Goal: Book appointment/travel/reservation

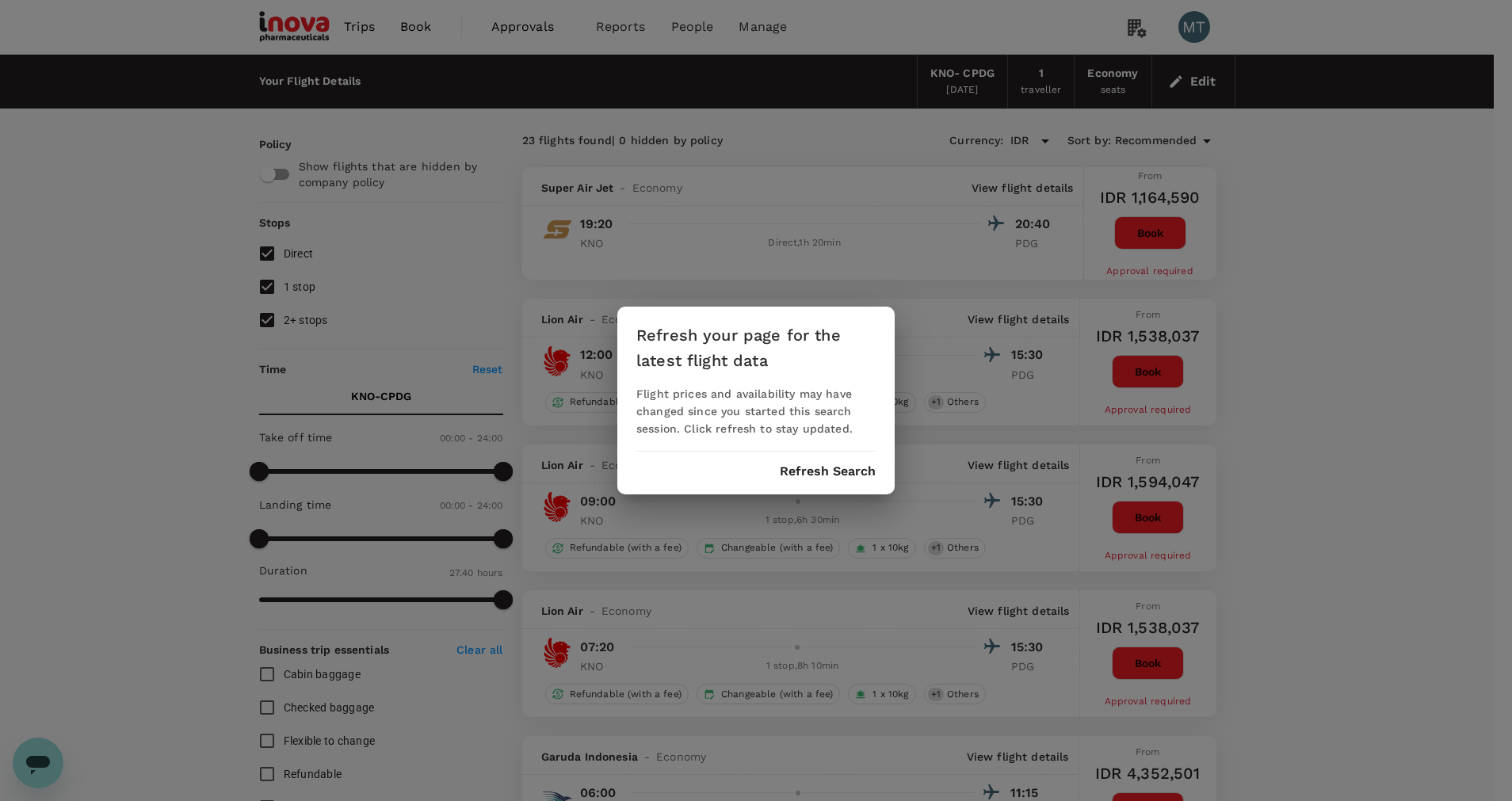
click at [827, 473] on button "Refresh Search" at bounding box center [827, 472] width 96 height 15
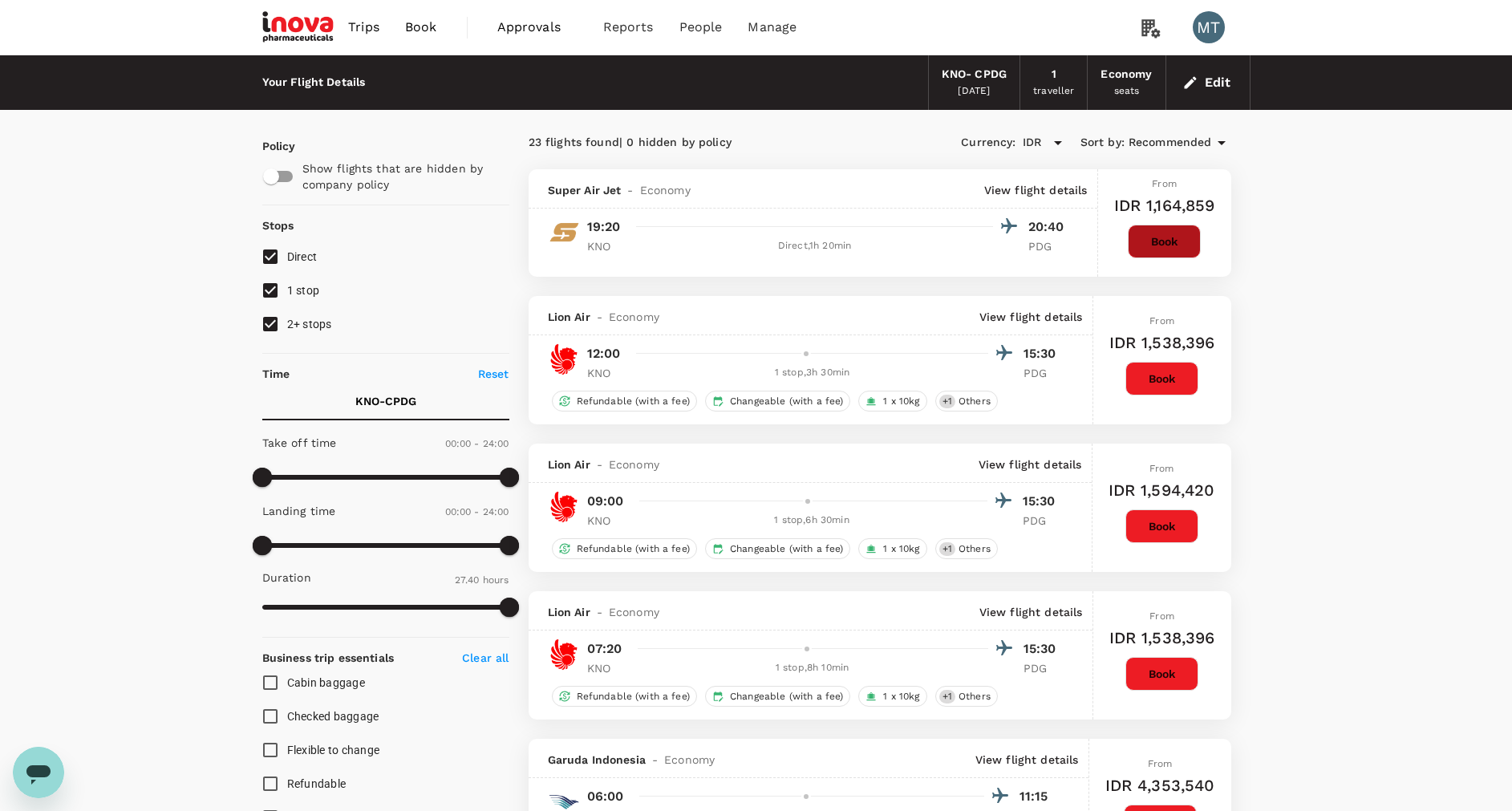
click at [1161, 248] on button "Book" at bounding box center [1164, 241] width 73 height 33
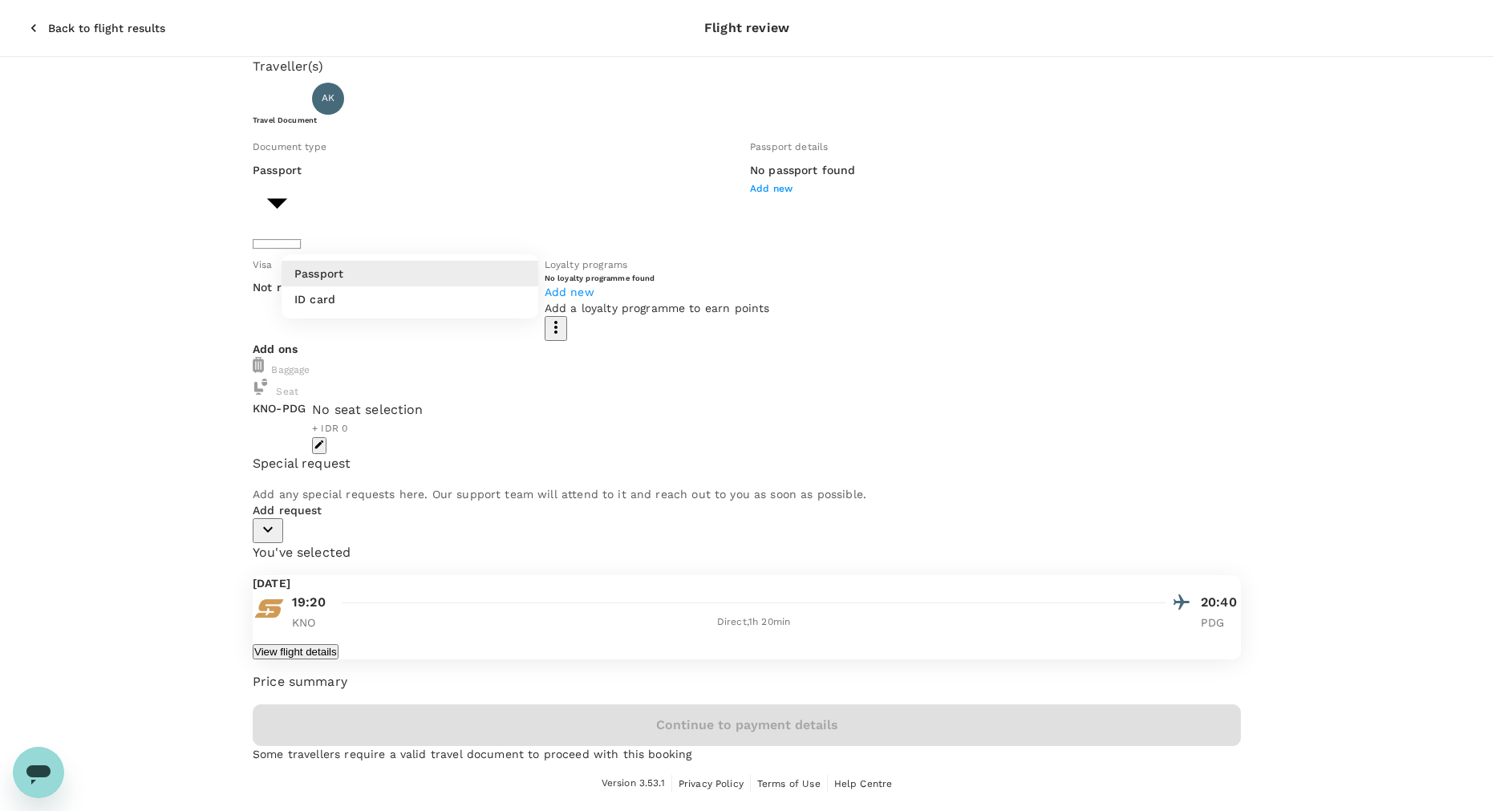
click at [468, 220] on body "Back to flight results Flight review Traveller(s) Traveller 1 : AK Ardy Priam K…" at bounding box center [756, 403] width 1512 height 805
click at [442, 302] on li "ID card" at bounding box center [410, 300] width 257 height 26
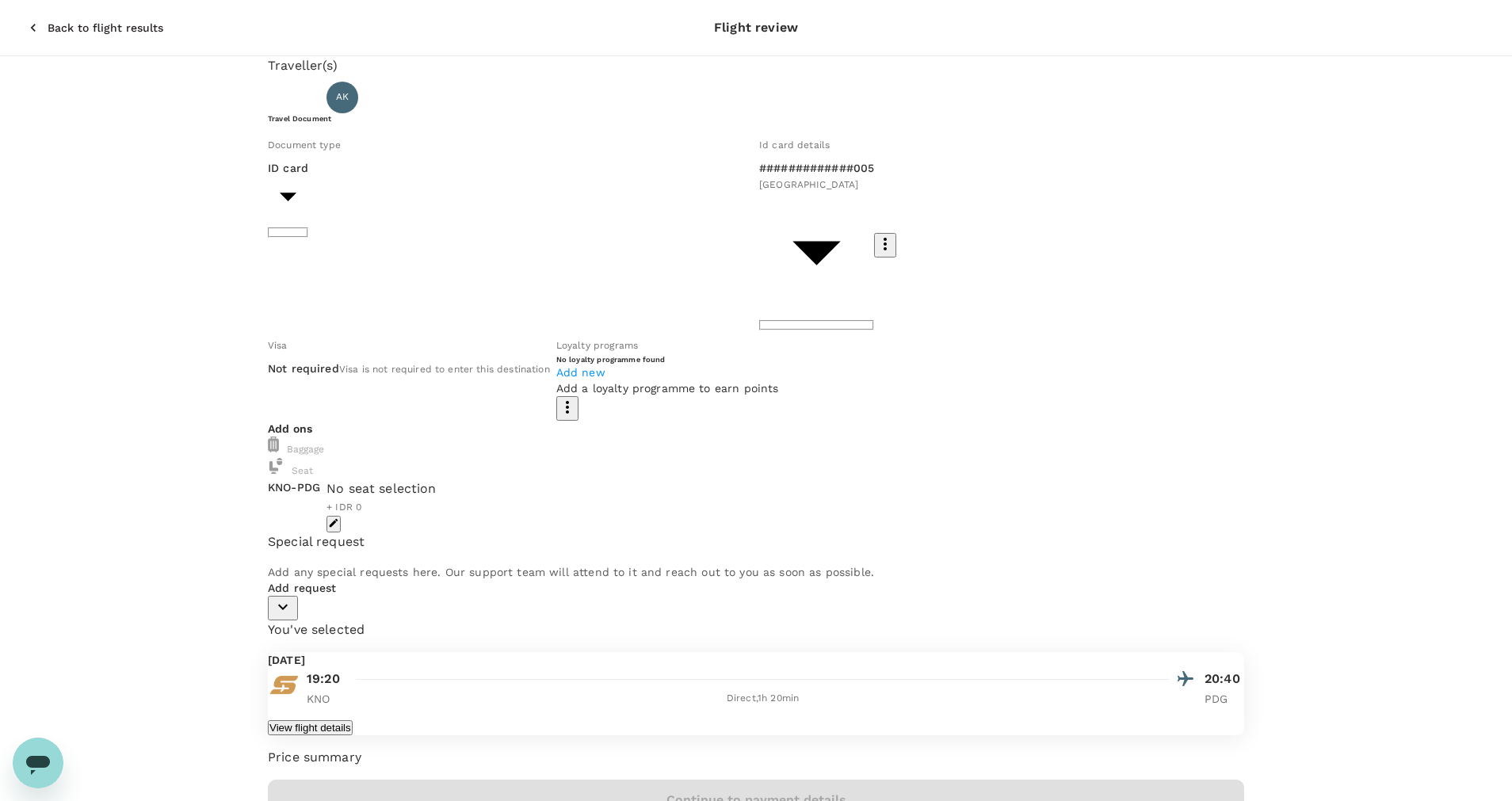
type input "Id card"
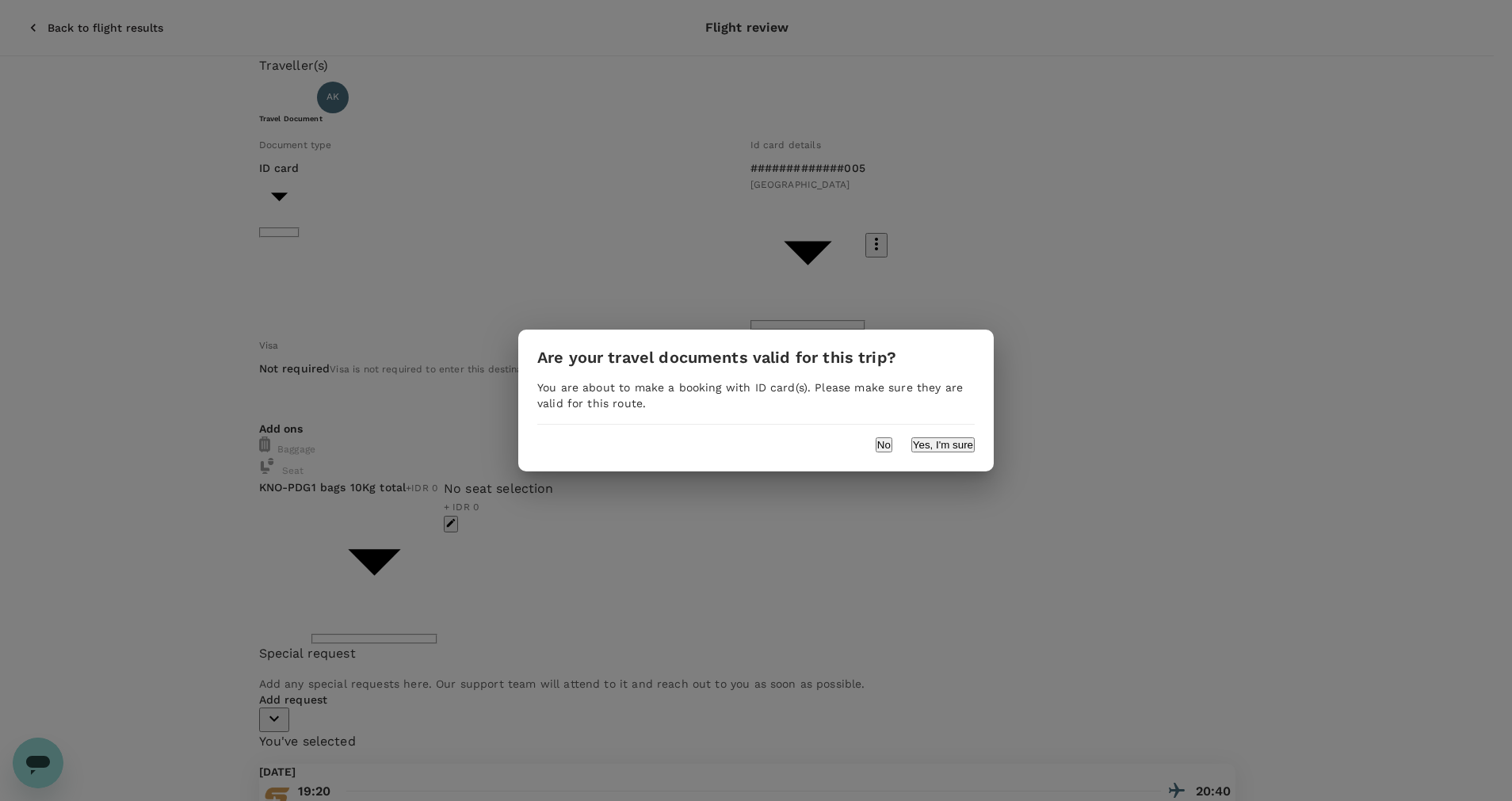
click at [970, 448] on button "Yes, I'm sure" at bounding box center [942, 444] width 63 height 15
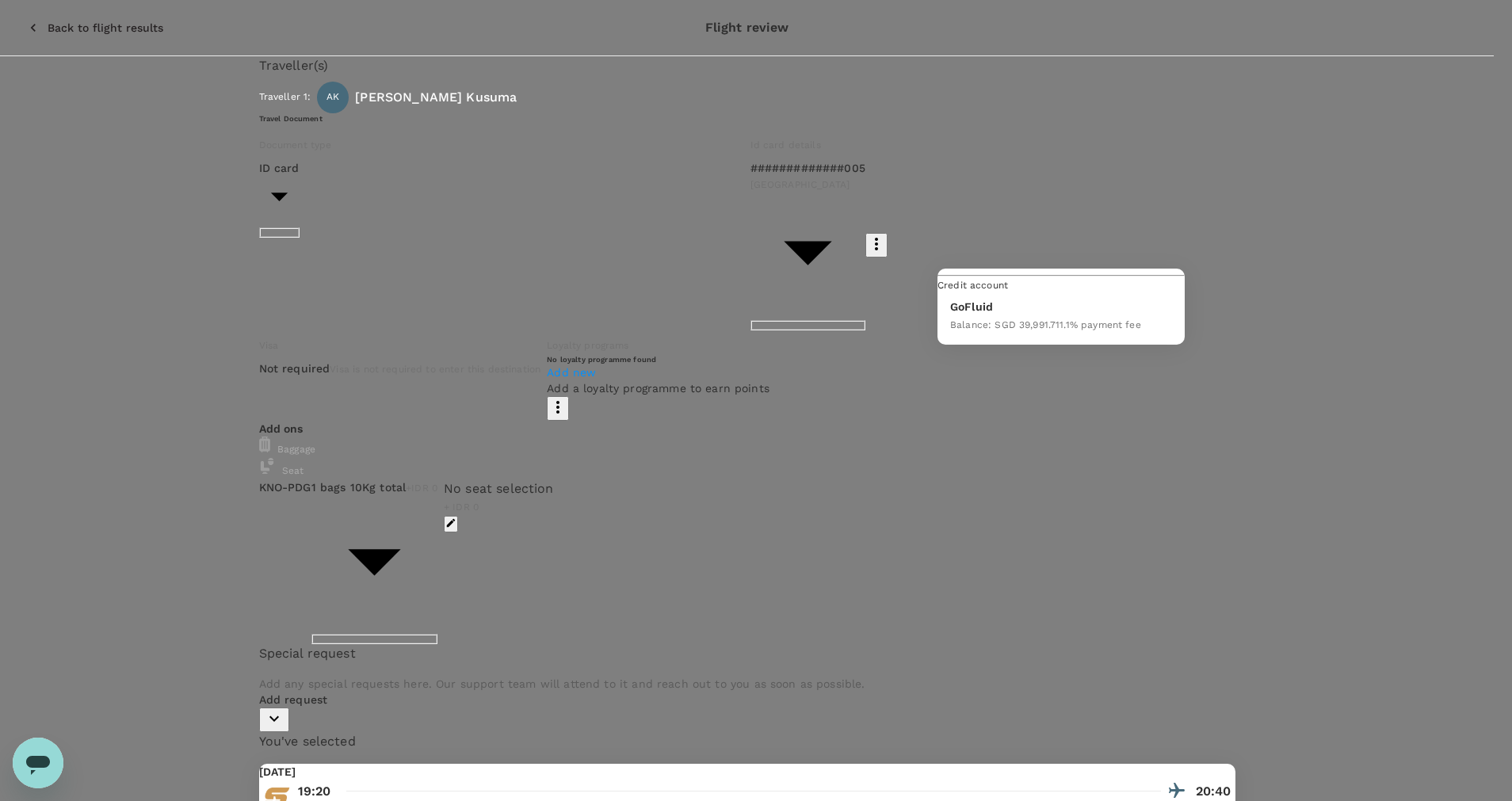
click at [1059, 314] on p "GoFluid" at bounding box center [1046, 306] width 191 height 16
type input "9d87fe9b-f599-4813-91a8-6354e0e2f257"
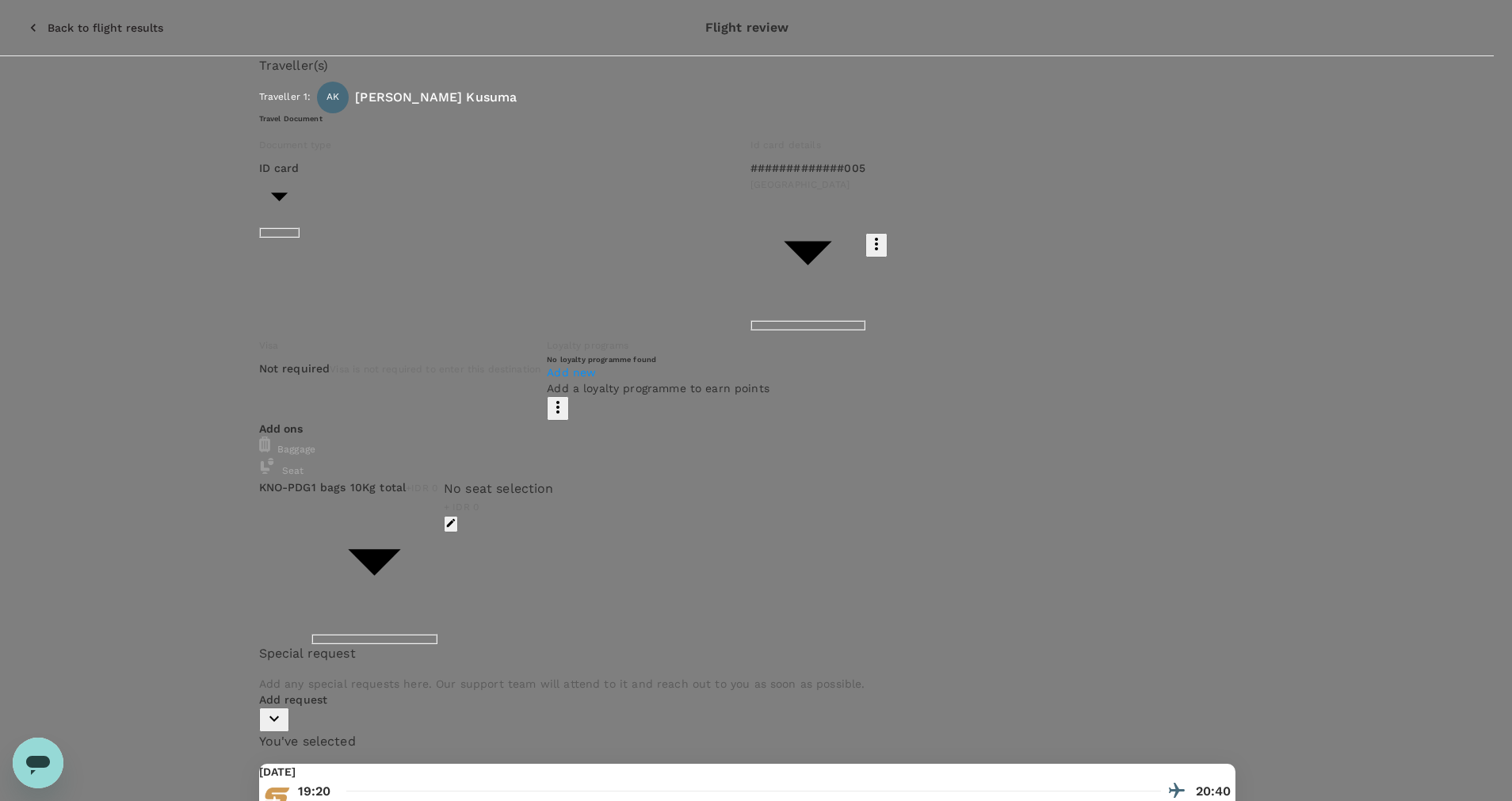
type input "Trip To Padang"
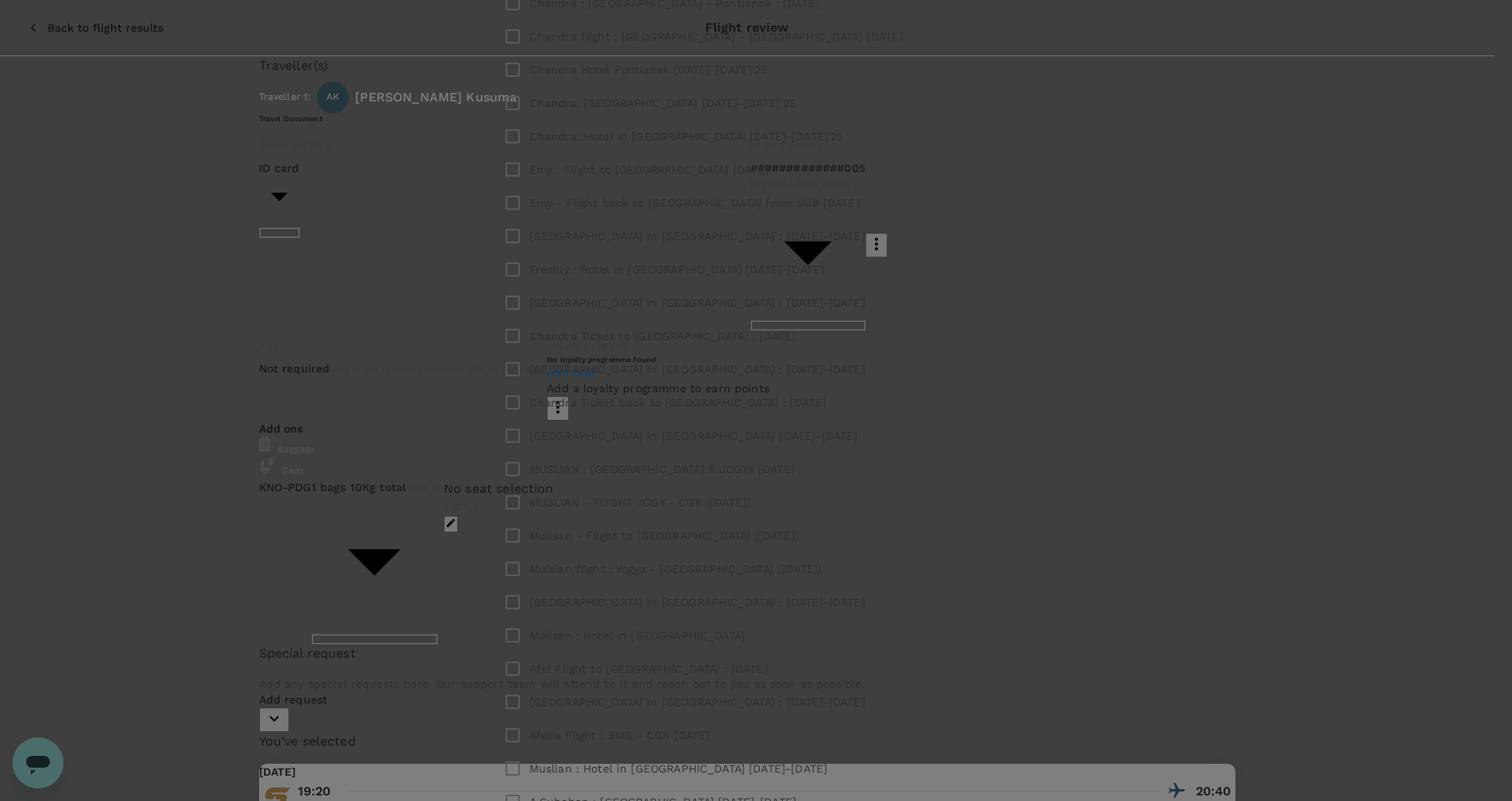
drag, startPoint x: 777, startPoint y: 258, endPoint x: 788, endPoint y: 258, distance: 11.0
click at [788, 214] on div "​ ​ Select all Jayson Pangilinan - 04 Jan 2025 Emy Setiawati - Surabaya Trip 13…" at bounding box center [756, 400] width 1512 height 801
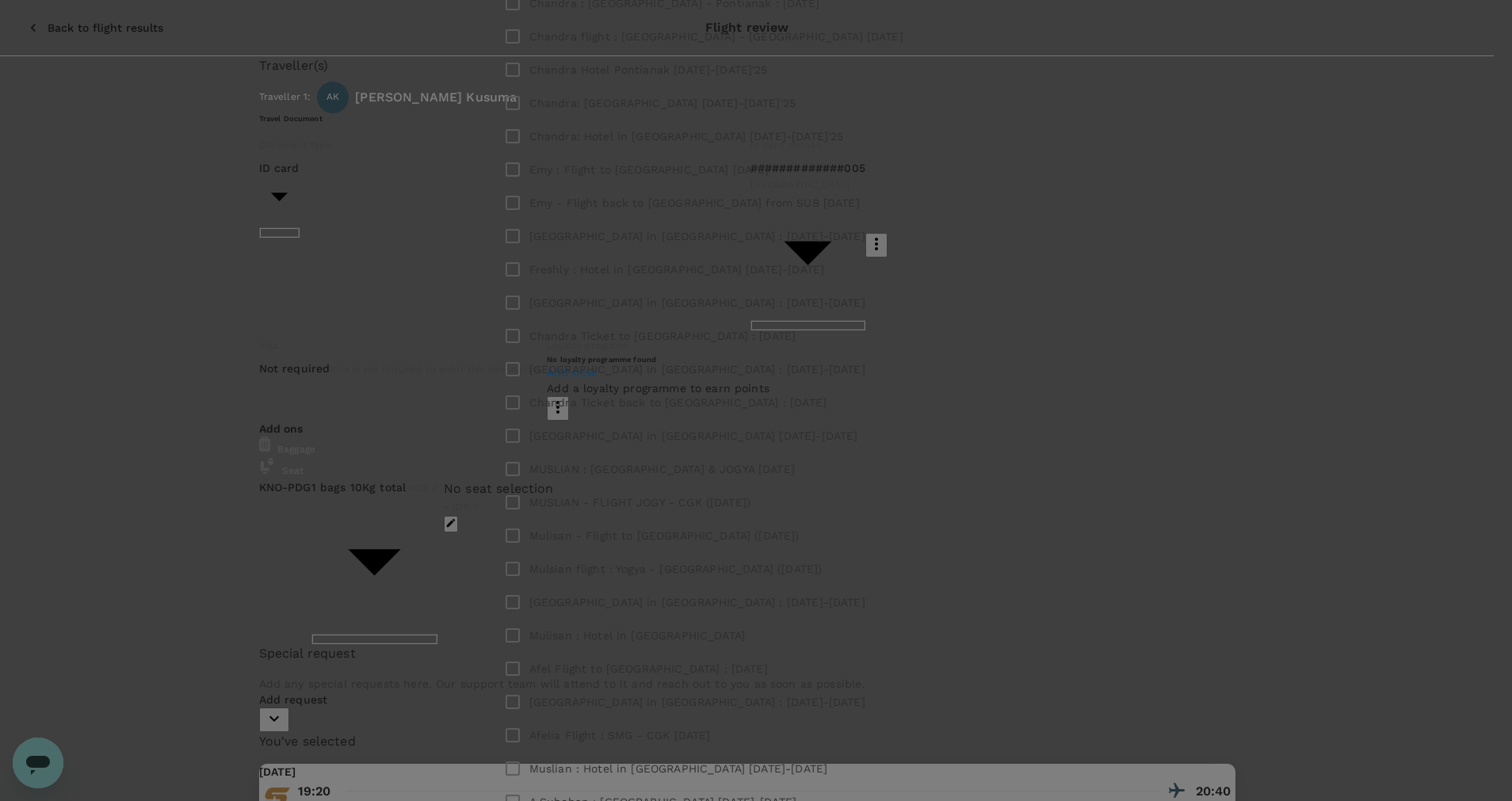
type input "T"
type input "Ardy - Trip"
click at [730, 443] on button "Create new label" at bounding box center [680, 435] width 102 height 25
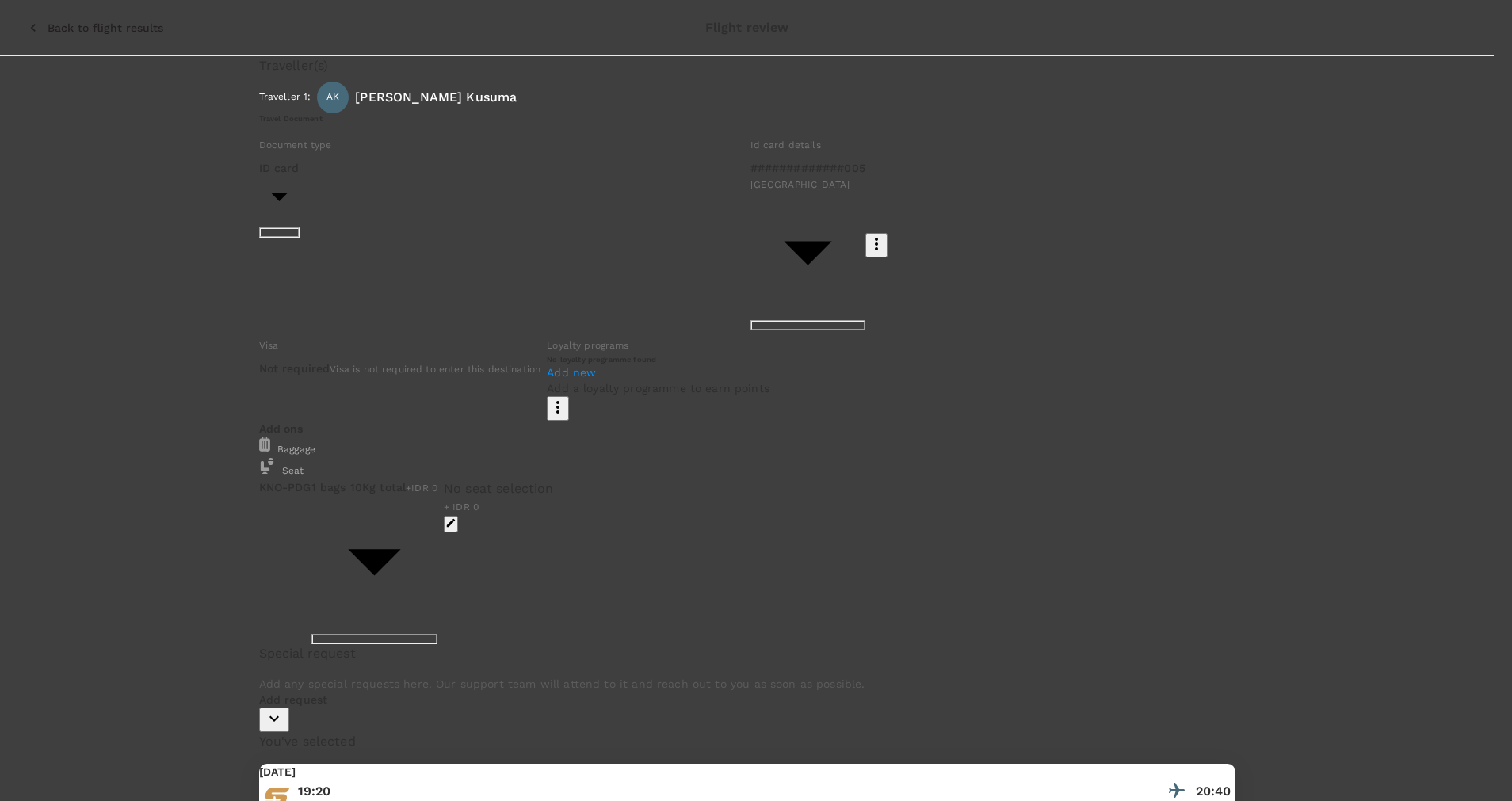
type input "Ardy : Trip to Padang 13 Oct 2-25"
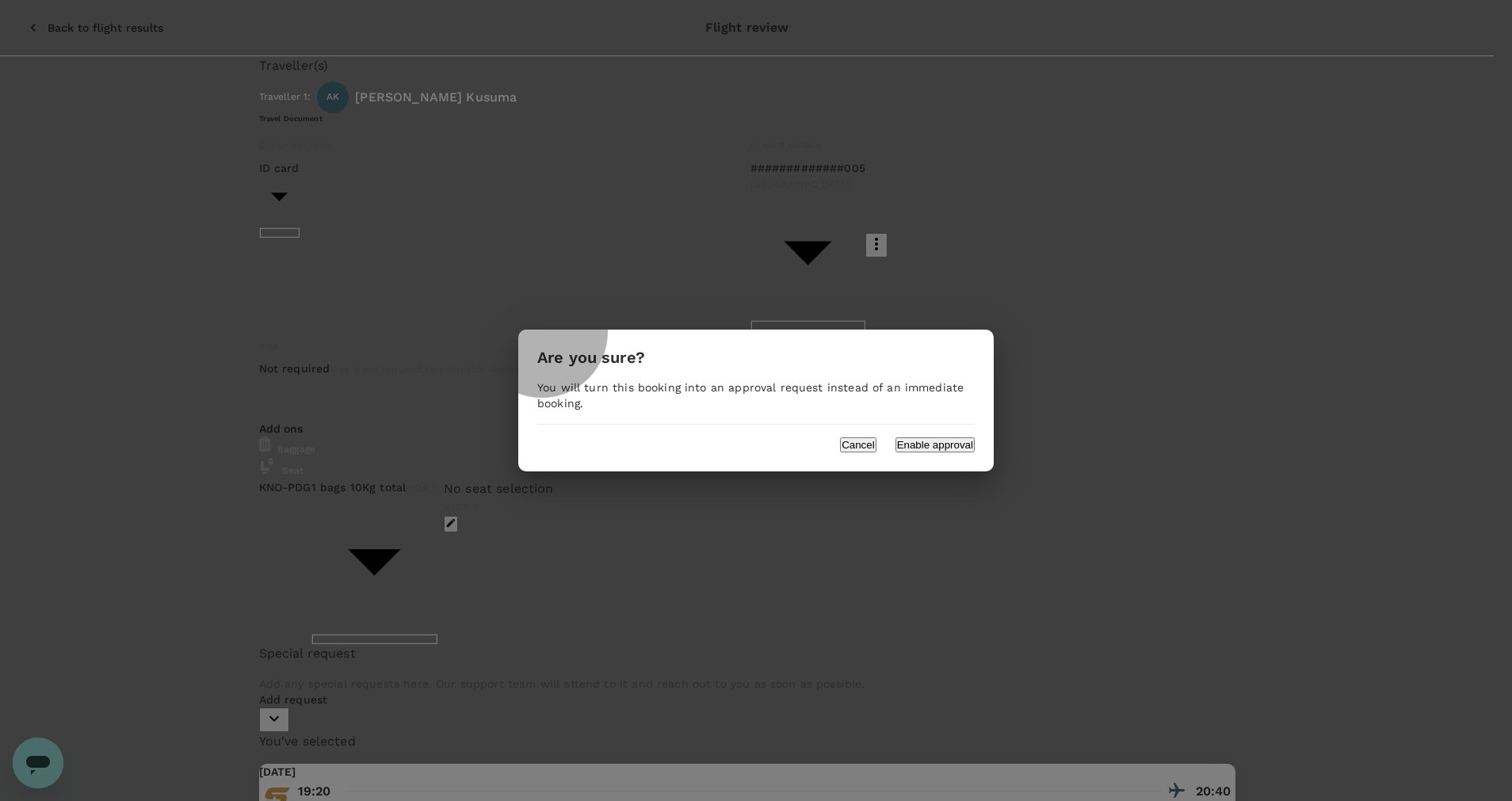
click at [911, 442] on button "Enable approval" at bounding box center [935, 444] width 79 height 15
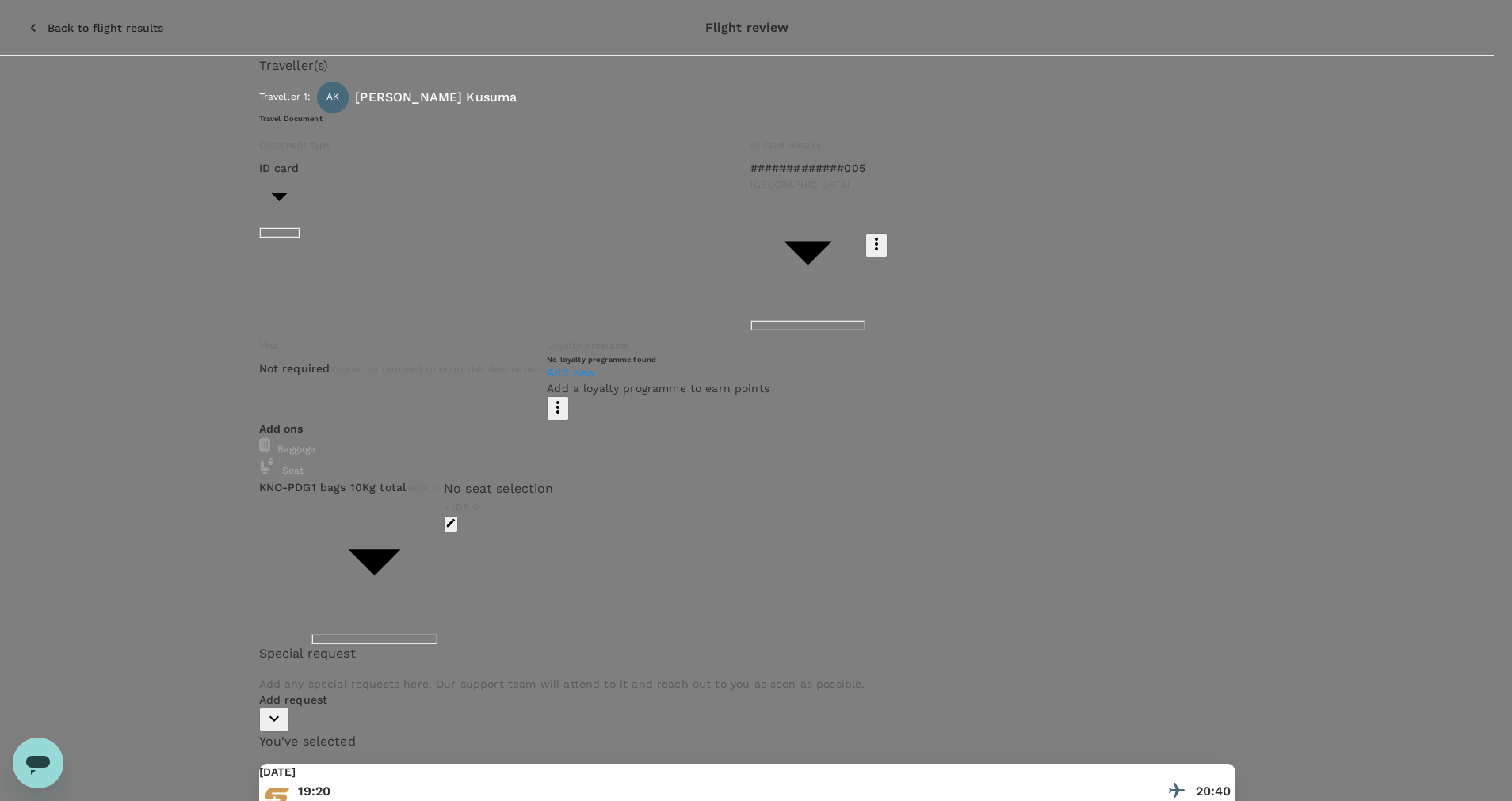
type textarea "T"
type textarea "U"
type textarea "T"
type textarea "Flight to Padang : 13 October 2025"
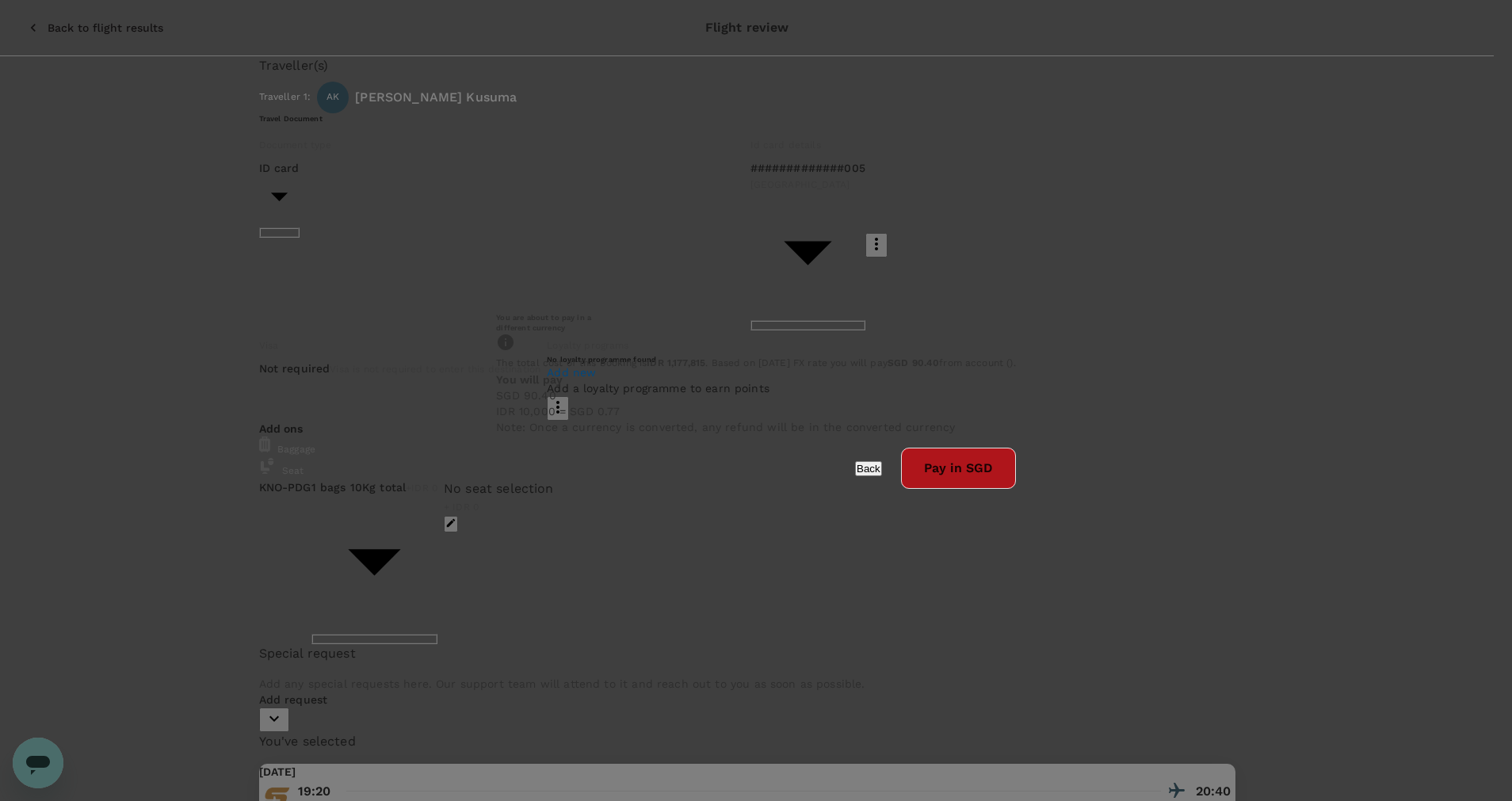
click at [901, 489] on button "Pay in SGD" at bounding box center [958, 468] width 115 height 41
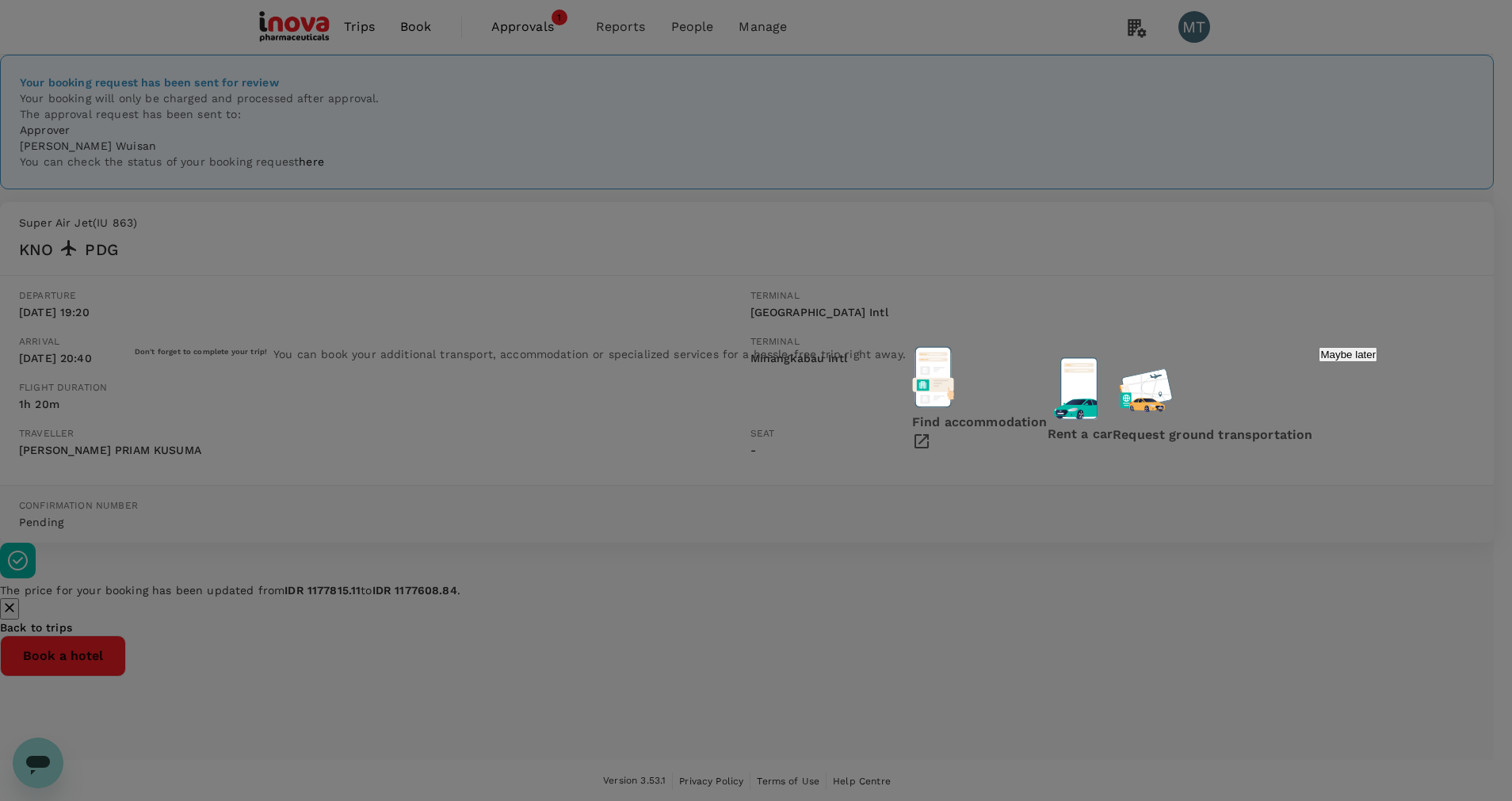
click at [1320, 360] on p "Maybe later" at bounding box center [1348, 354] width 56 height 12
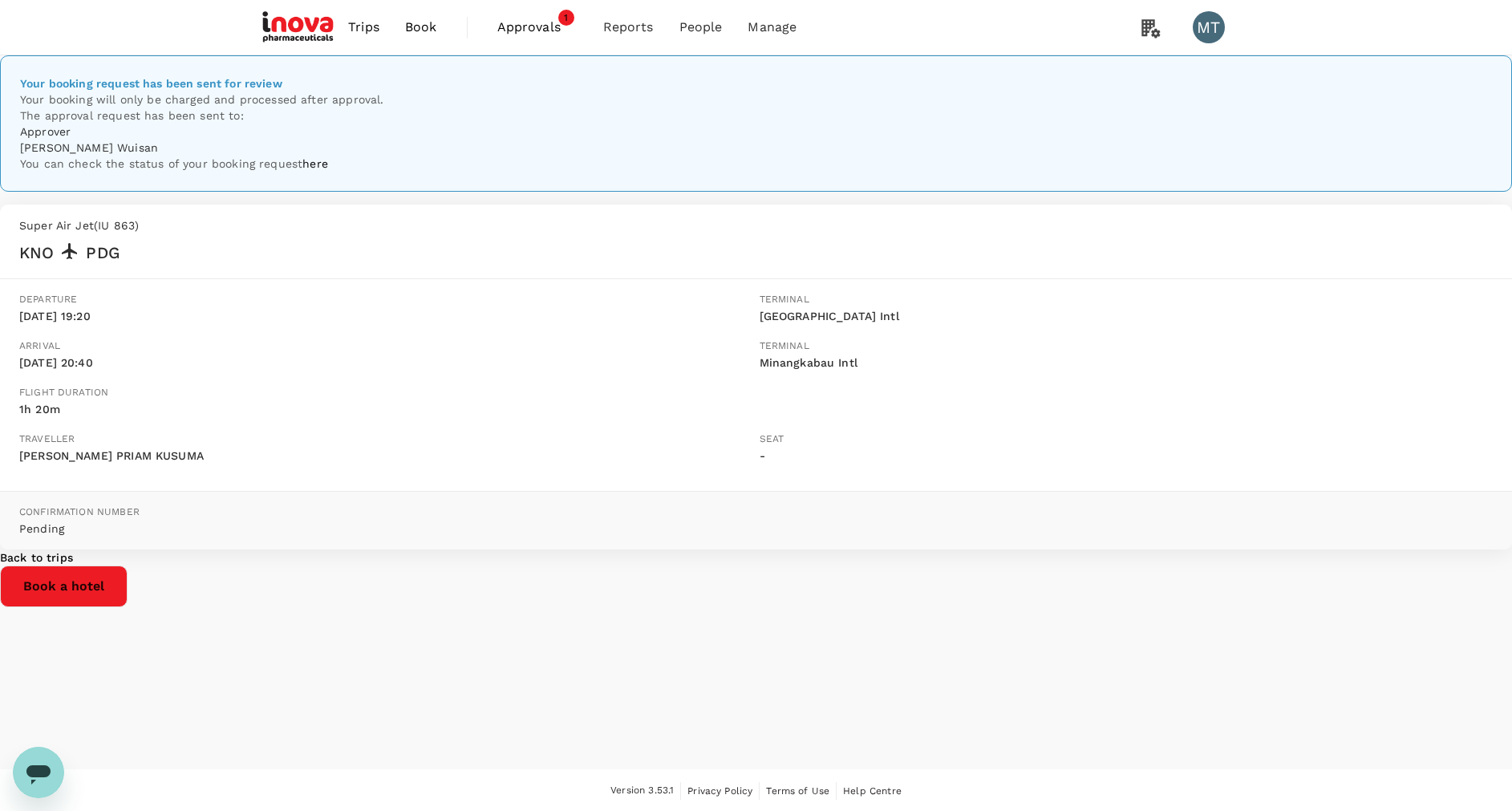
click at [412, 23] on span "Book" at bounding box center [421, 27] width 32 height 19
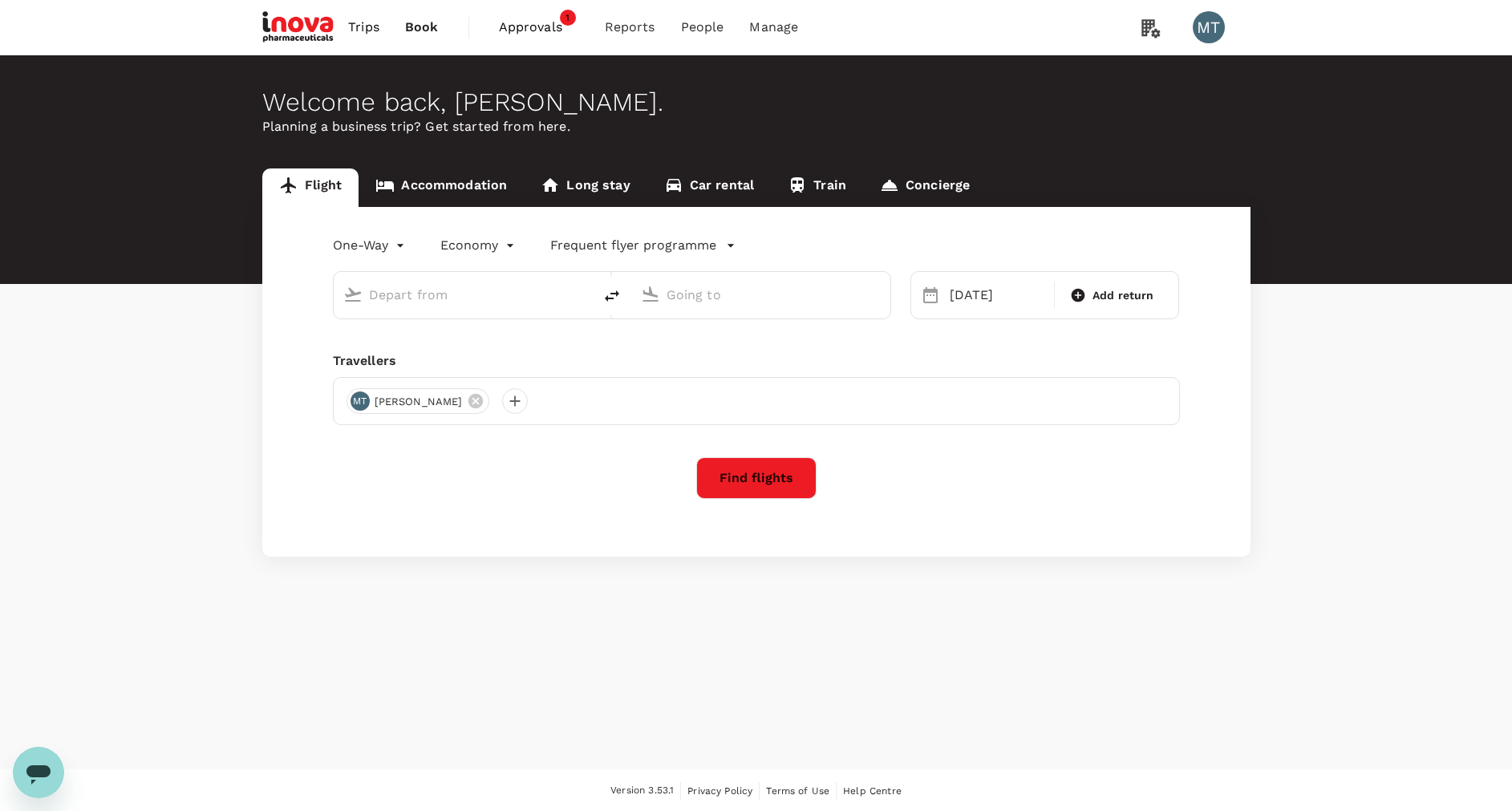
type input "Kuala Namu Intl (KNO)"
type input "Padang, Indonesia (any)"
type input "Kuala Namu Intl (KNO)"
type input "Padang, Indonesia (any)"
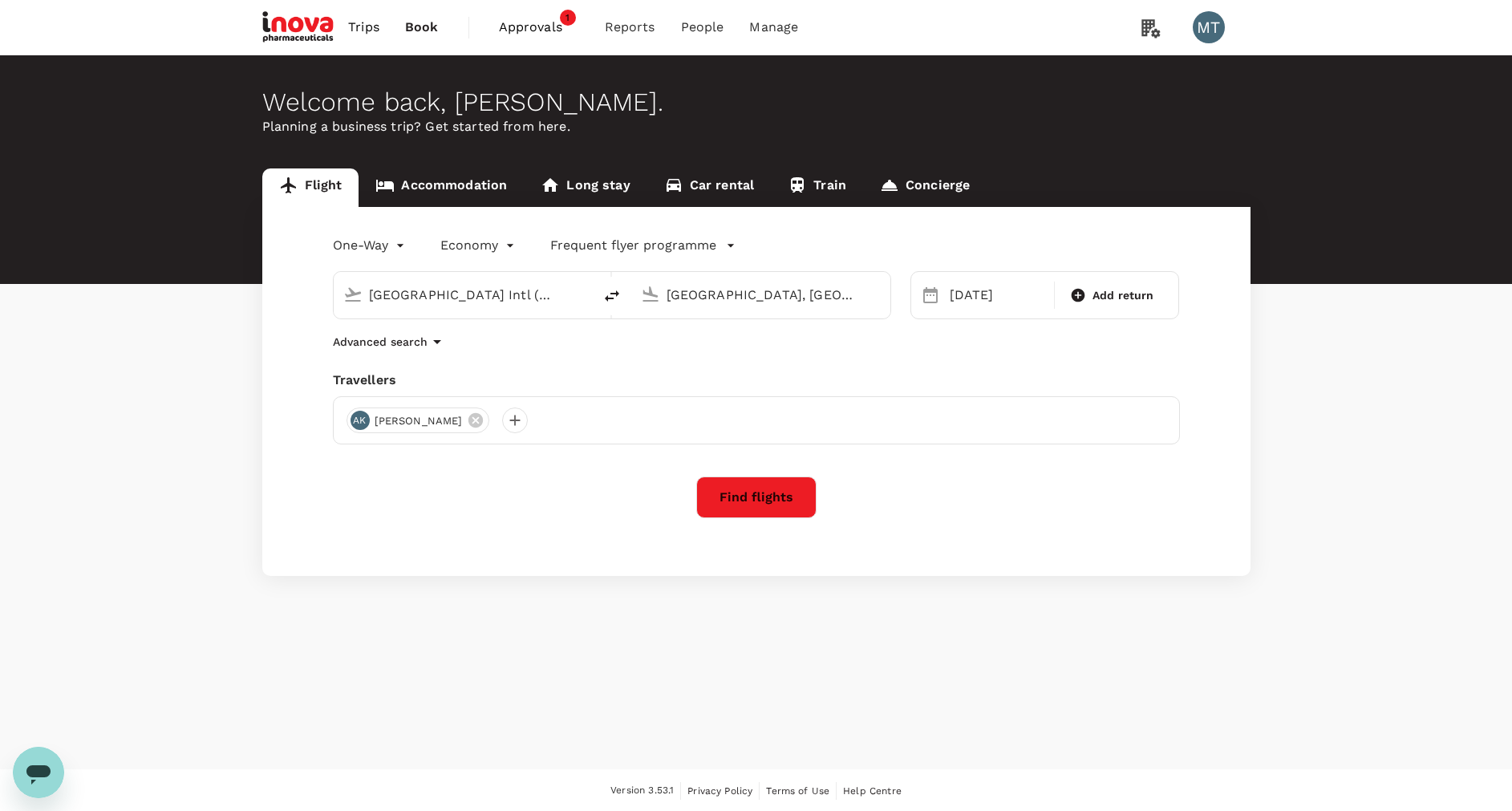
click at [613, 293] on icon "delete" at bounding box center [612, 296] width 15 height 11
type input "Padang, Indonesia (any)"
type input "Kuala Namu Intl (KNO)"
click at [926, 303] on icon at bounding box center [930, 295] width 15 height 16
click at [940, 303] on div "13 Oct" at bounding box center [996, 295] width 114 height 32
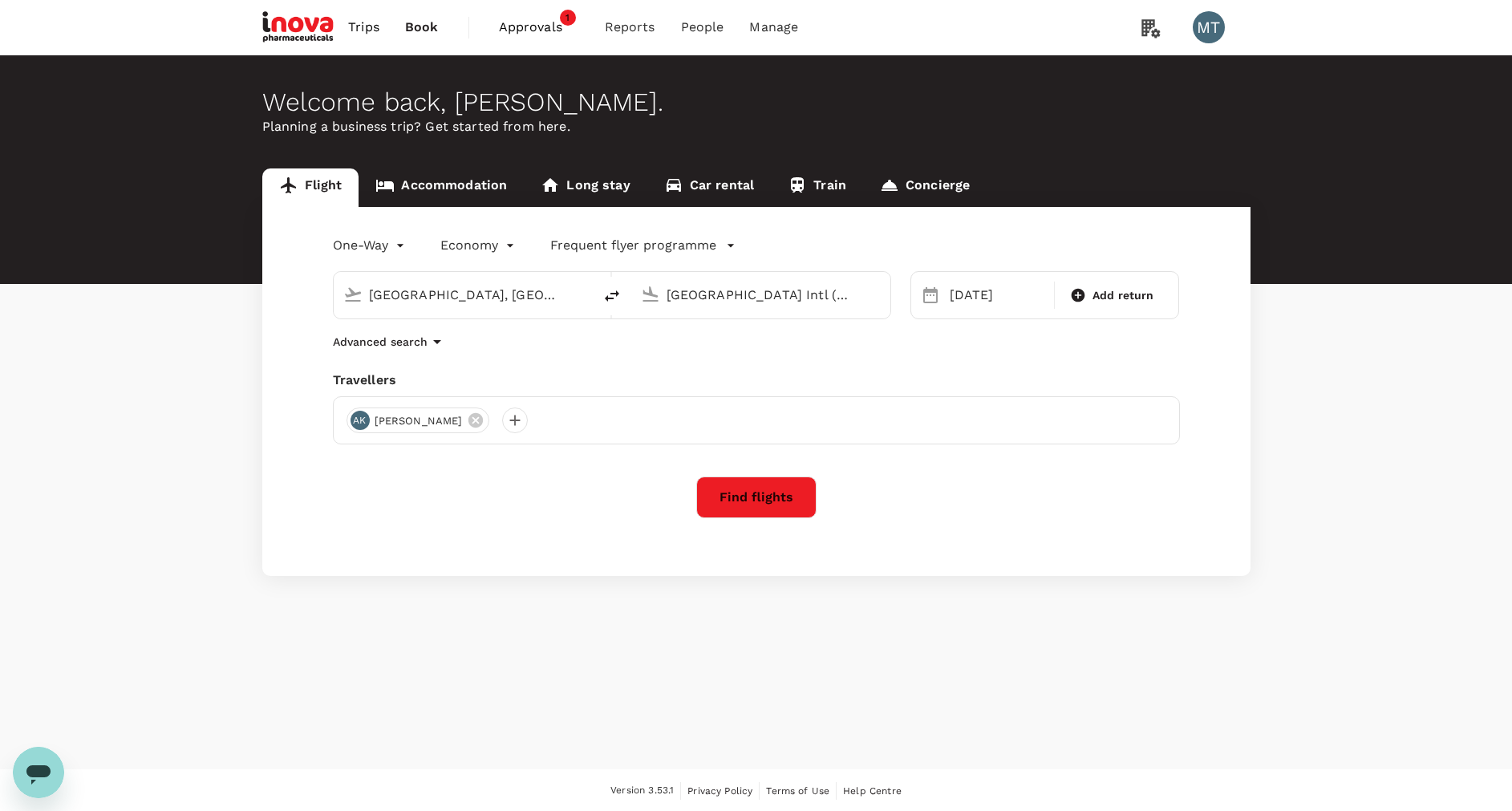
click at [930, 296] on icon at bounding box center [930, 295] width 15 height 16
click at [964, 296] on div "13 Oct" at bounding box center [997, 295] width 108 height 32
click at [1065, 471] on div "16" at bounding box center [1065, 464] width 31 height 31
click at [751, 496] on button "Find flights" at bounding box center [757, 497] width 121 height 42
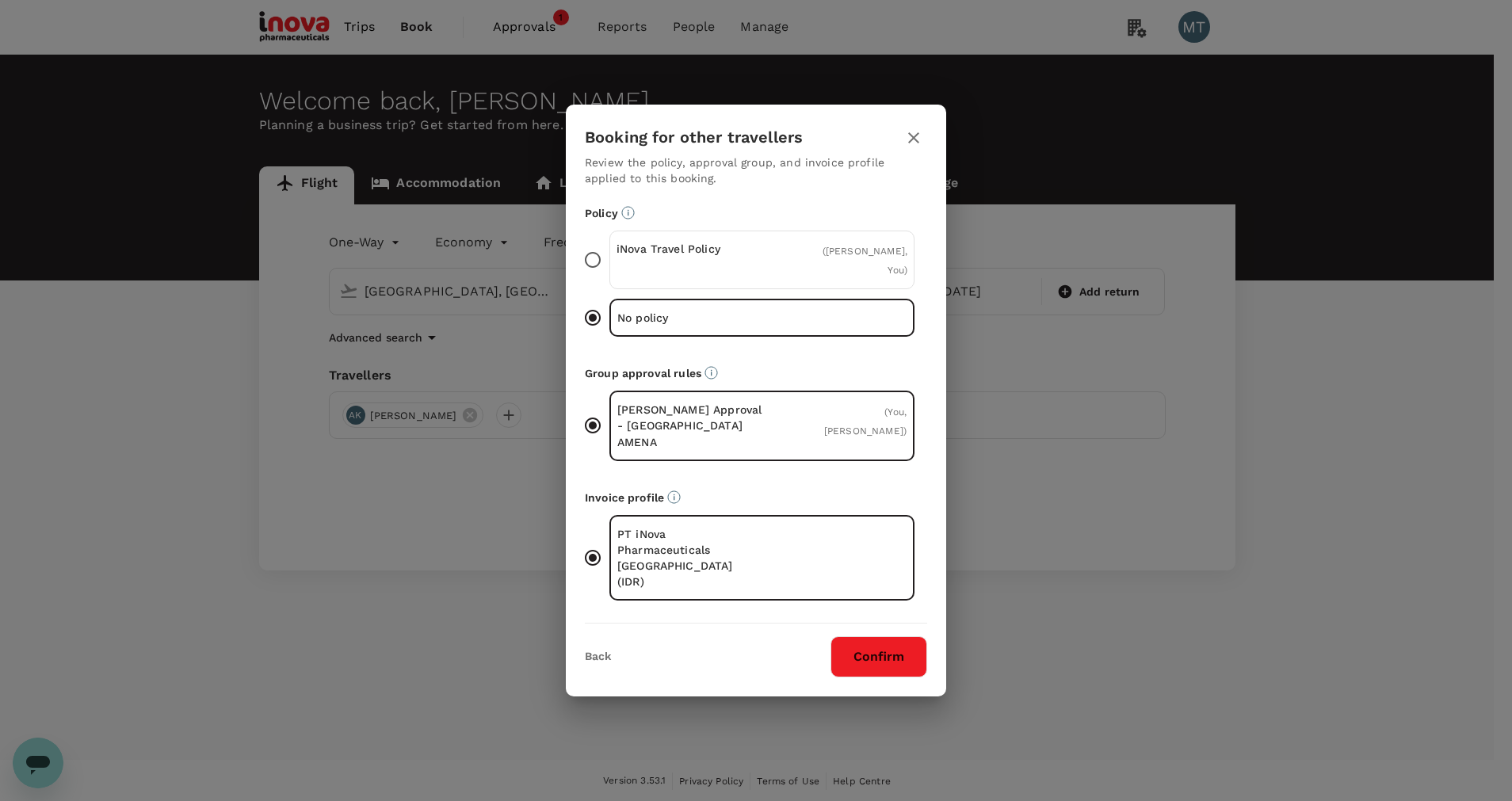
click at [751, 290] on div "iNova Travel Policy ( Ardy Priam Kusuma, You )" at bounding box center [761, 260] width 305 height 59
click at [609, 277] on input "iNova Travel Policy ( Ardy Priam Kusuma, You )" at bounding box center [593, 259] width 33 height 33
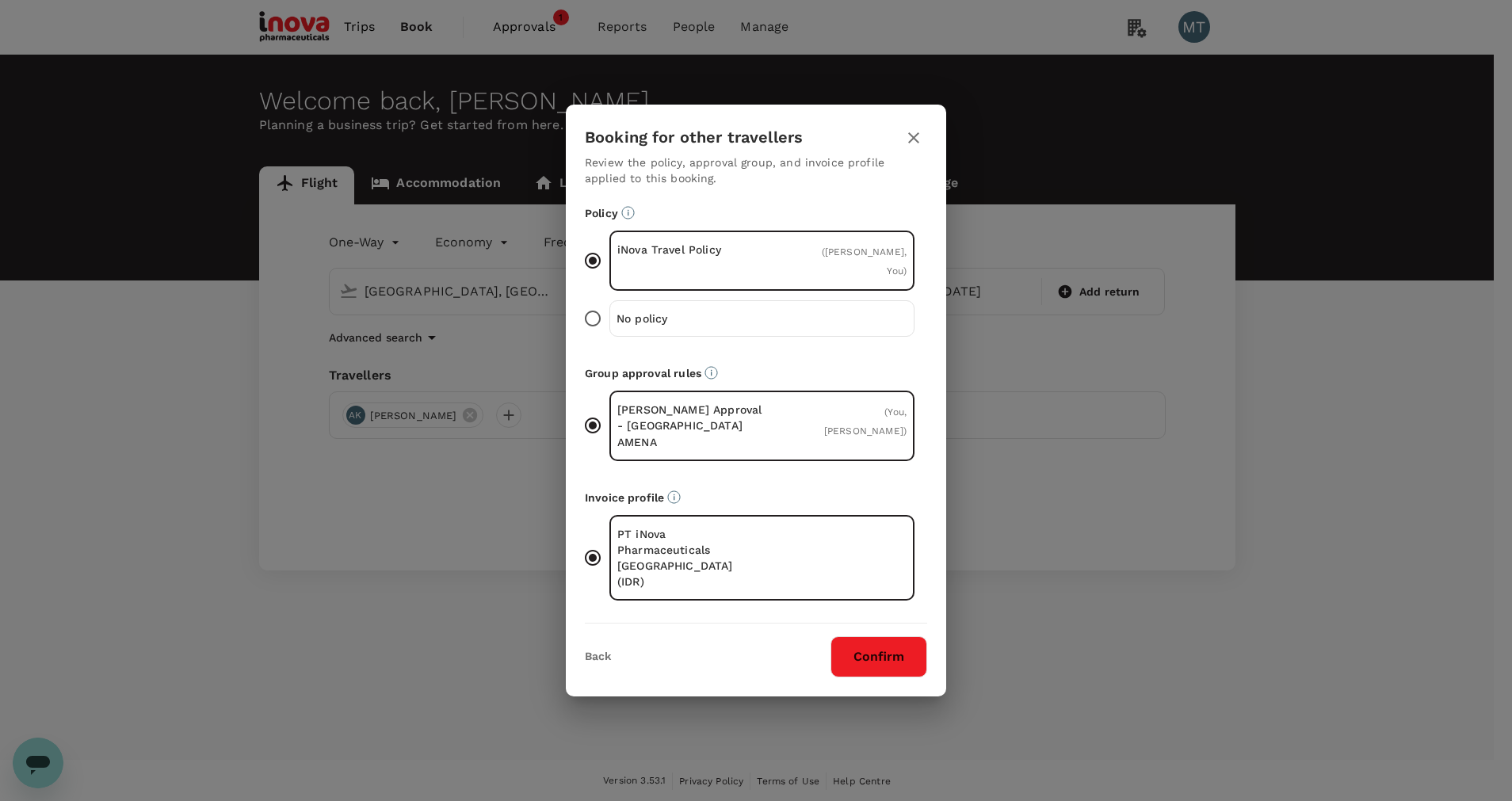
click at [887, 636] on button "Confirm" at bounding box center [878, 656] width 96 height 41
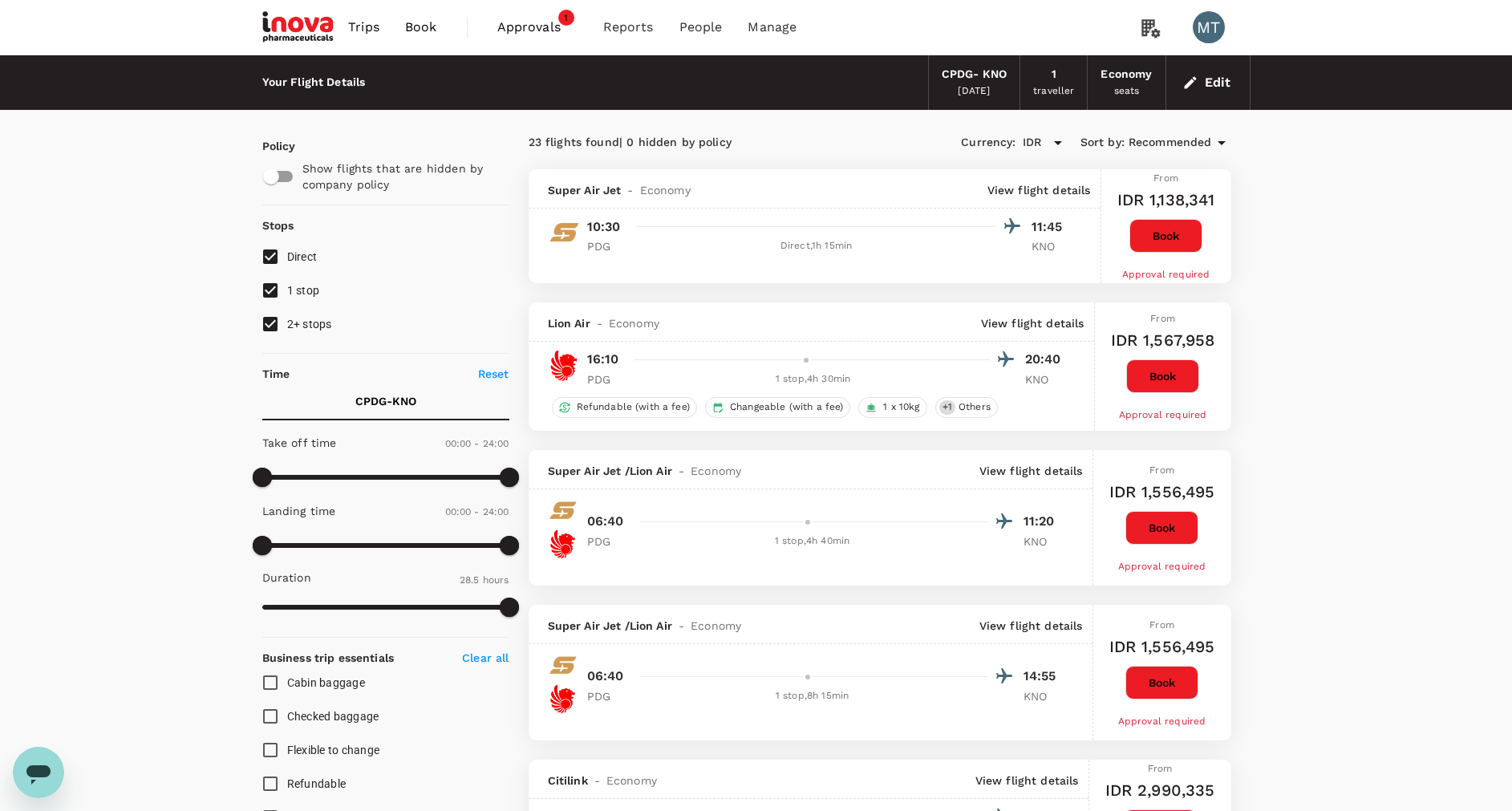
click at [1172, 231] on button "Book" at bounding box center [1165, 236] width 73 height 33
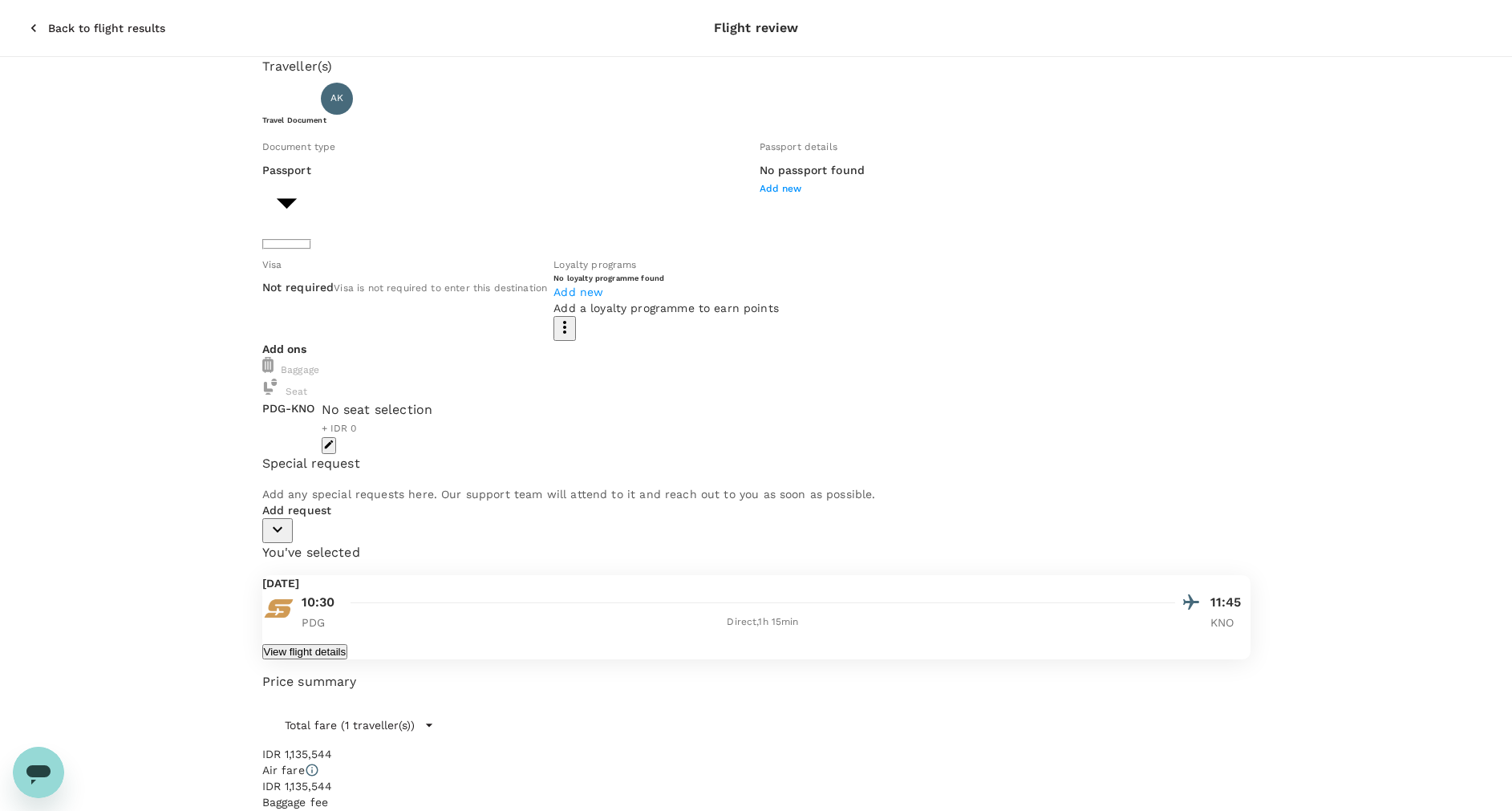
click at [517, 223] on body "Back to flight results Flight review Traveller(s) Traveller 1 : AK Ardy Priam K…" at bounding box center [756, 534] width 1512 height 1069
click at [451, 292] on li "ID card" at bounding box center [410, 300] width 257 height 26
type input "Id card"
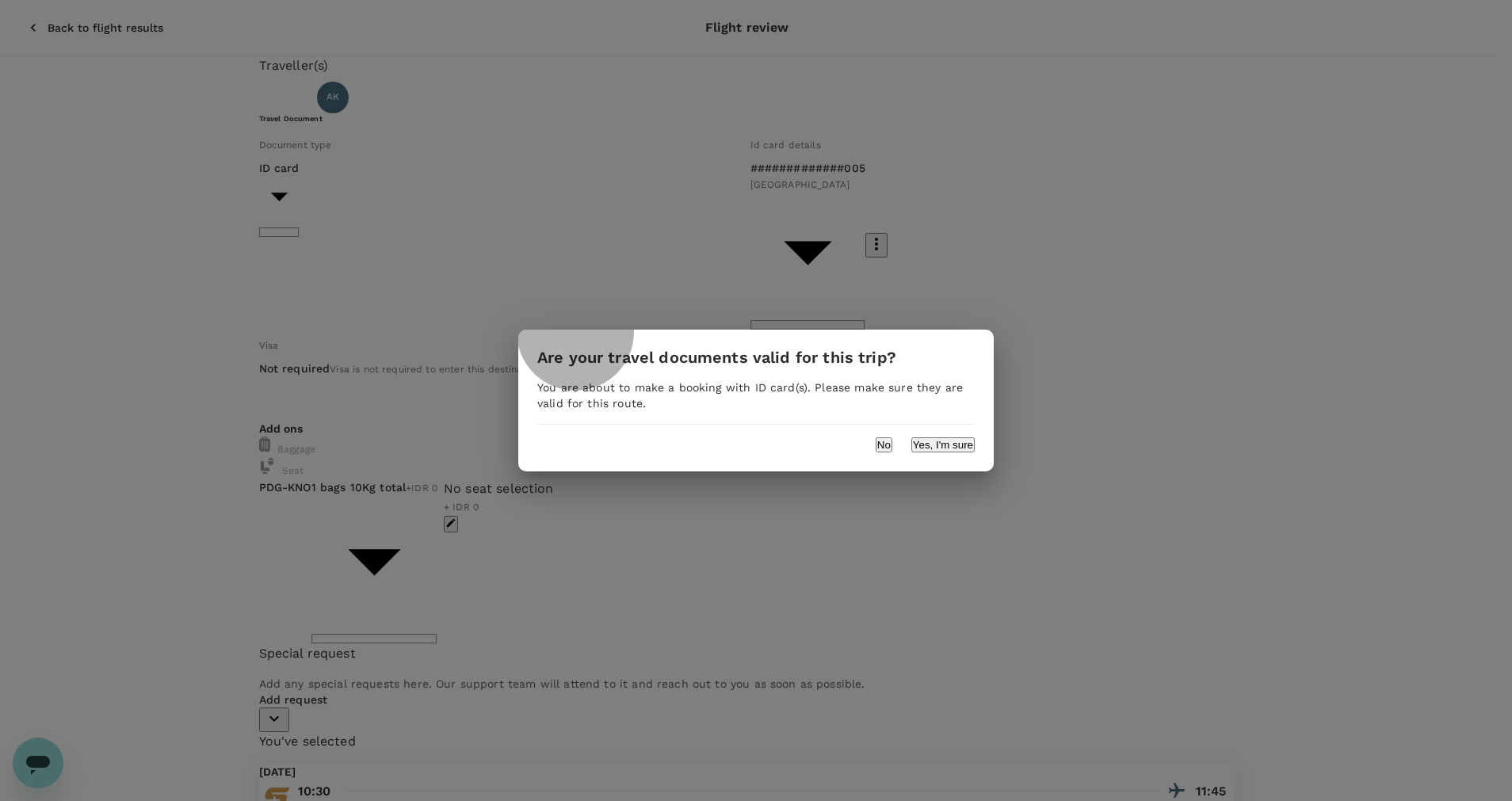
click at [963, 442] on button "Yes, I'm sure" at bounding box center [942, 444] width 63 height 15
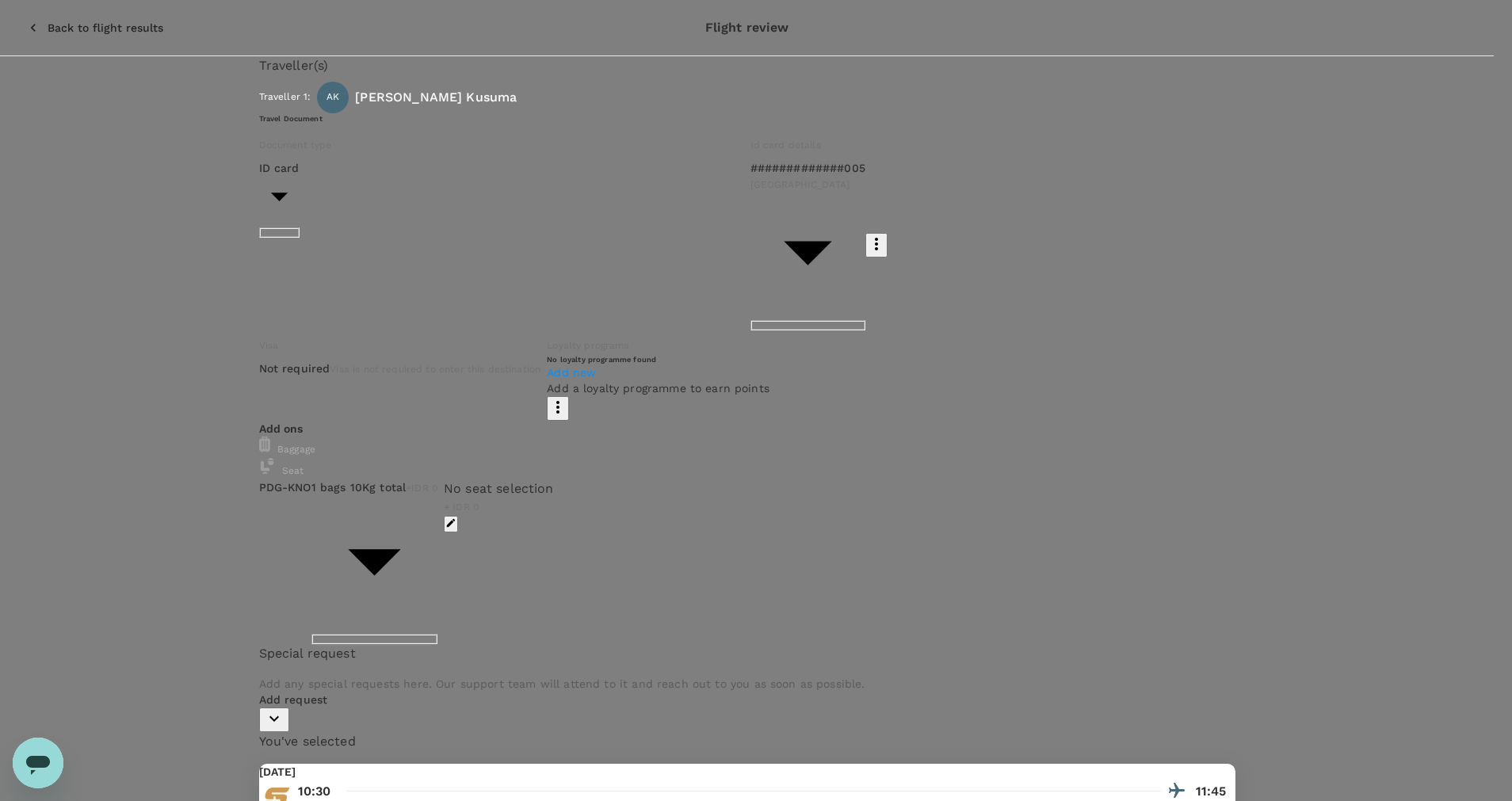
type input "T"
type input "Flig"
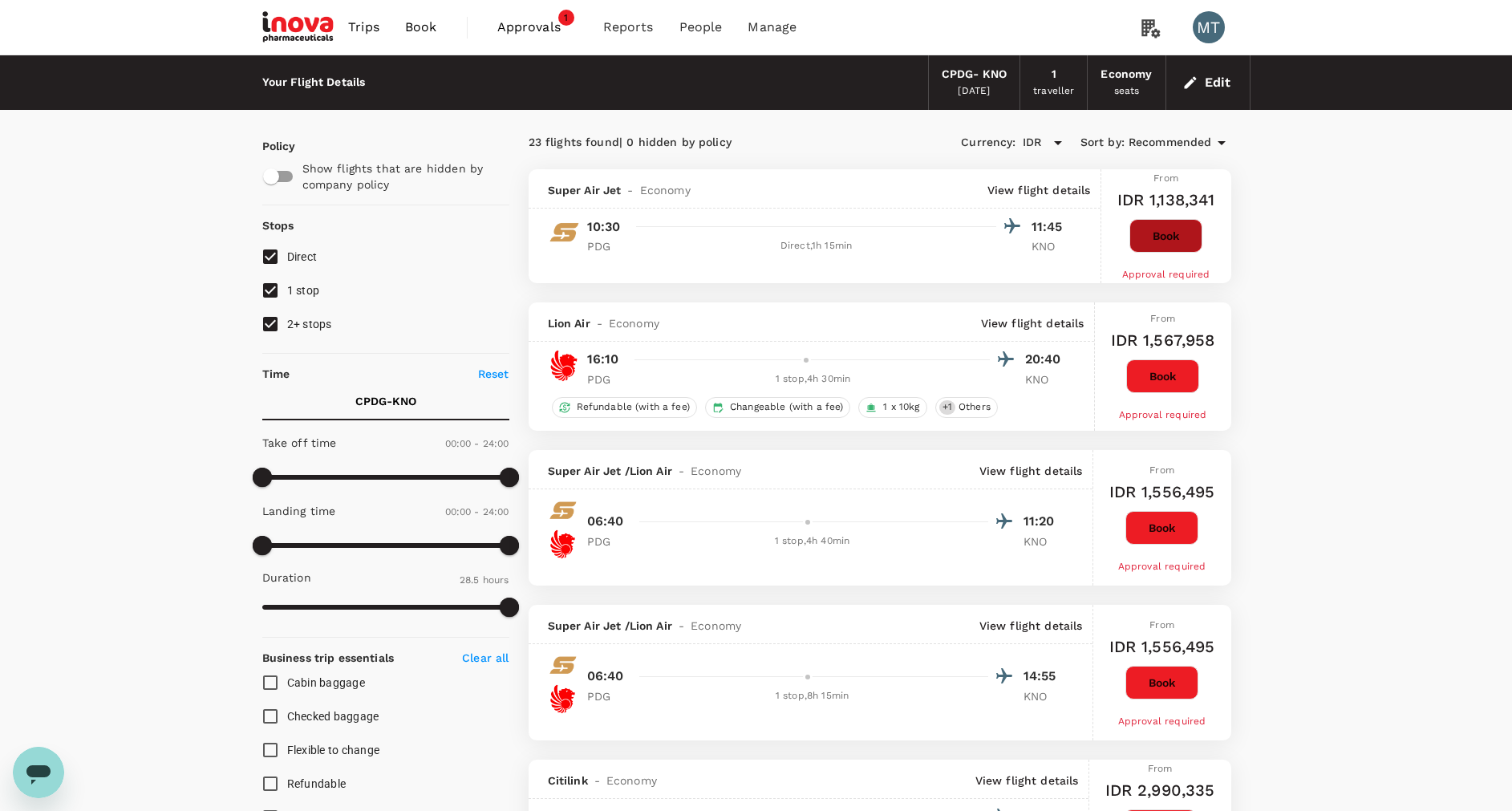
click at [1170, 238] on button "Book" at bounding box center [1165, 236] width 73 height 33
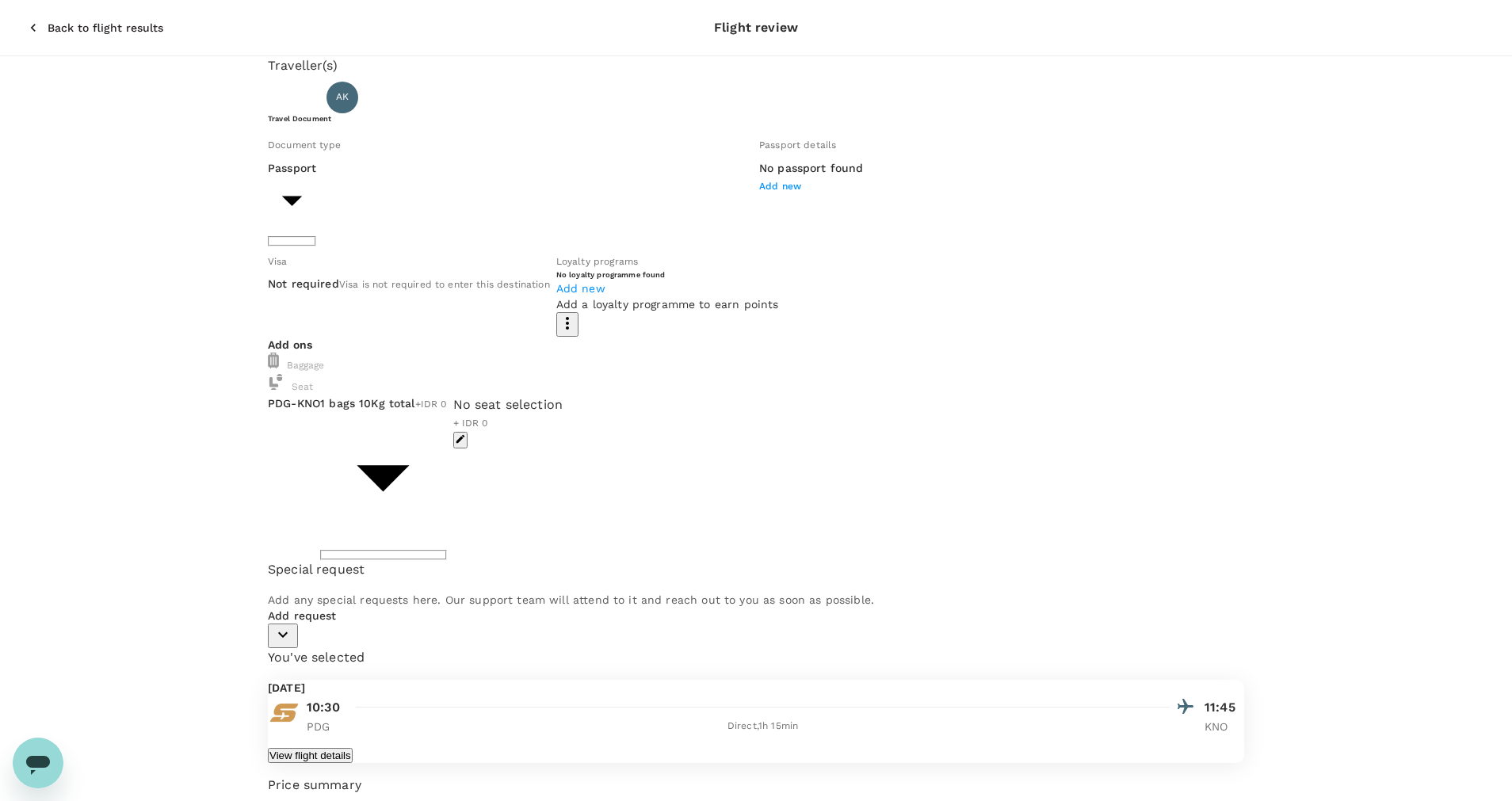
click at [356, 222] on body "Back to flight results Flight review Traveller(s) Traveller 1 : AK Ardy Priam K…" at bounding box center [756, 567] width 1512 height 1136
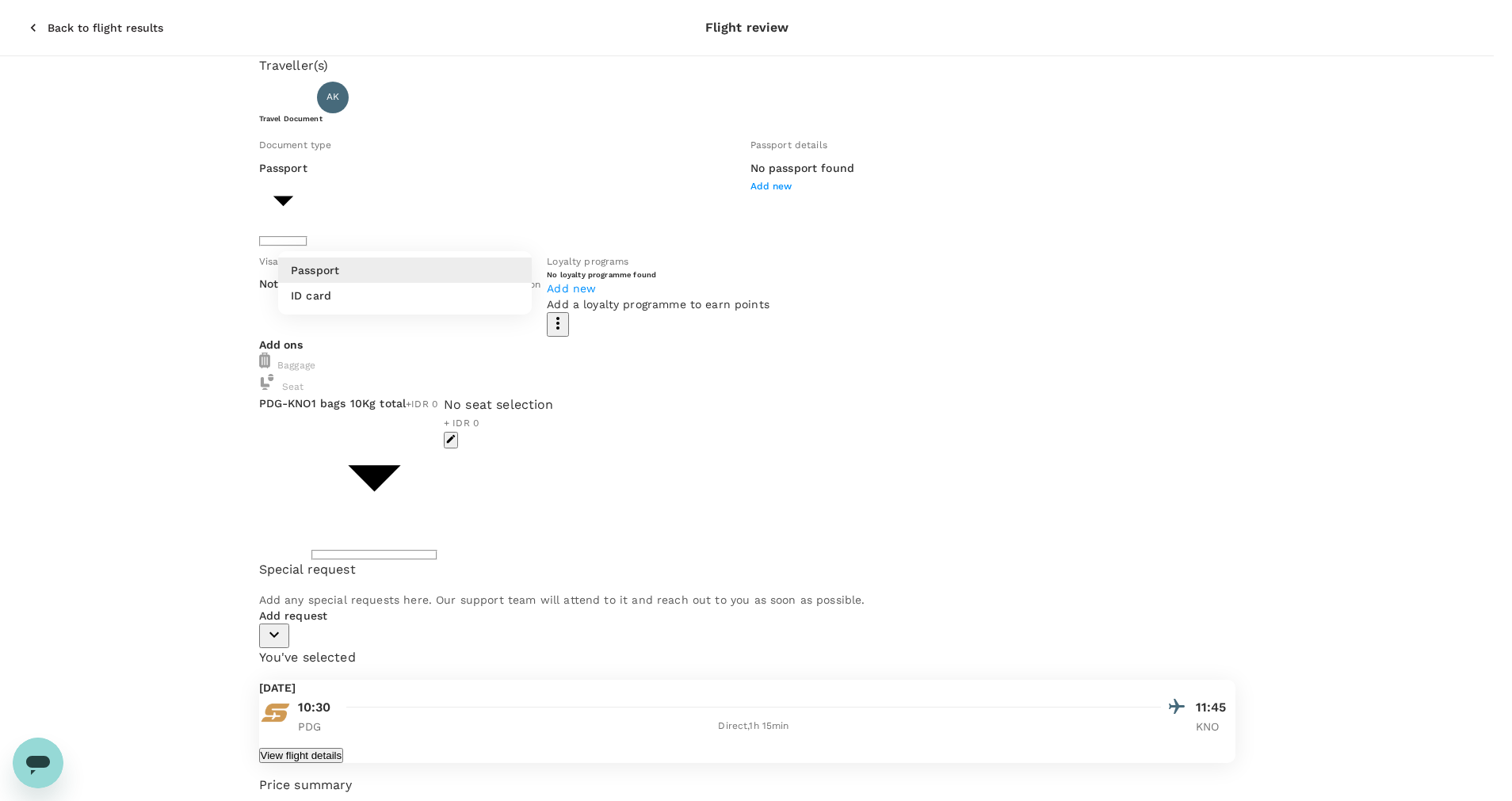
click at [384, 295] on li "ID card" at bounding box center [405, 296] width 254 height 26
type input "Id card"
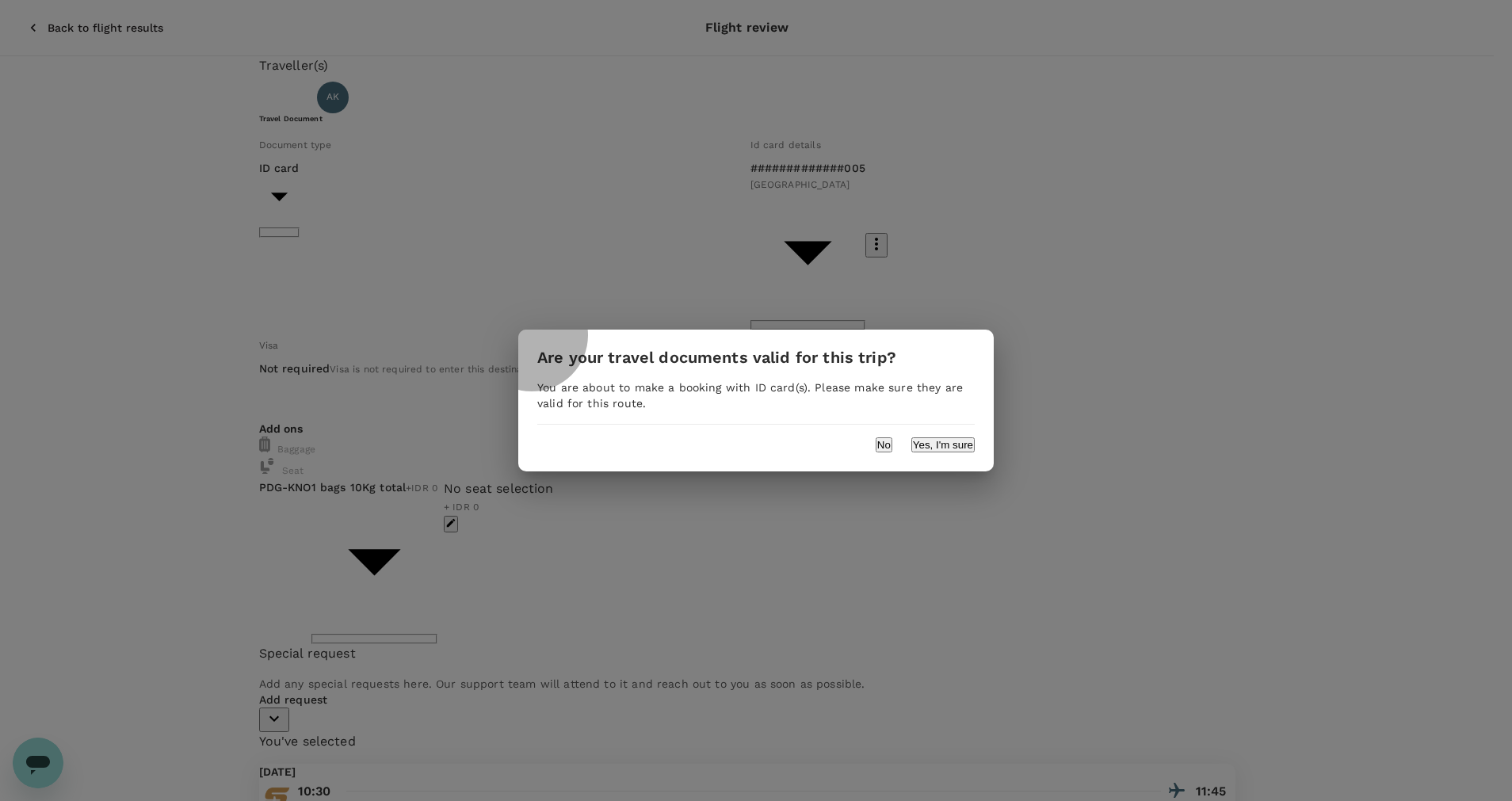
click at [920, 444] on button "Yes, I'm sure" at bounding box center [942, 444] width 63 height 15
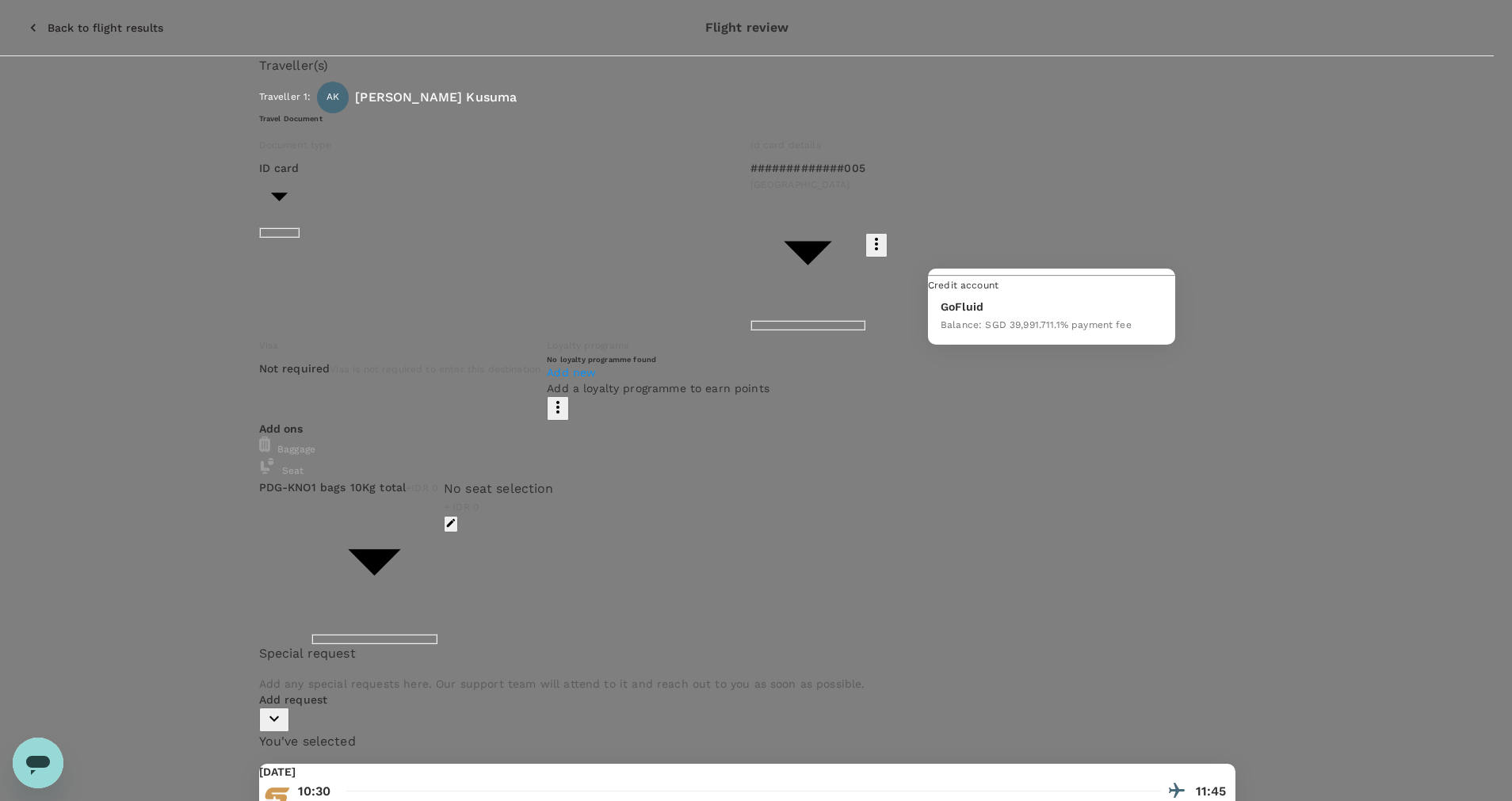
click at [1131, 331] on span "1.1 % payment fee" at bounding box center [1090, 324] width 81 height 11
type input "9d87fe9b-f599-4813-91a8-6354e0e2f257"
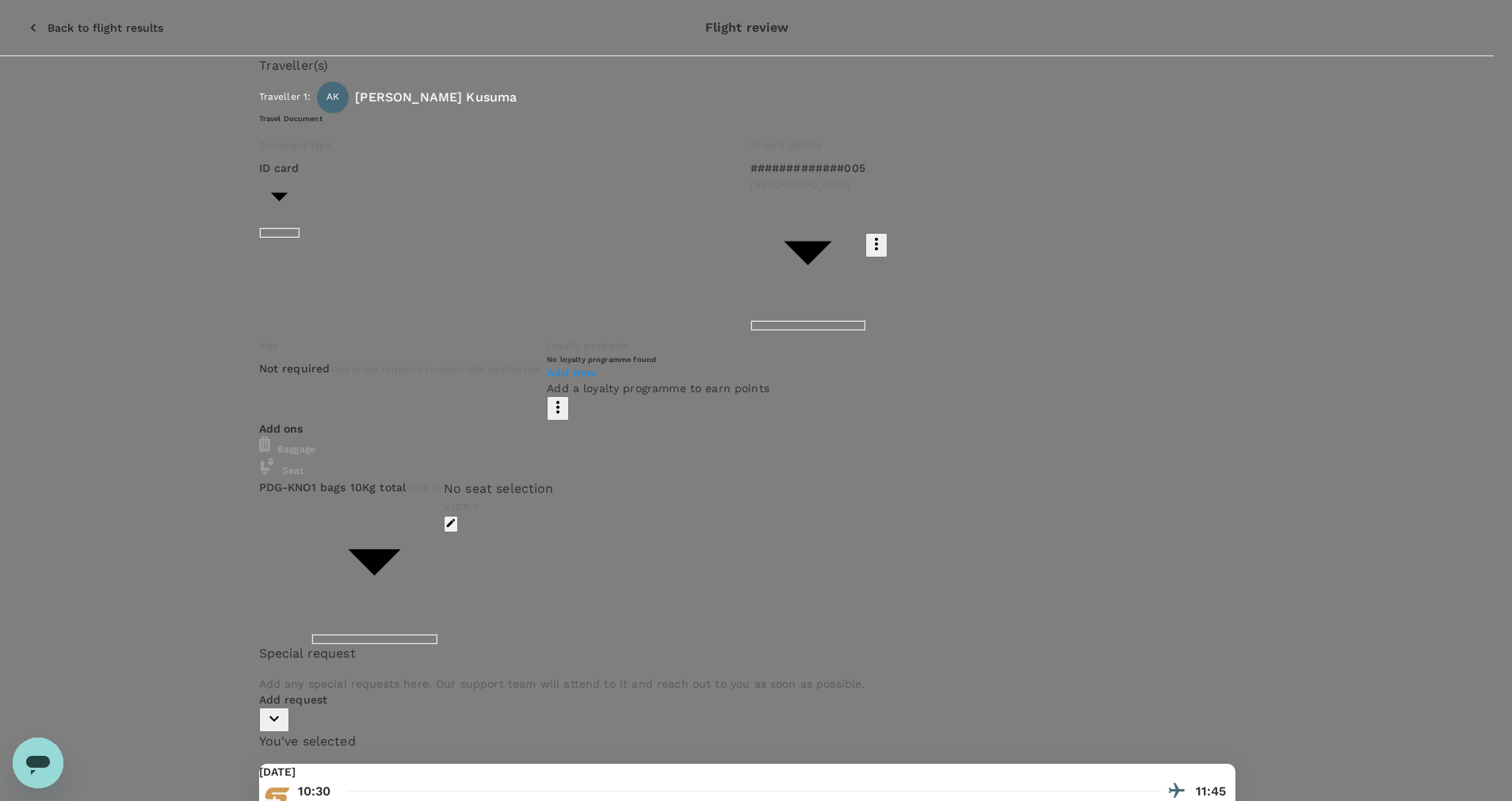
type textarea "Flight Back to Medan : 16 October 2025"
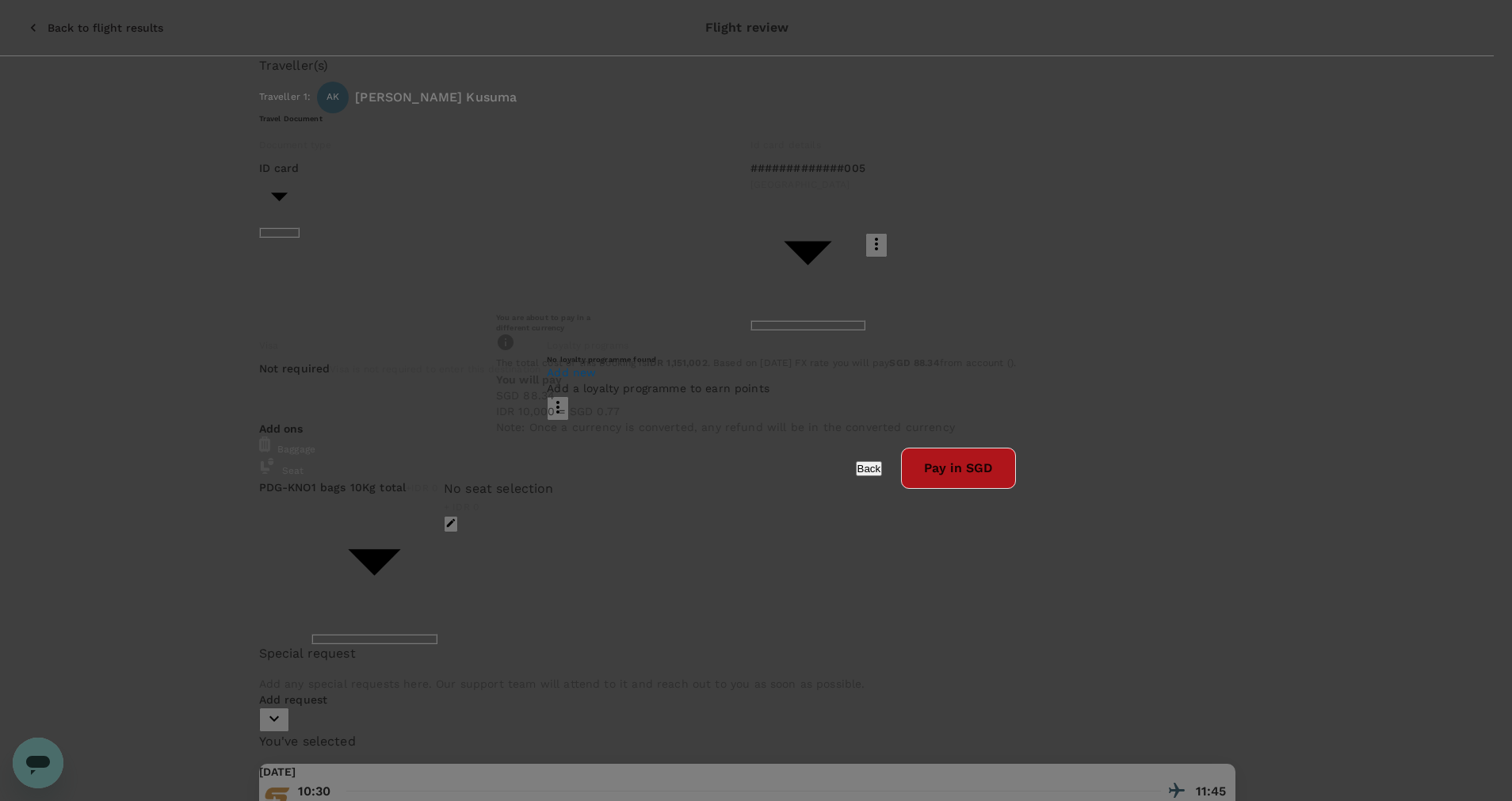
click at [901, 489] on button "Pay in SGD" at bounding box center [958, 468] width 115 height 41
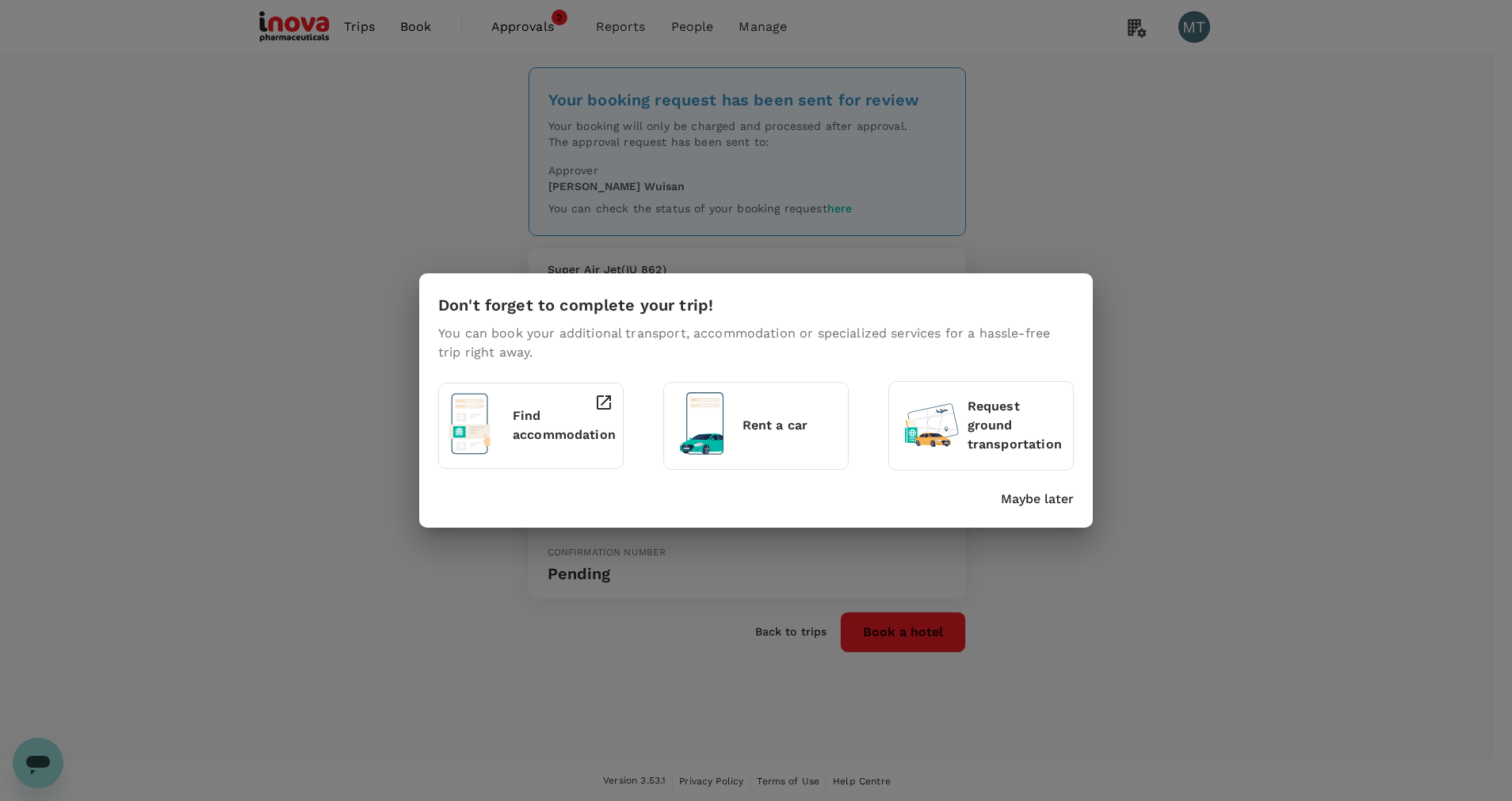
click at [1042, 502] on p "Maybe later" at bounding box center [1037, 499] width 73 height 19
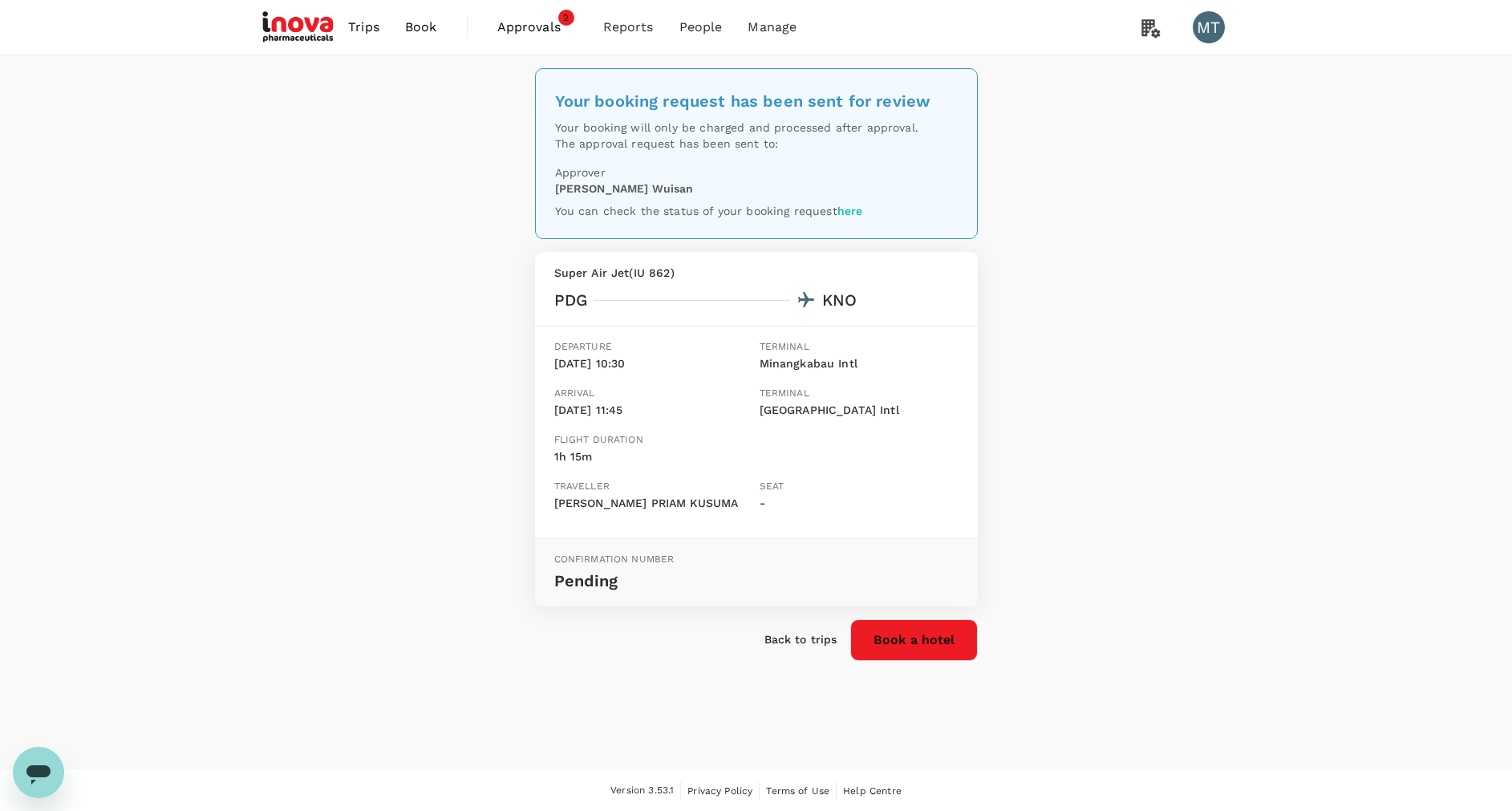
click at [511, 25] on span "Approvals" at bounding box center [537, 27] width 80 height 19
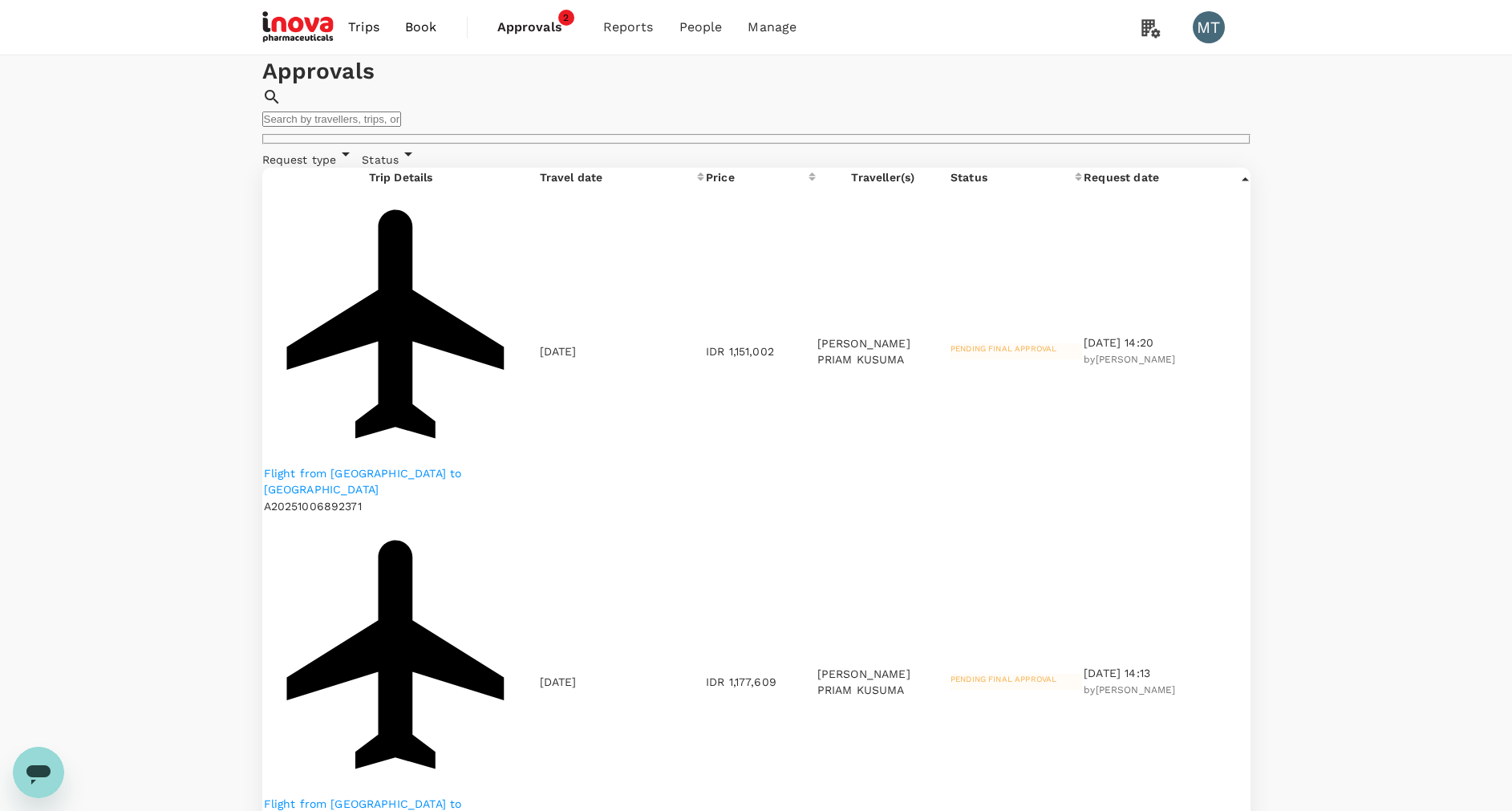
click at [418, 27] on span "Book" at bounding box center [421, 27] width 32 height 19
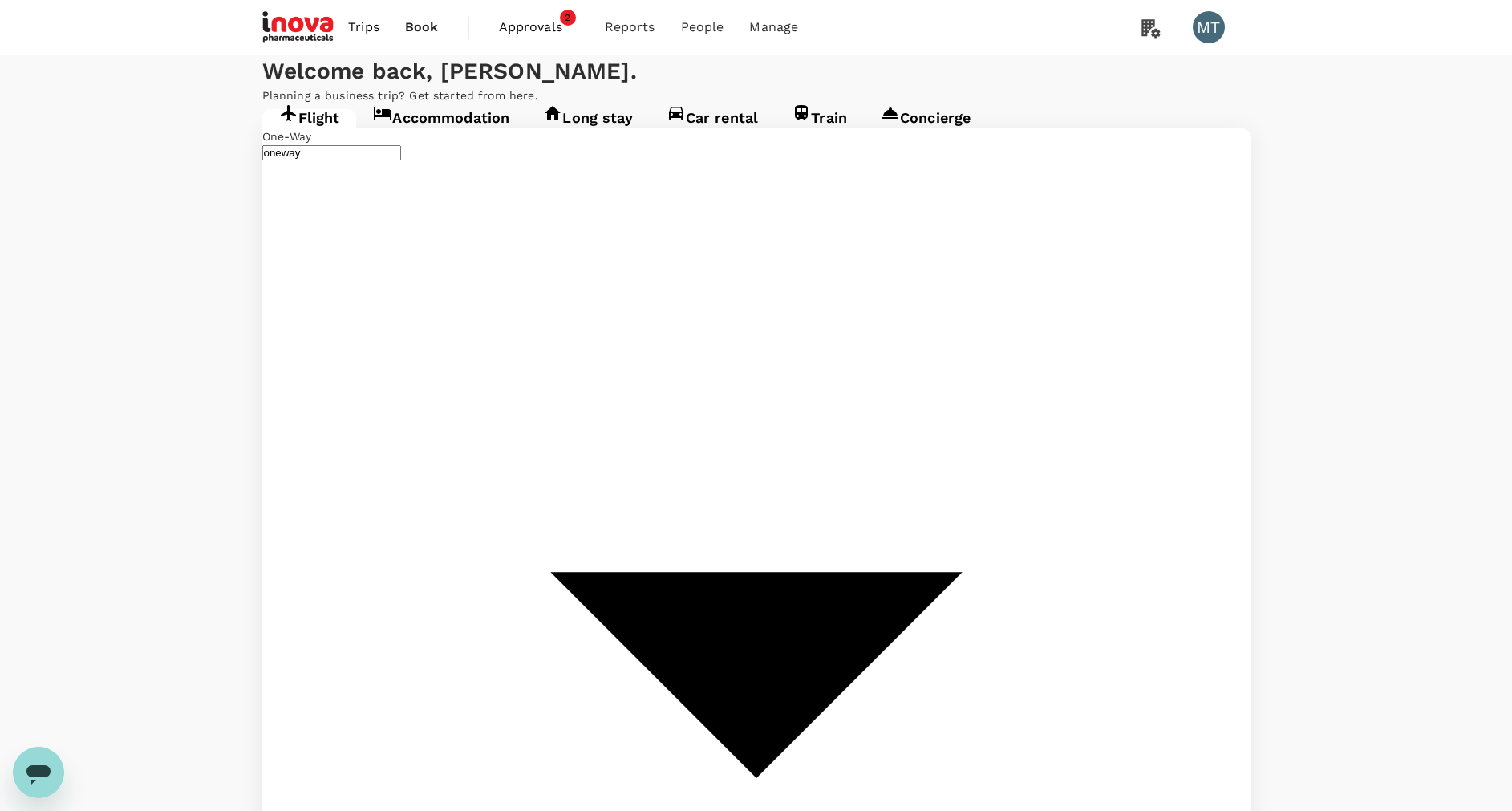
type input "Padang, Indonesia (any)"
type input "Kuala Namu Intl (KNO)"
click at [455, 138] on link "Accommodation" at bounding box center [441, 123] width 170 height 29
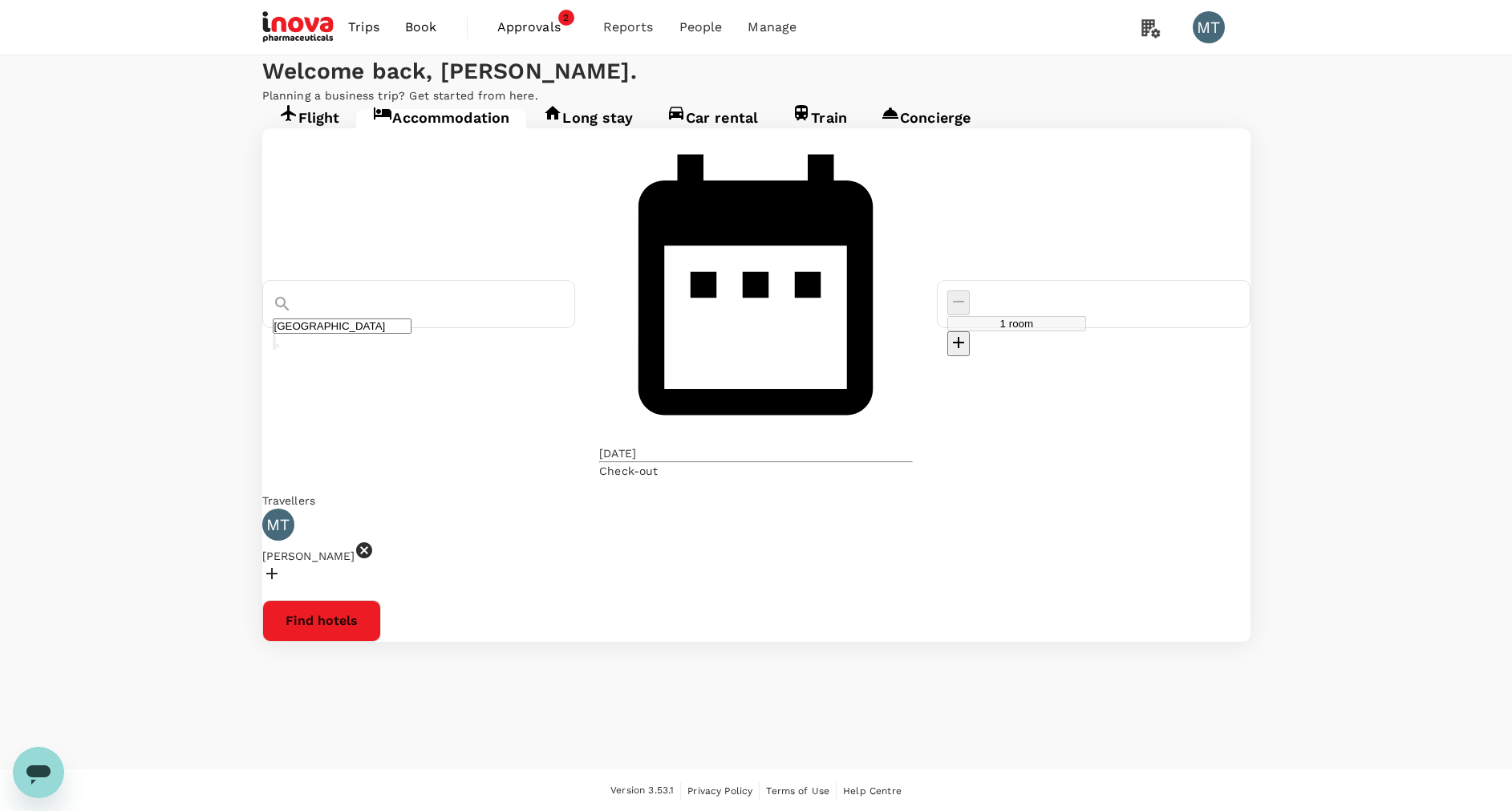
click at [412, 318] on input "Medan" at bounding box center [342, 326] width 139 height 15
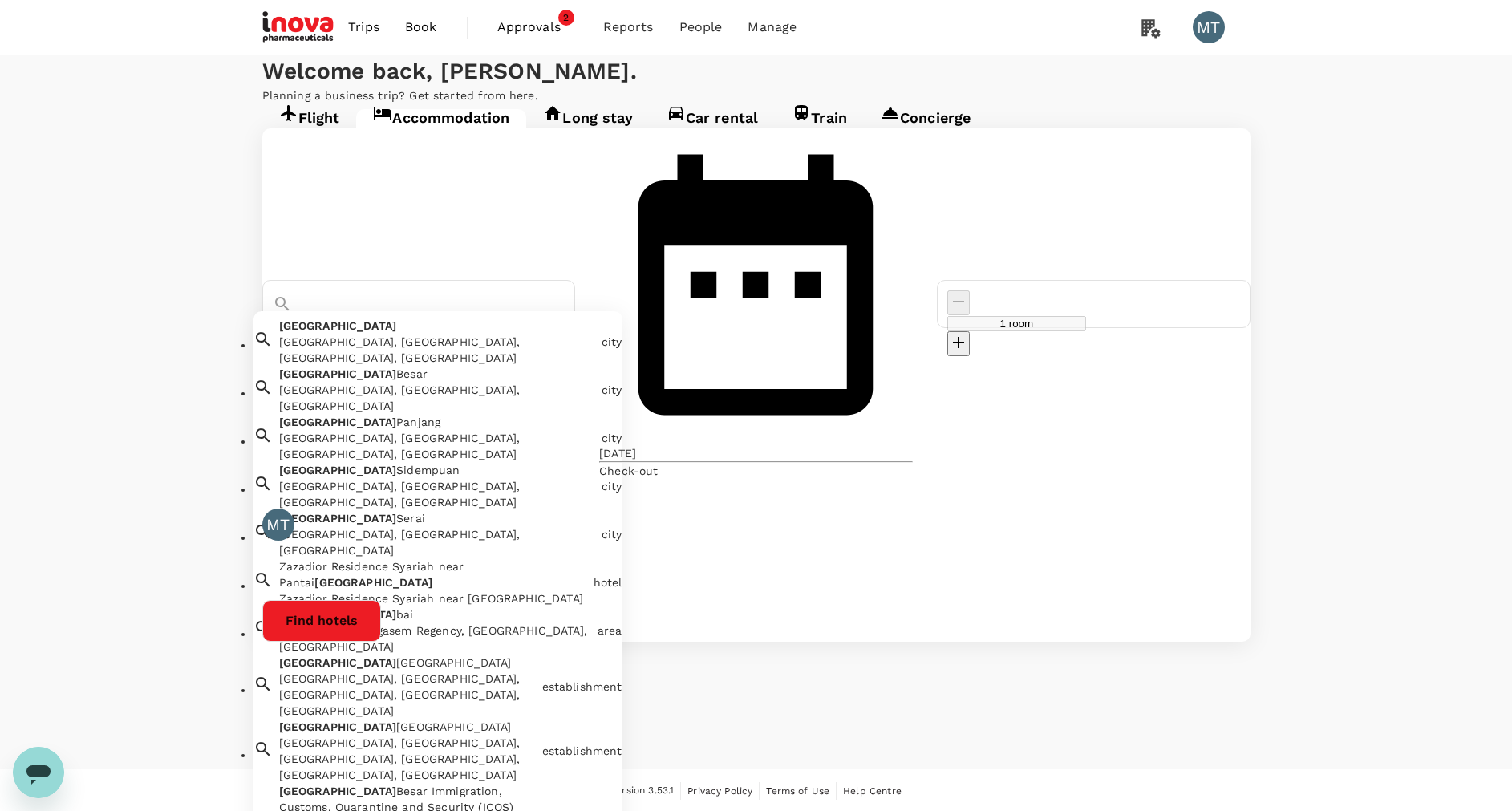
click at [523, 334] on div "Padang, Padang City, West Sumatra, Indonesia" at bounding box center [437, 350] width 316 height 32
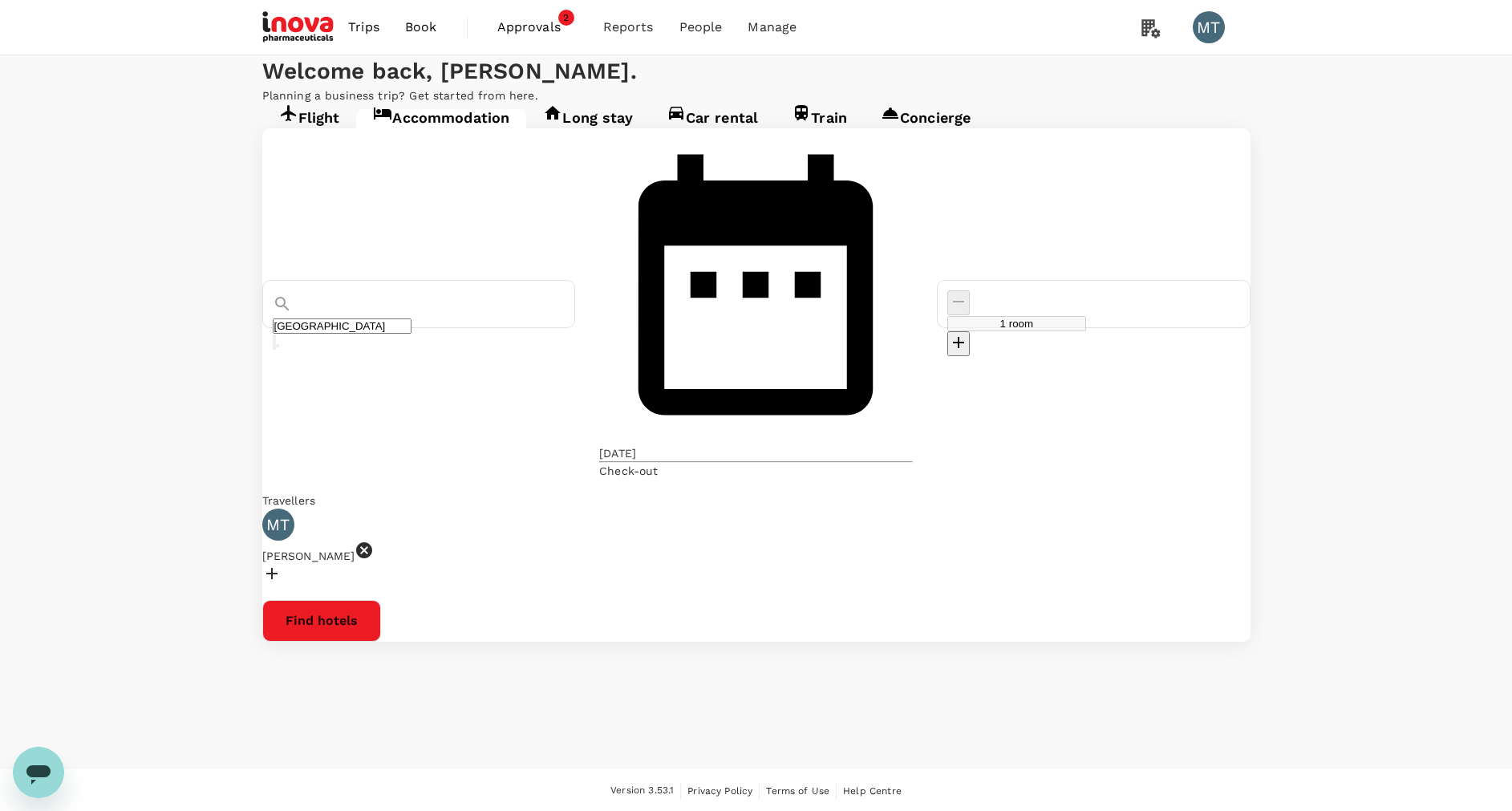
type input "Padang"
click at [372, 543] on icon at bounding box center [364, 550] width 16 height 16
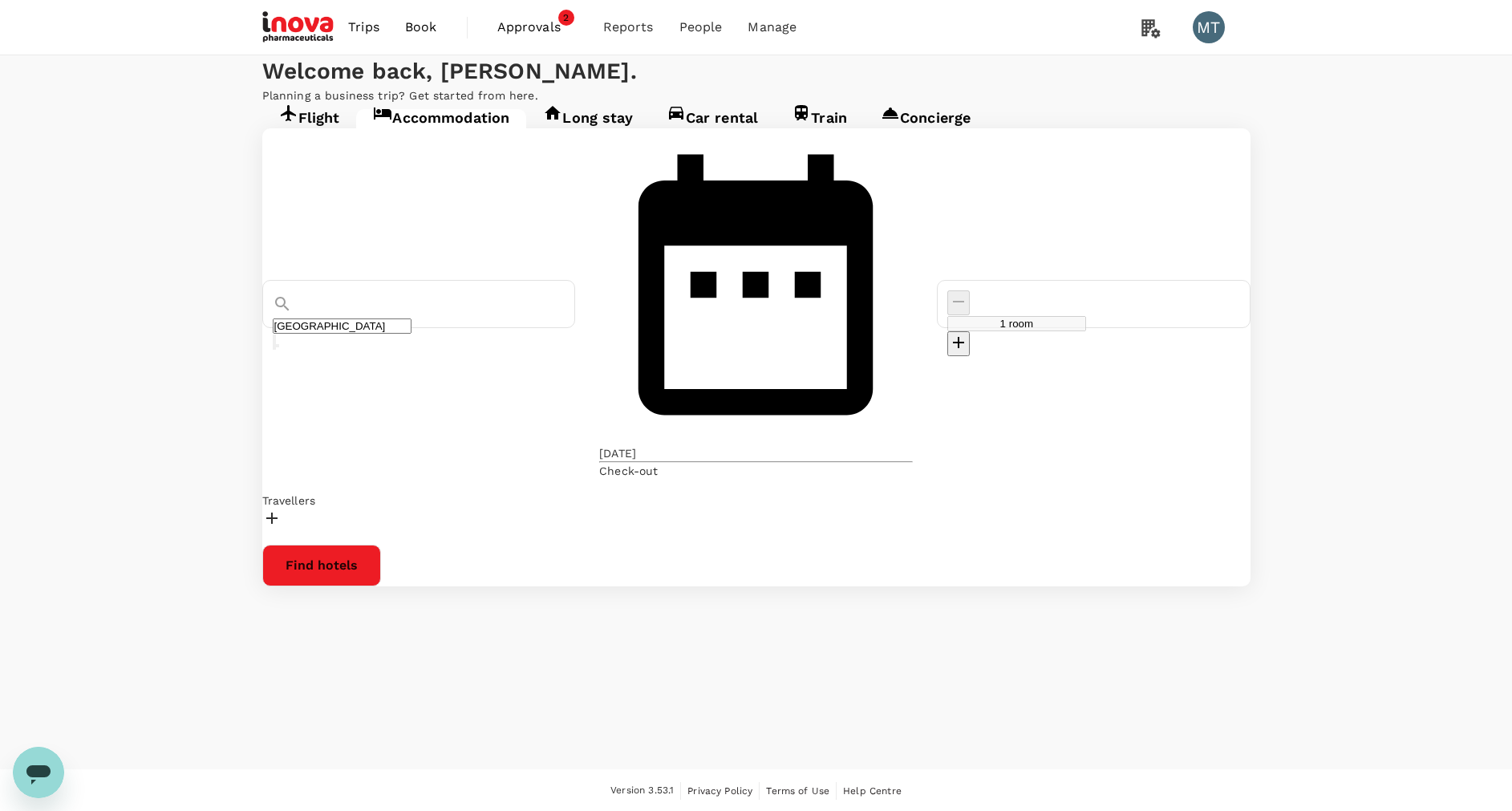
click at [370, 508] on div at bounding box center [756, 520] width 988 height 23
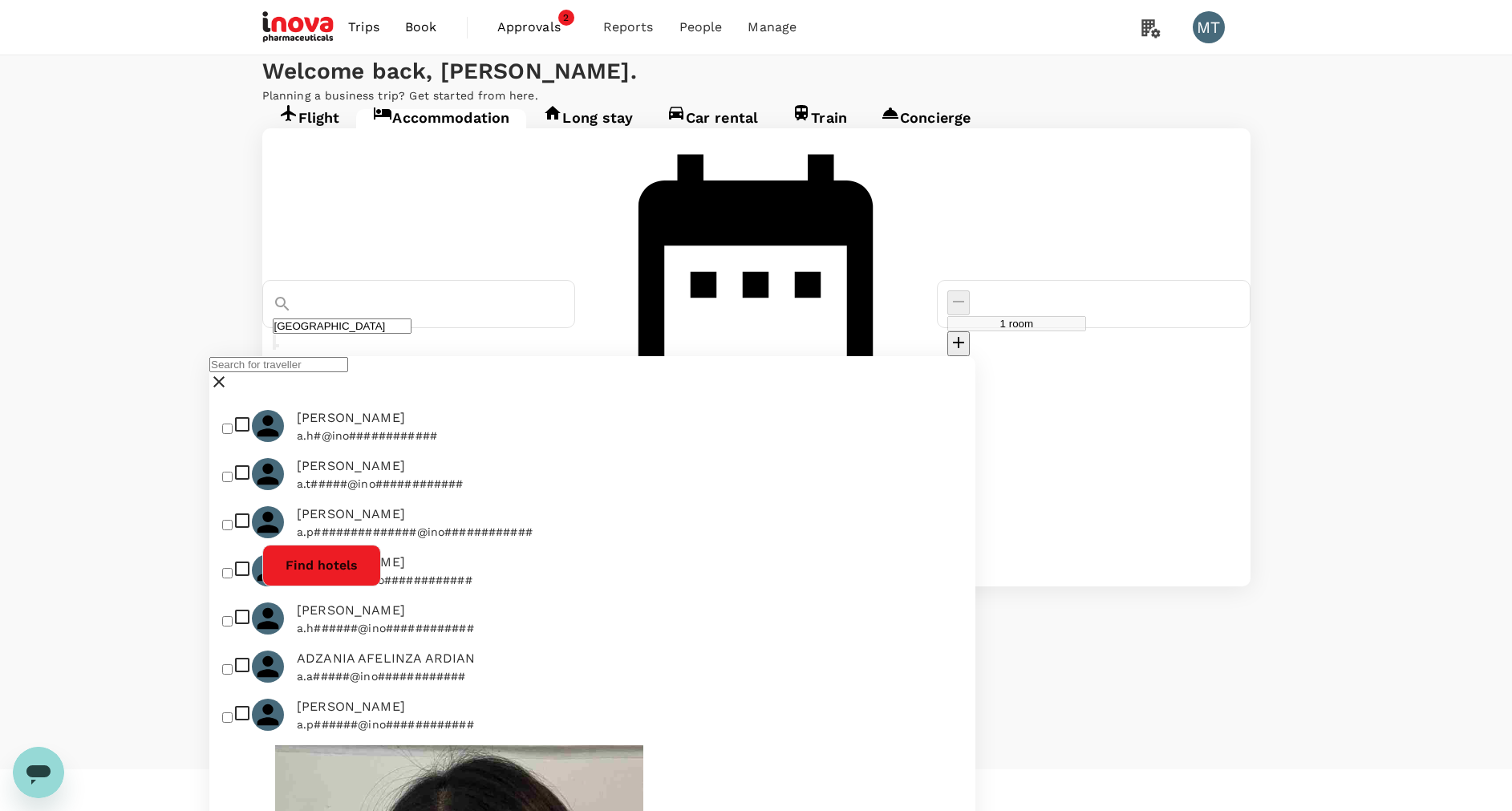
click at [348, 372] on input "text" at bounding box center [279, 365] width 139 height 15
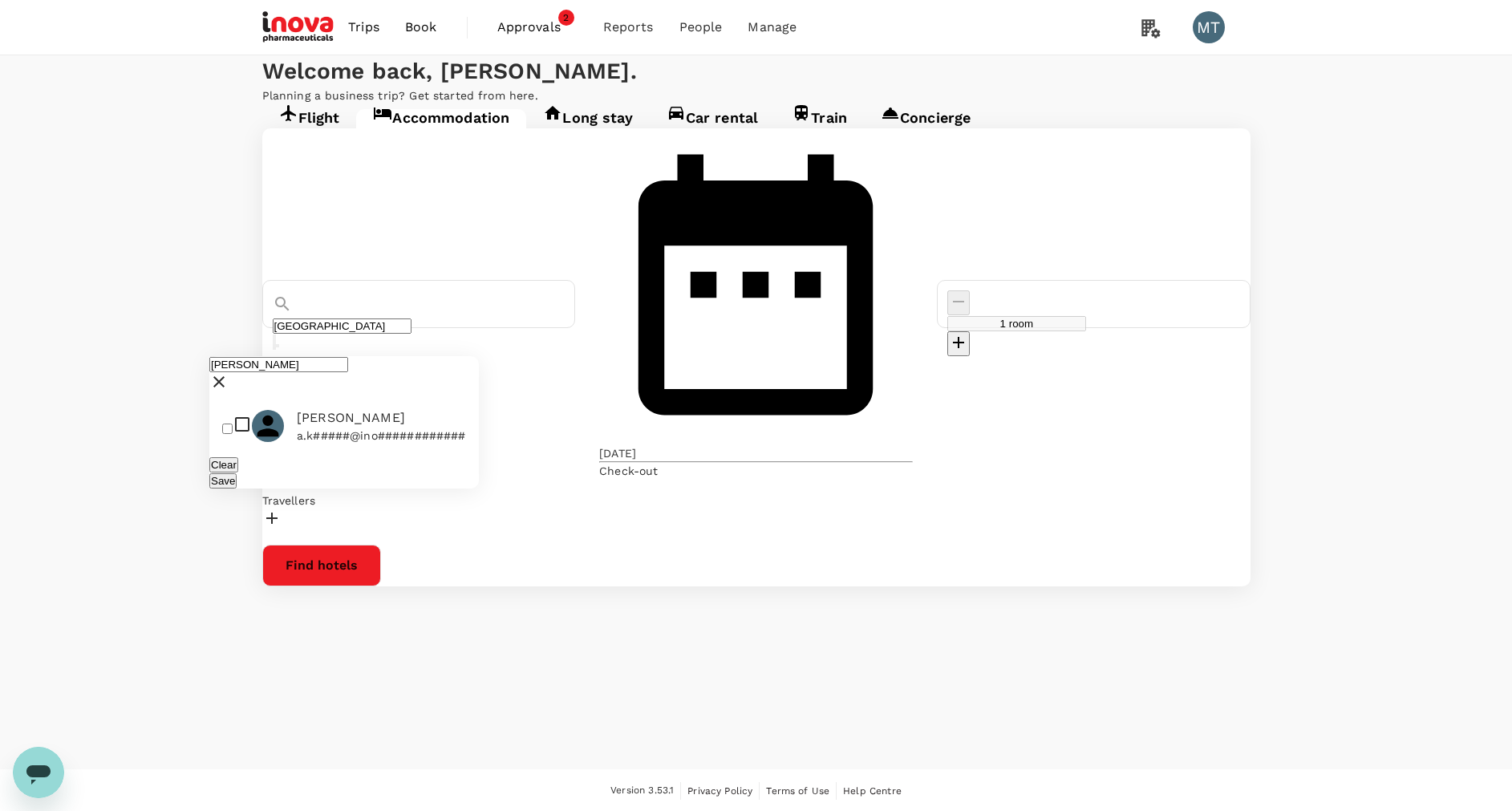
type input "ardy"
click at [319, 444] on p "a.k#####@ino############" at bounding box center [381, 435] width 169 height 16
checkbox input "true"
click at [237, 489] on button "Save" at bounding box center [223, 481] width 27 height 15
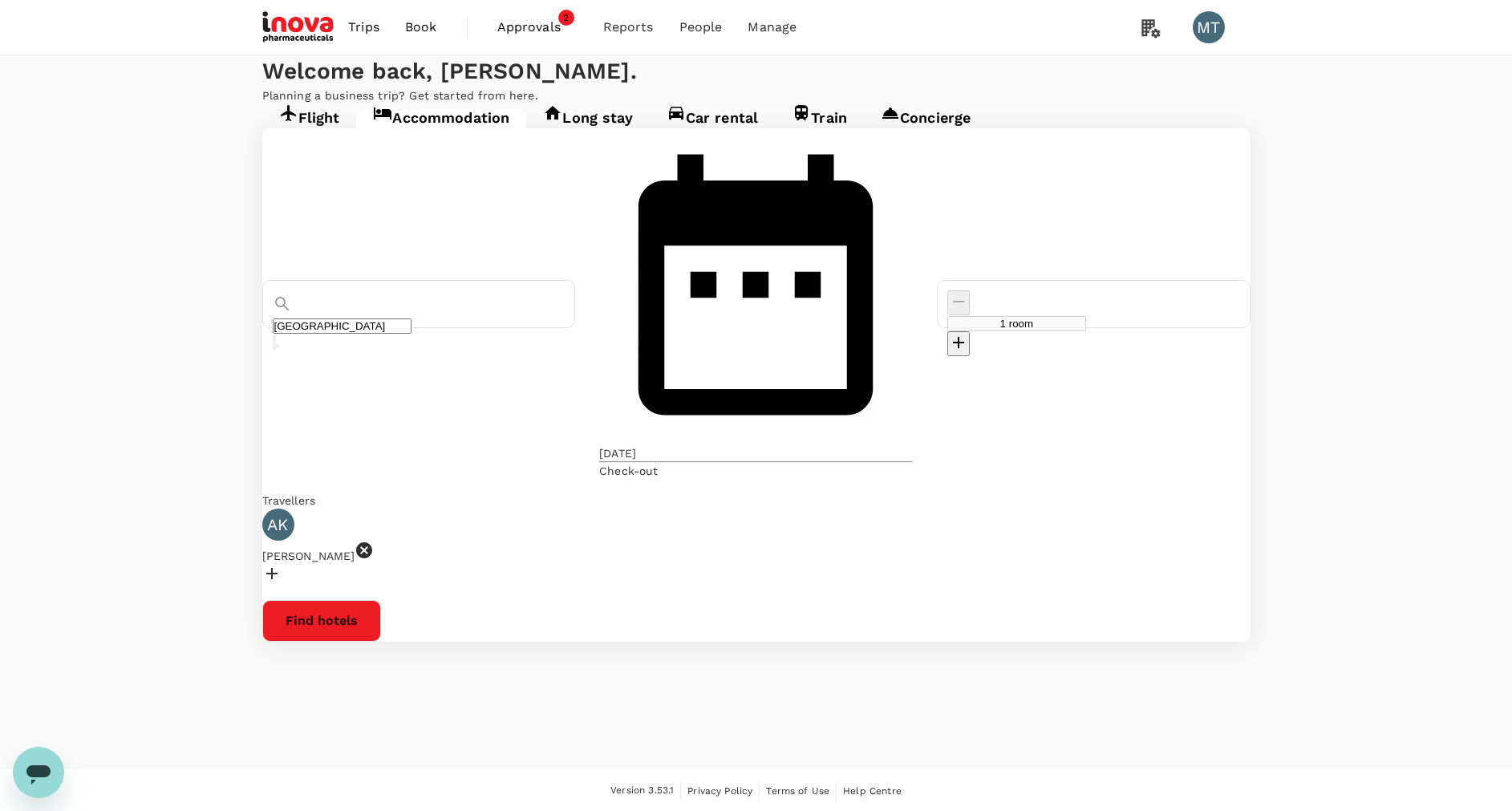
click at [636, 445] on div "16 Oct" at bounding box center [618, 453] width 37 height 16
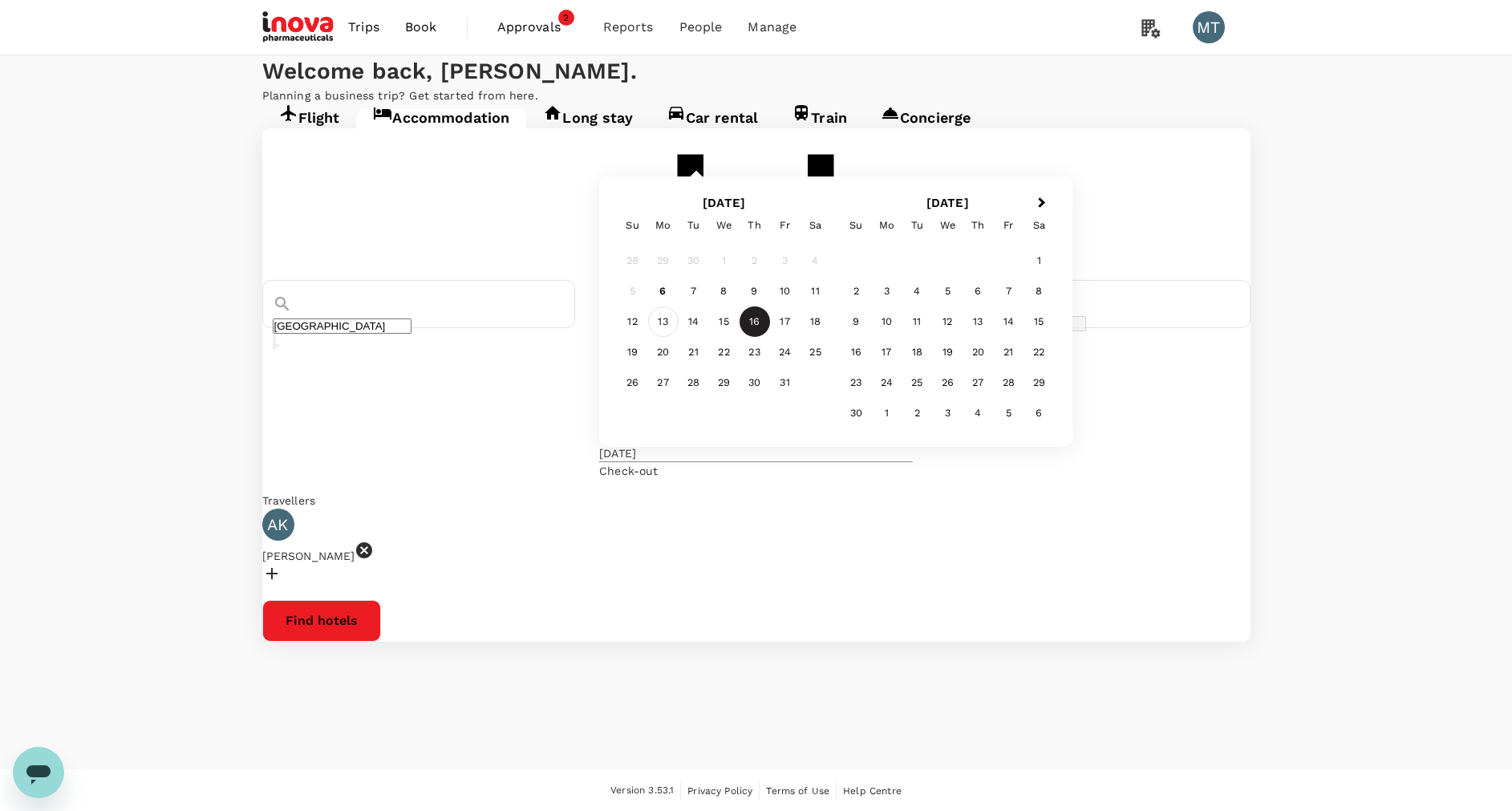
click at [679, 337] on div "13" at bounding box center [663, 321] width 31 height 31
click at [770, 337] on div "16" at bounding box center [754, 321] width 31 height 31
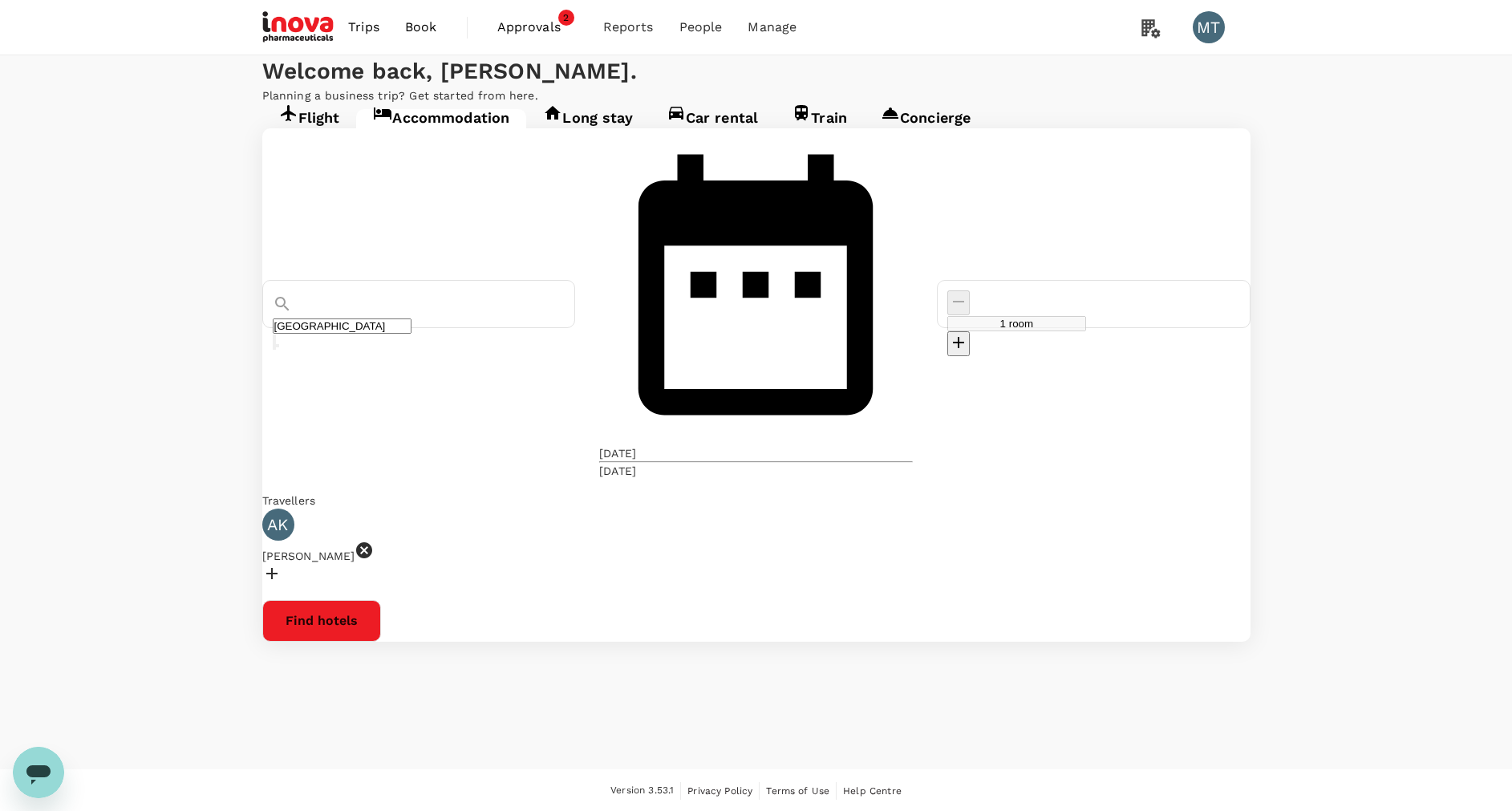
click at [381, 600] on button "Find hotels" at bounding box center [322, 621] width 119 height 42
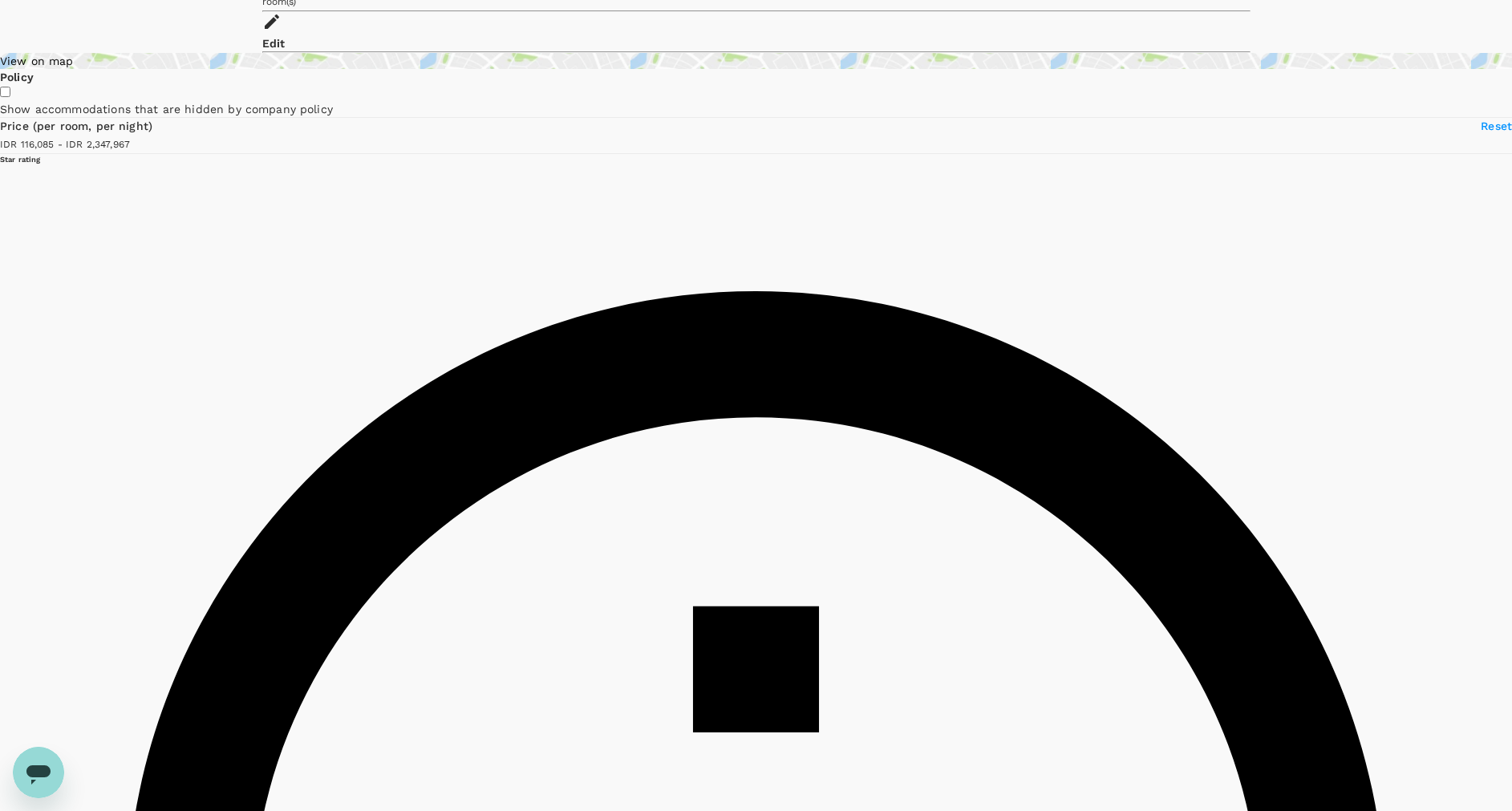
scroll to position [240, 0]
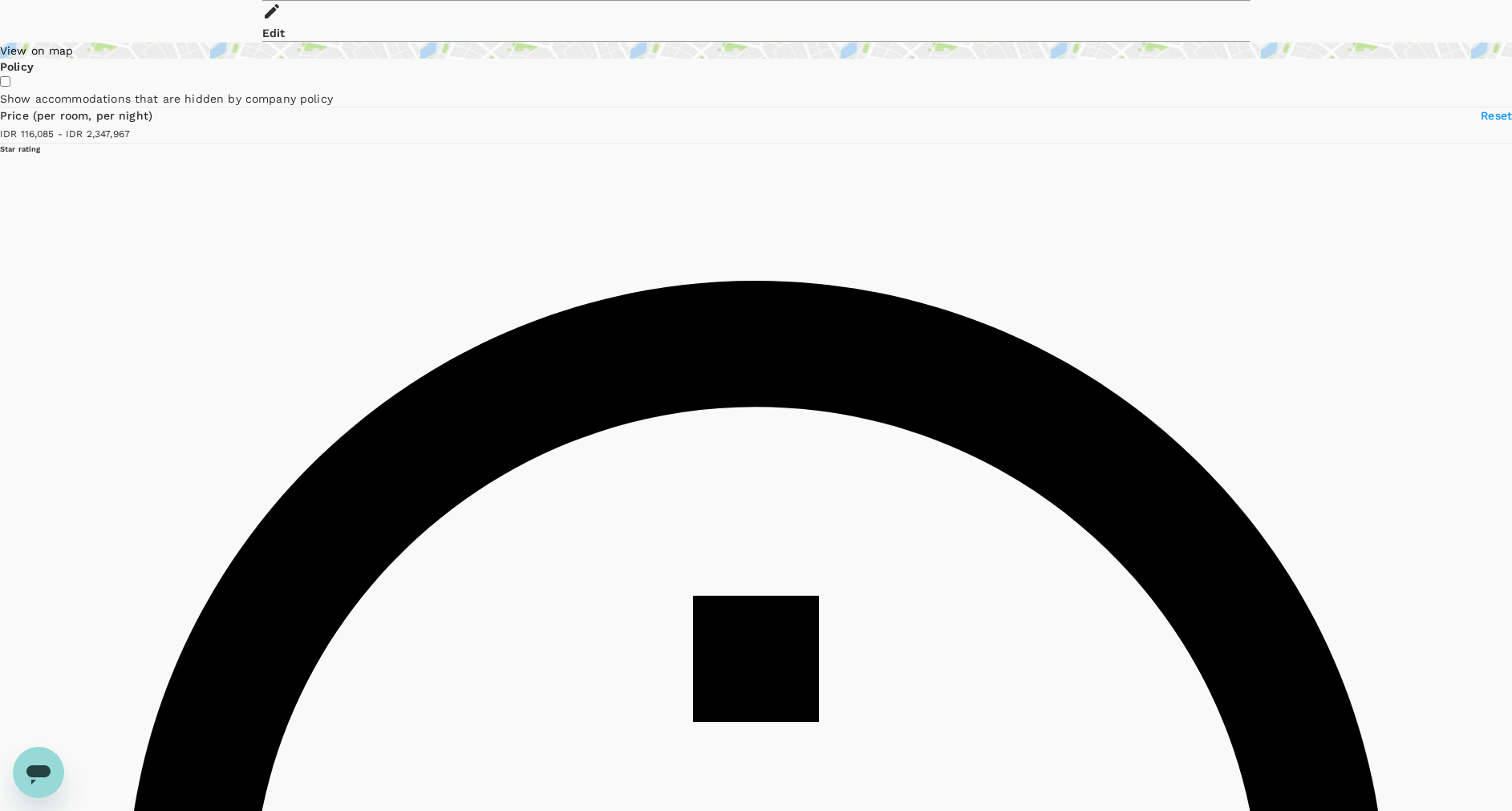
type input "2347966.63"
type input "81741.63"
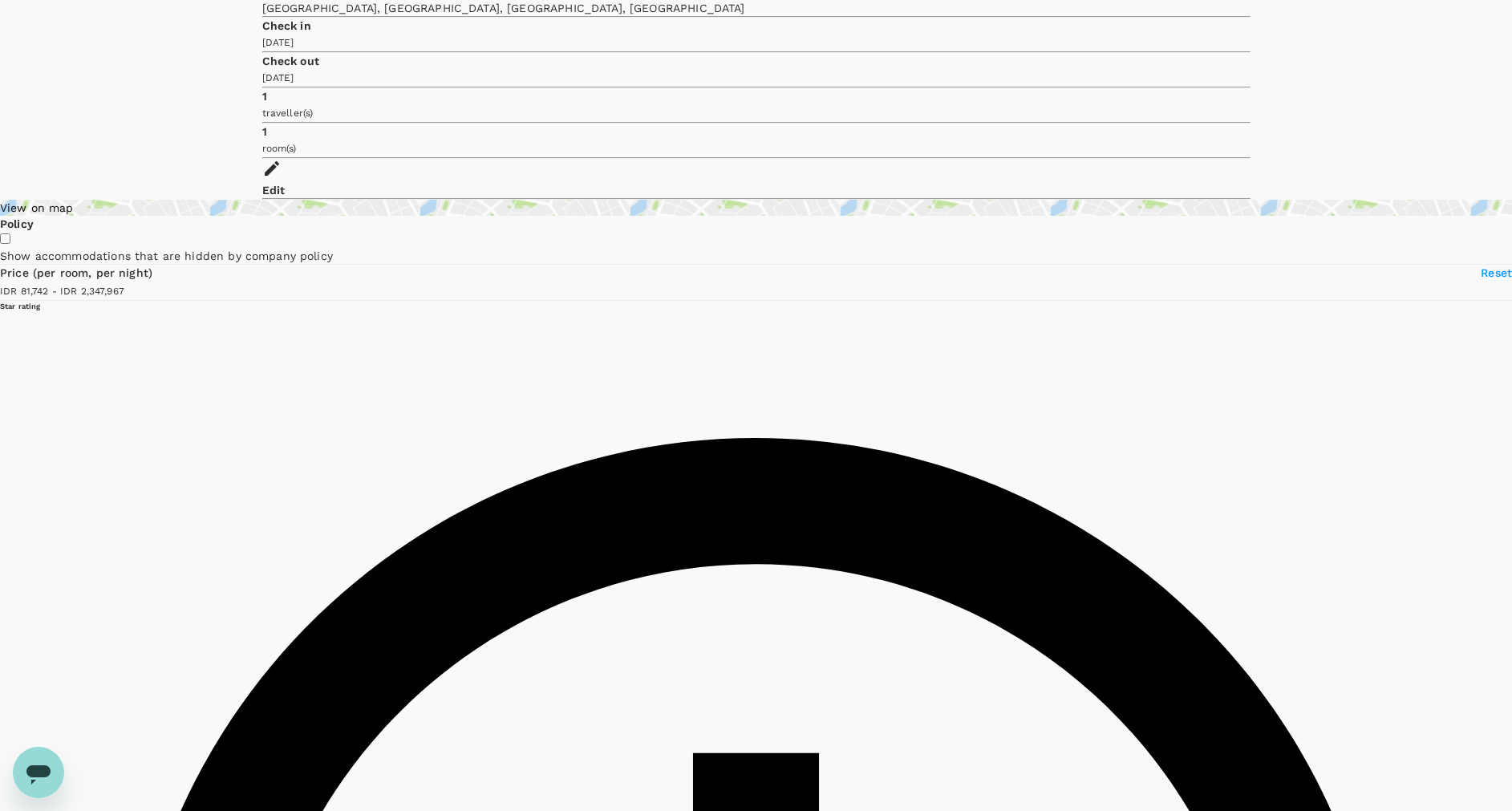
scroll to position [121, 0]
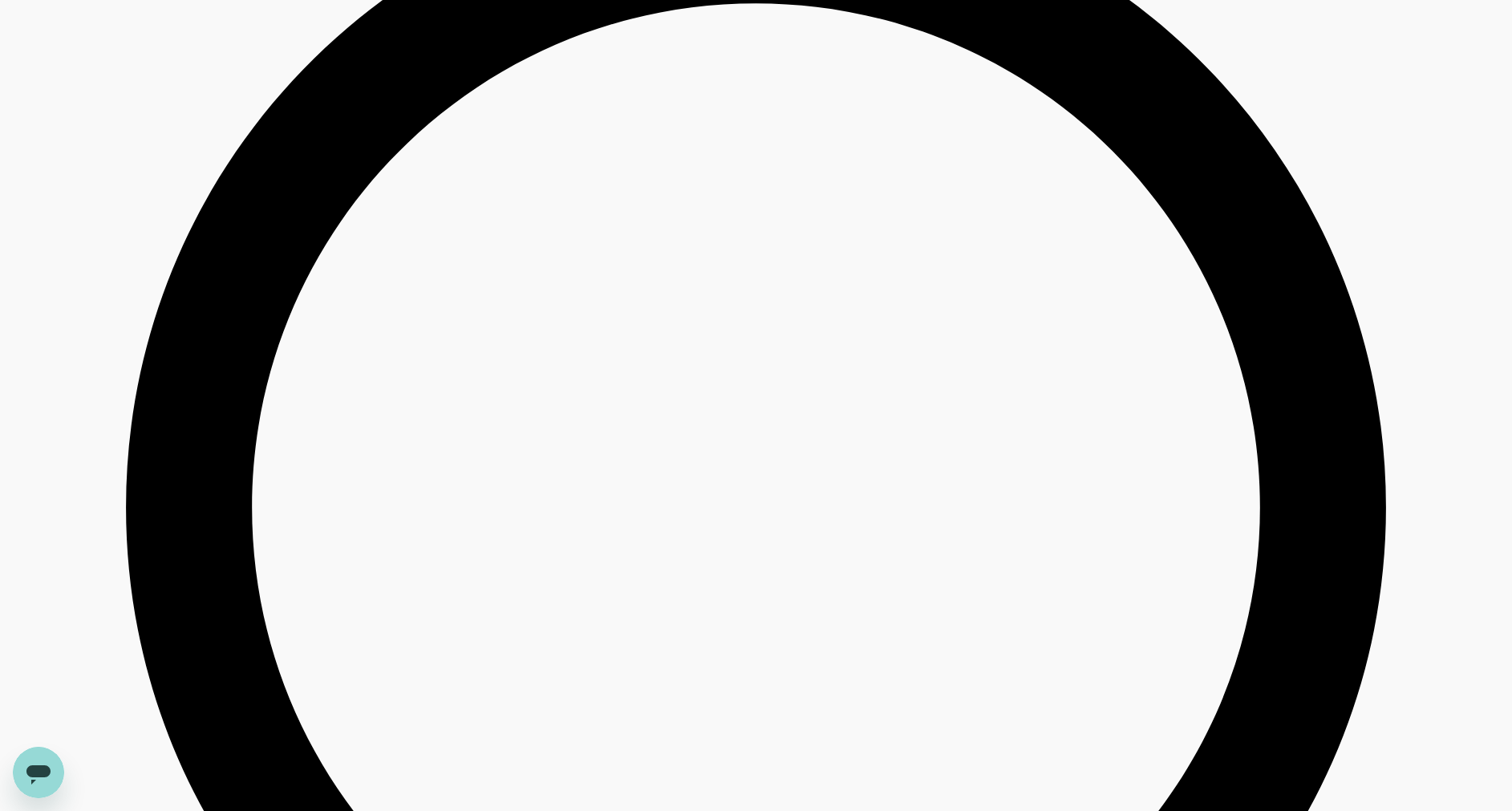
scroll to position [2407, 0]
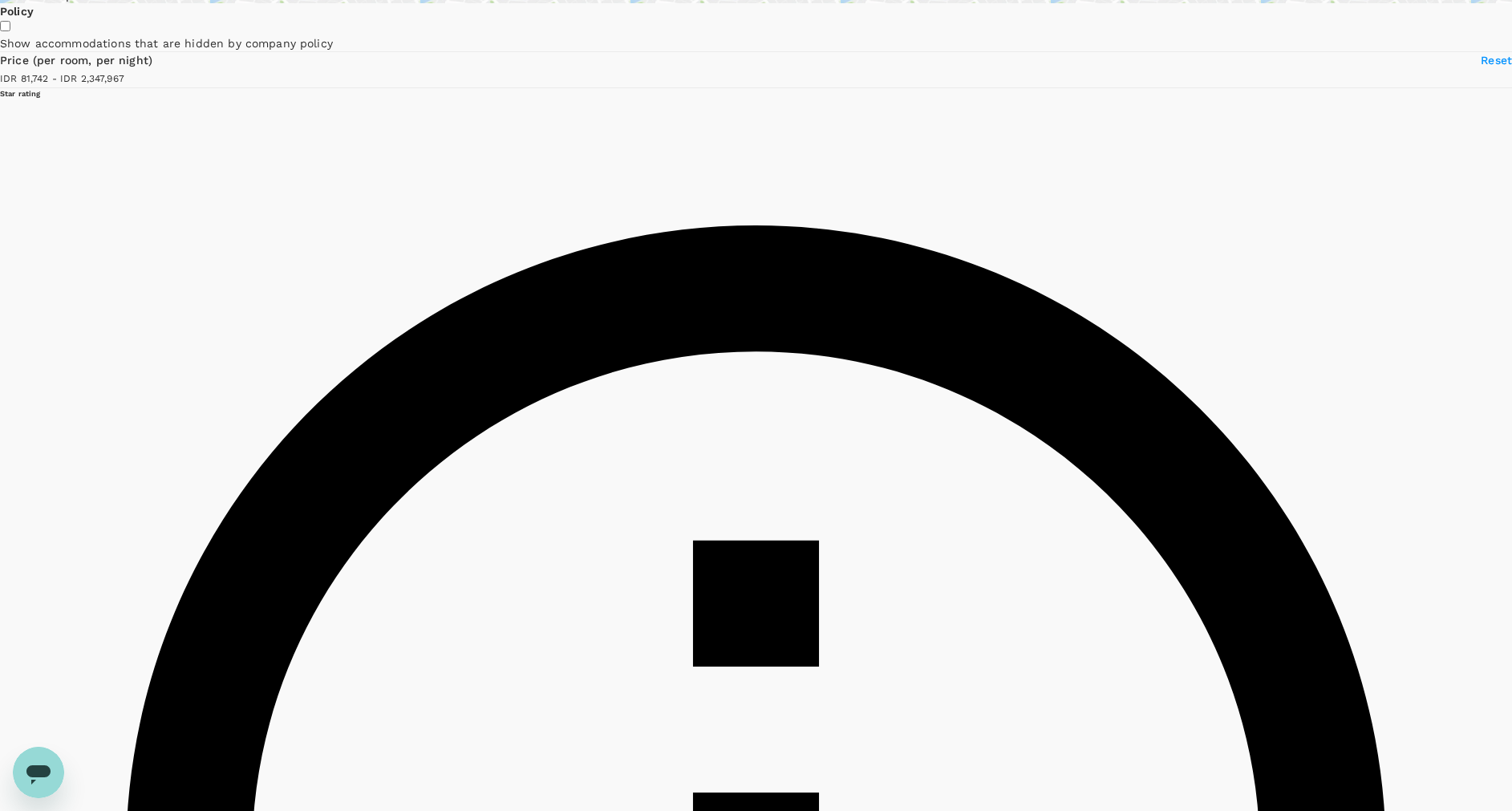
scroll to position [0, 0]
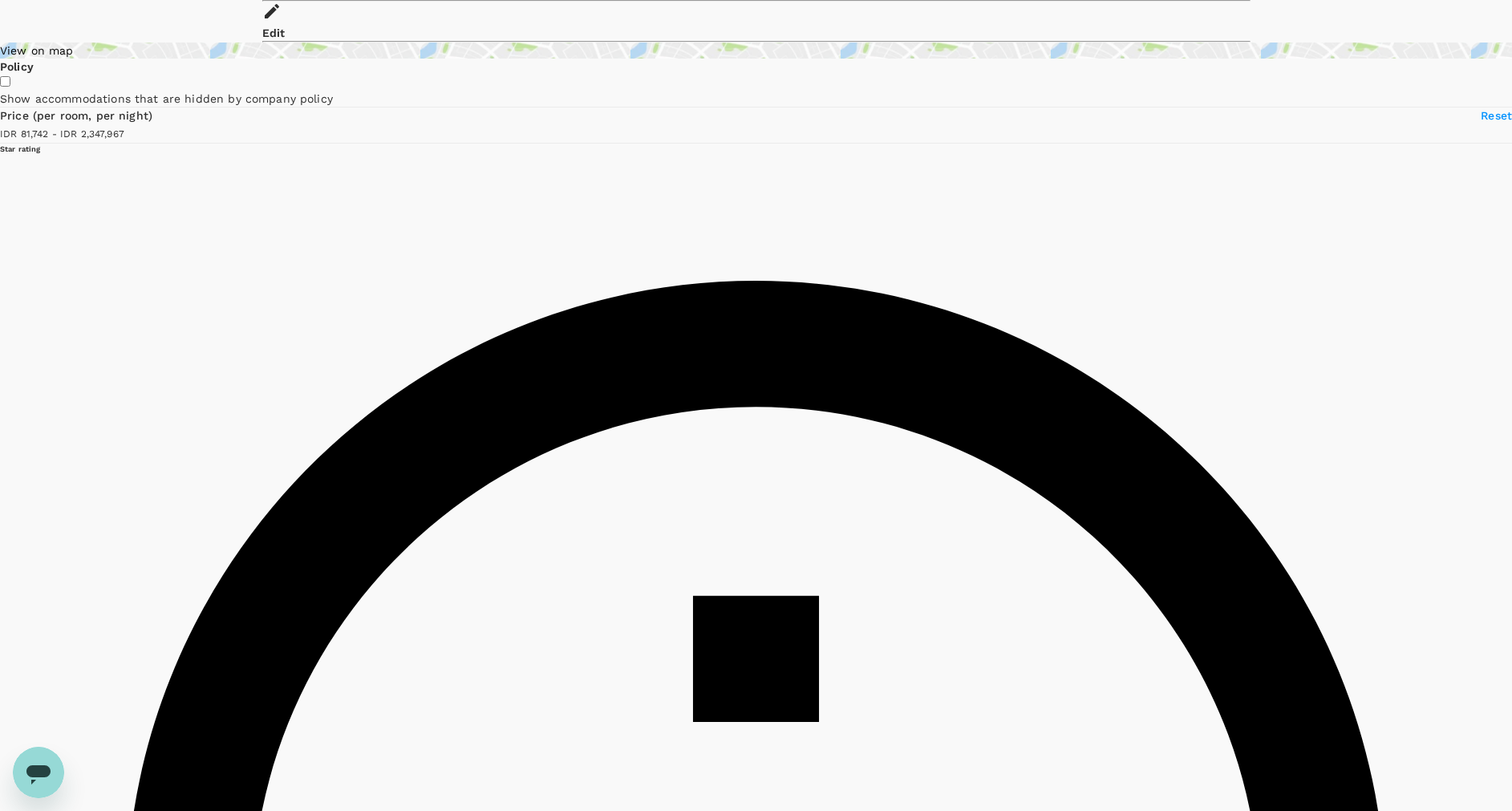
type input "2347966.63"
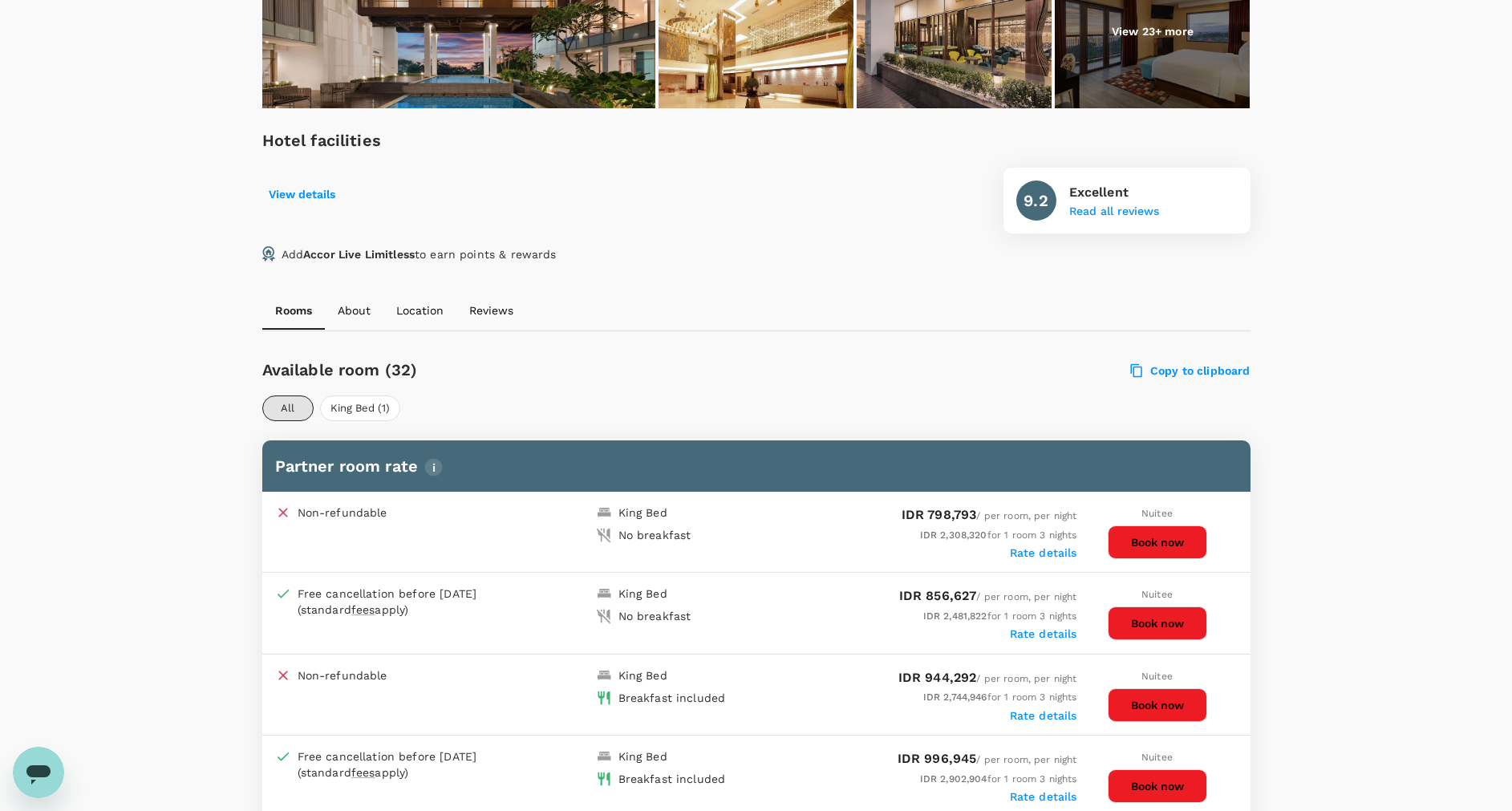
scroll to position [602, 0]
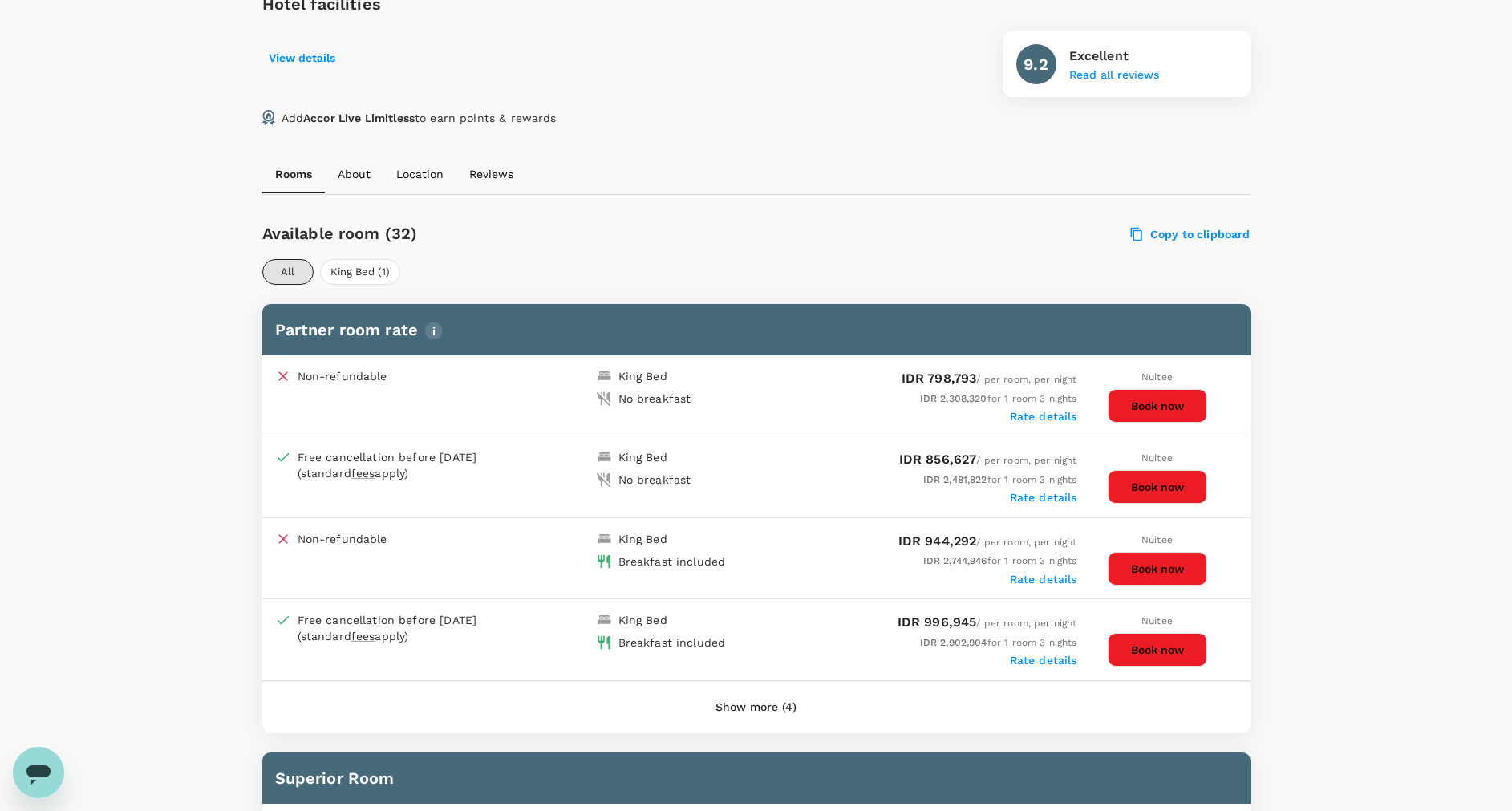
click at [738, 704] on button "Show more (4)" at bounding box center [756, 708] width 126 height 39
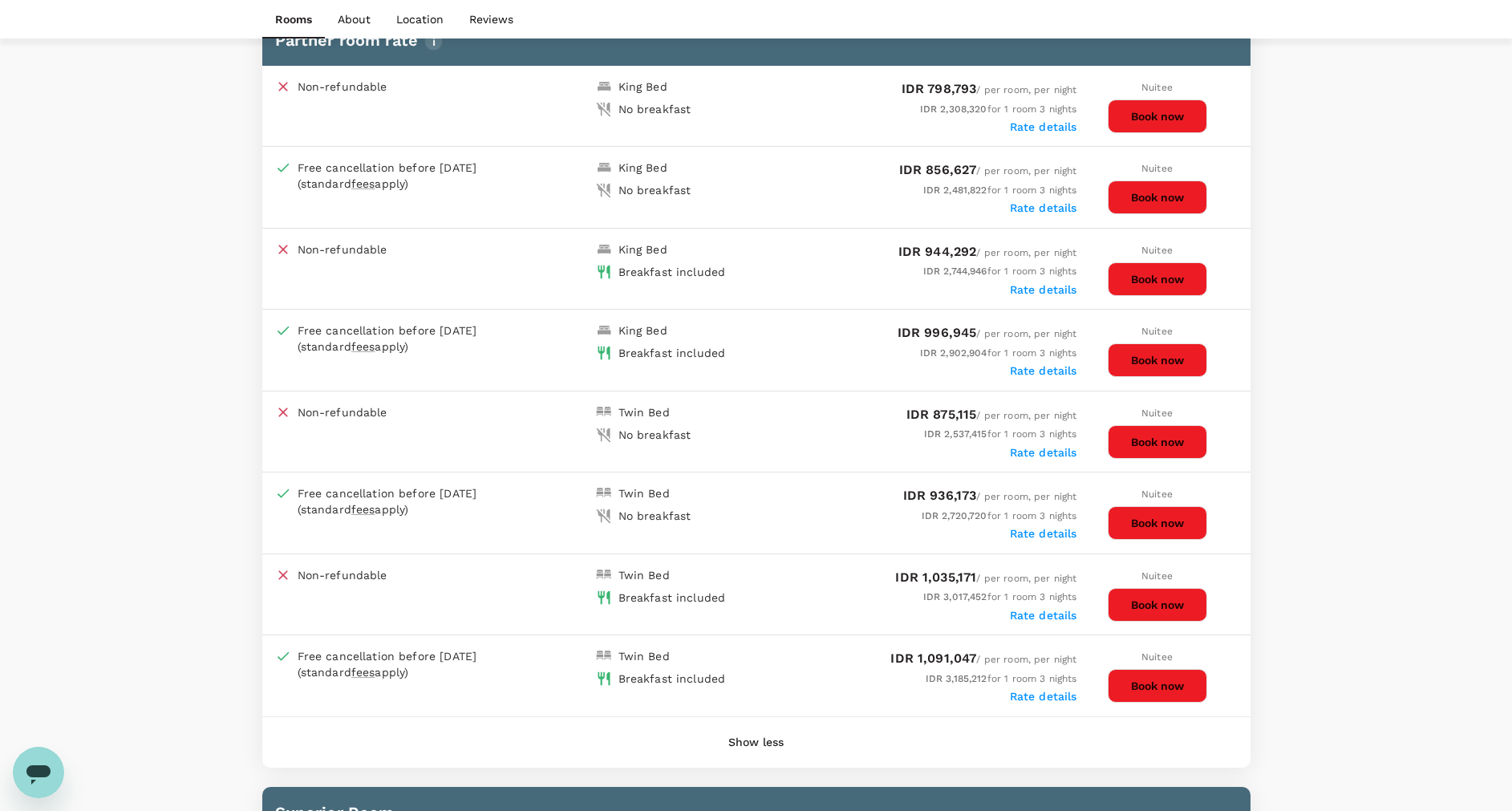
scroll to position [843, 0]
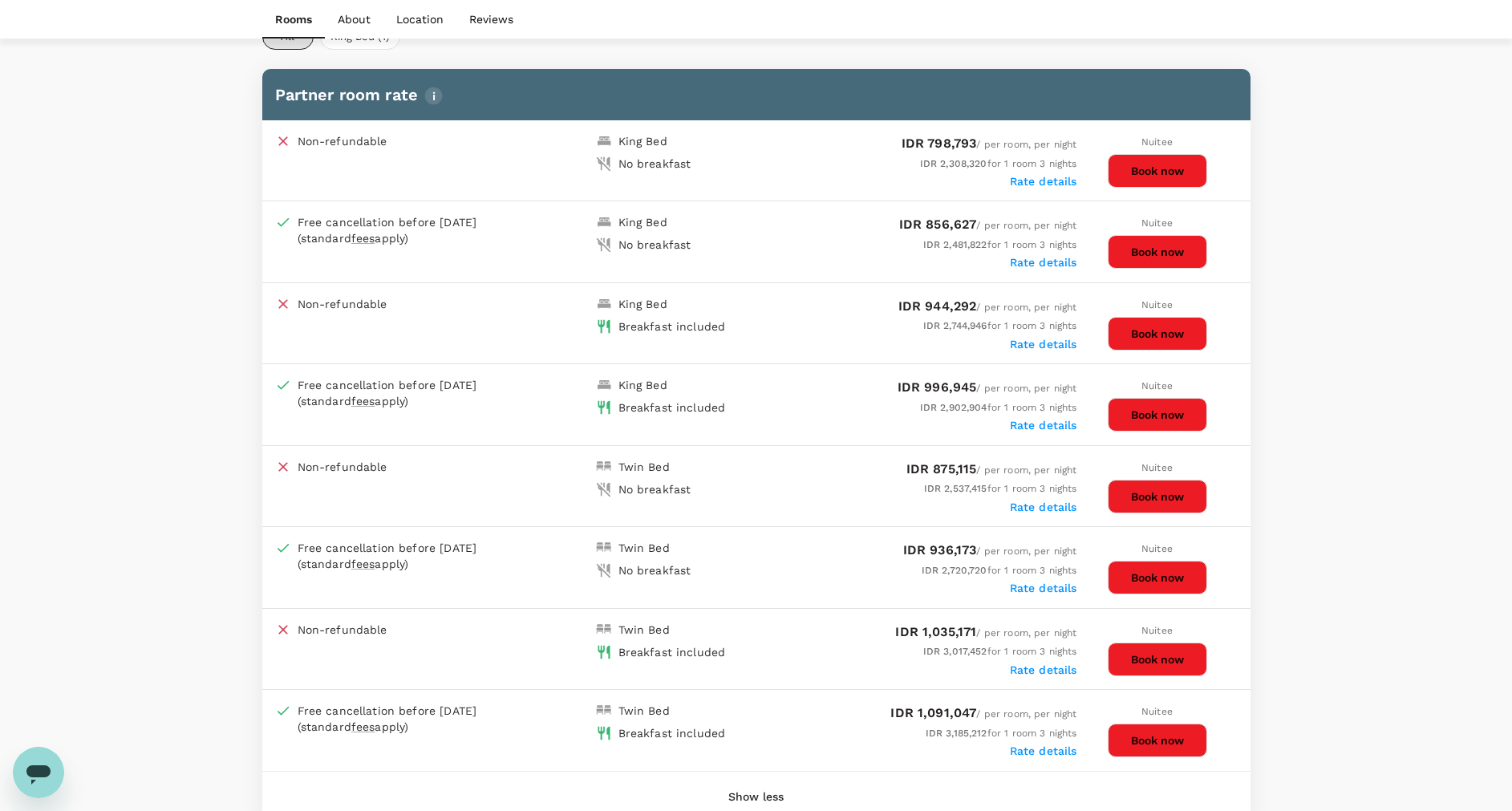
scroll to position [963, 0]
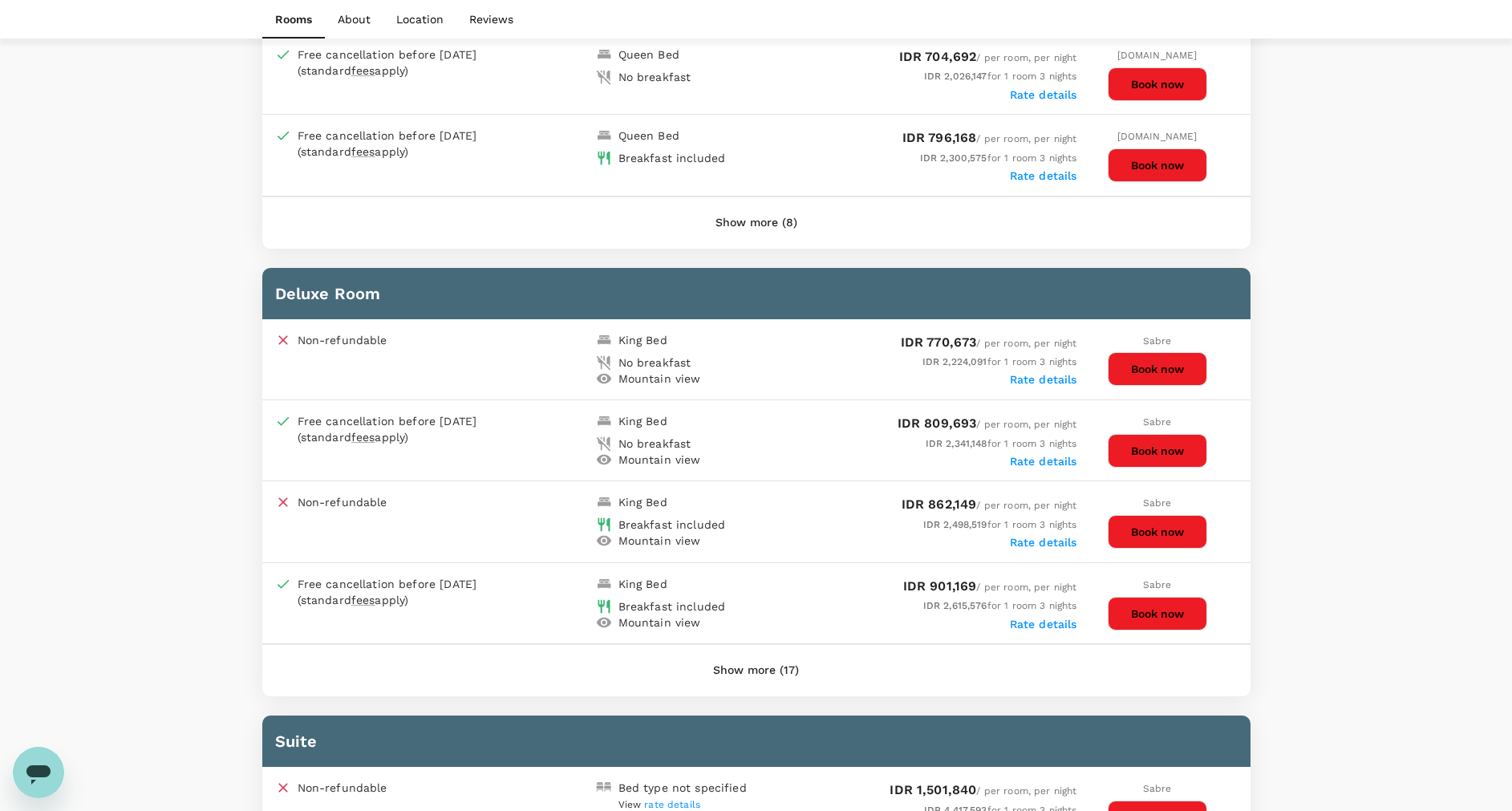
scroll to position [1444, 0]
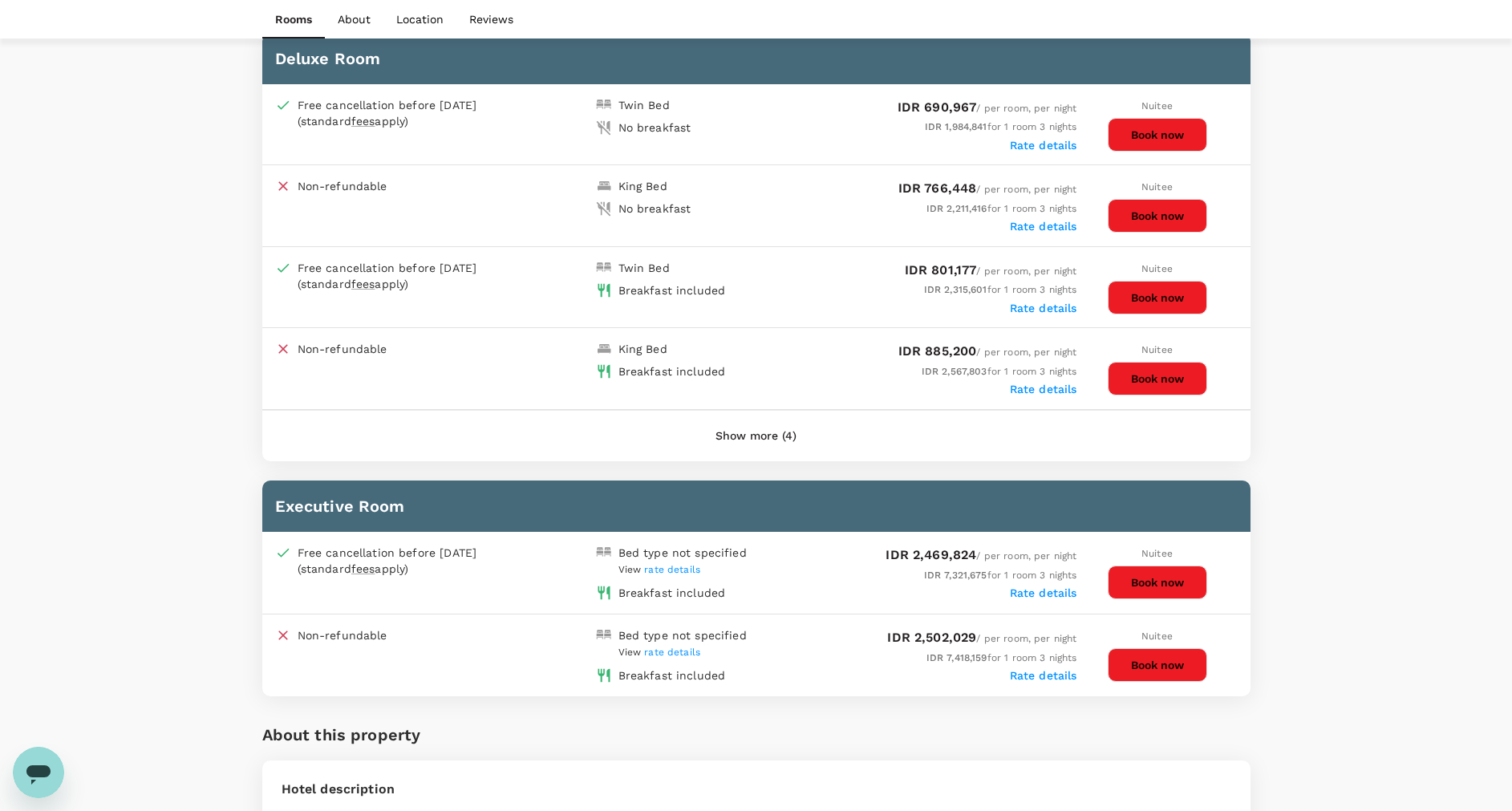
scroll to position [1204, 0]
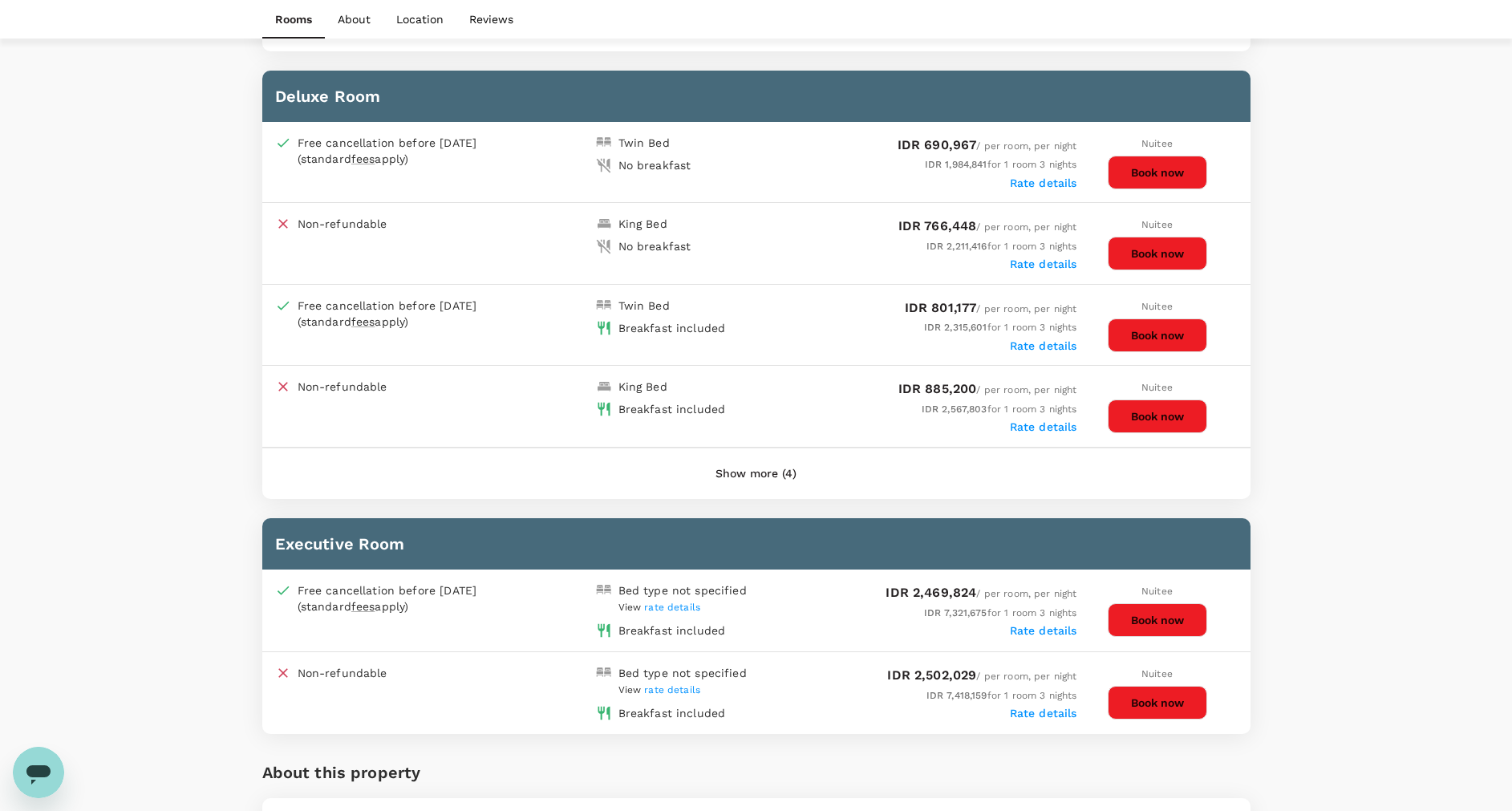
click at [734, 476] on button "Show more (4)" at bounding box center [756, 474] width 126 height 39
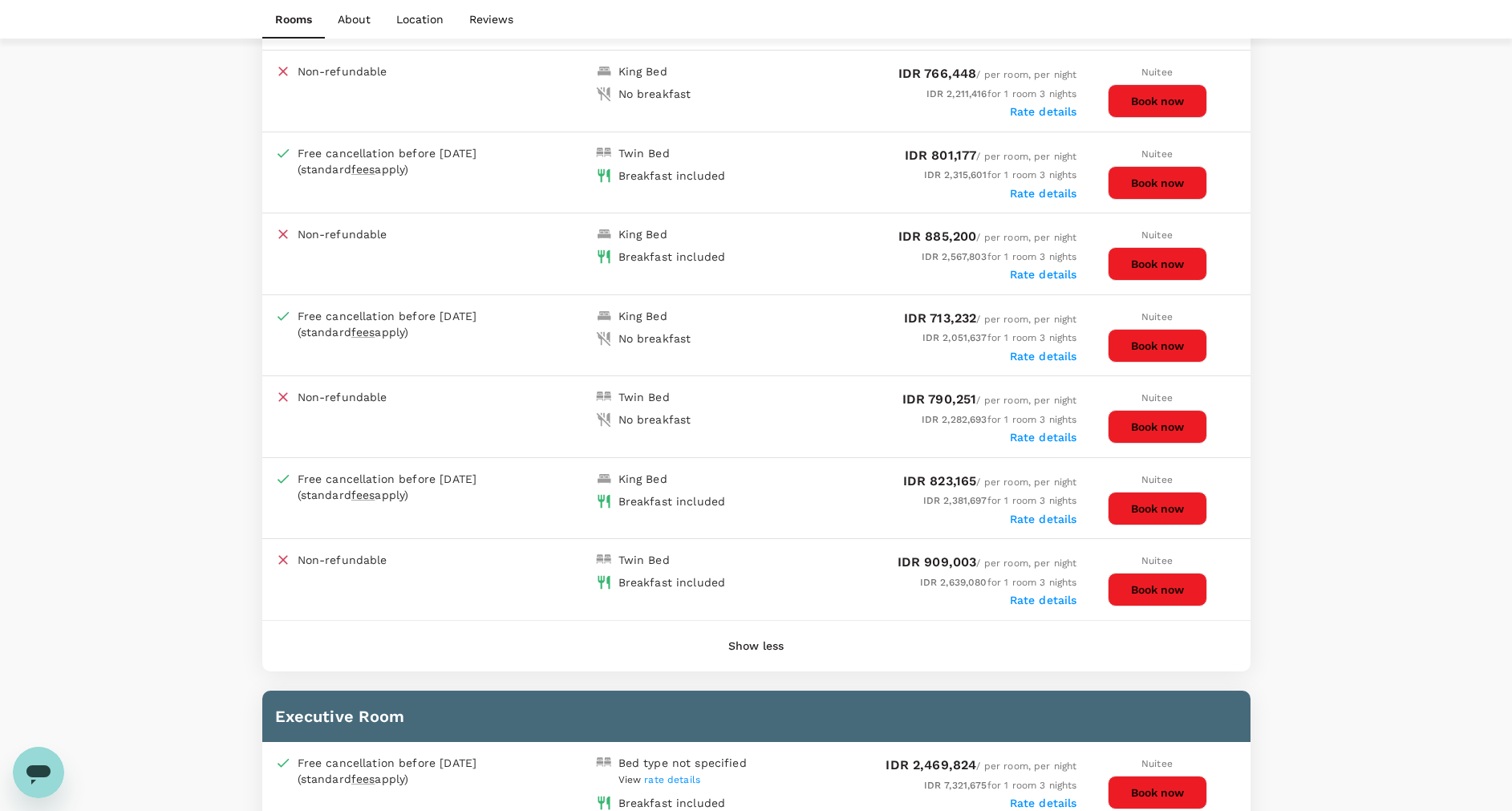
scroll to position [1324, 0]
